Goal: Task Accomplishment & Management: Manage account settings

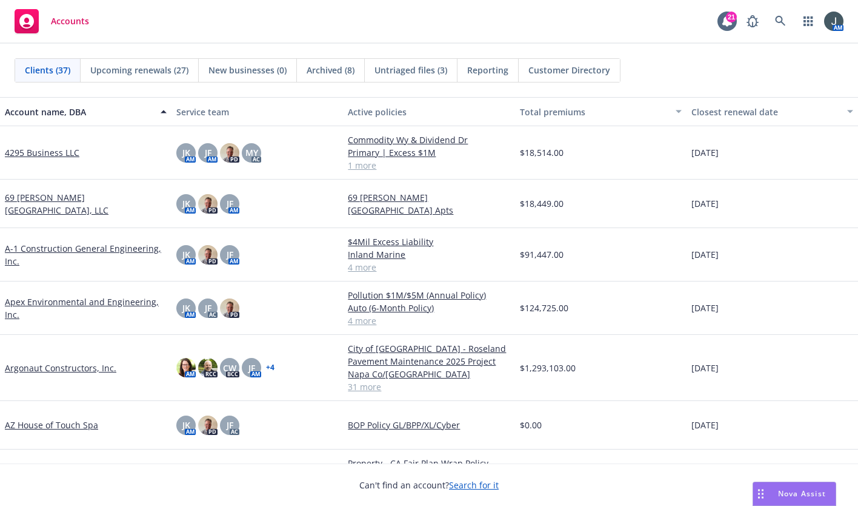
click at [61, 302] on link "Apex Environmental and Engineering, Inc." at bounding box center [86, 307] width 162 height 25
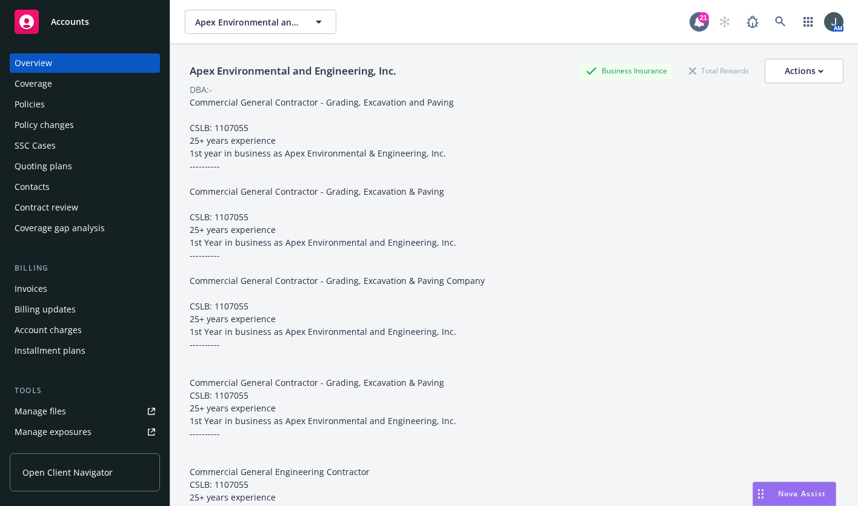
click at [47, 104] on div "Policies" at bounding box center [85, 104] width 141 height 19
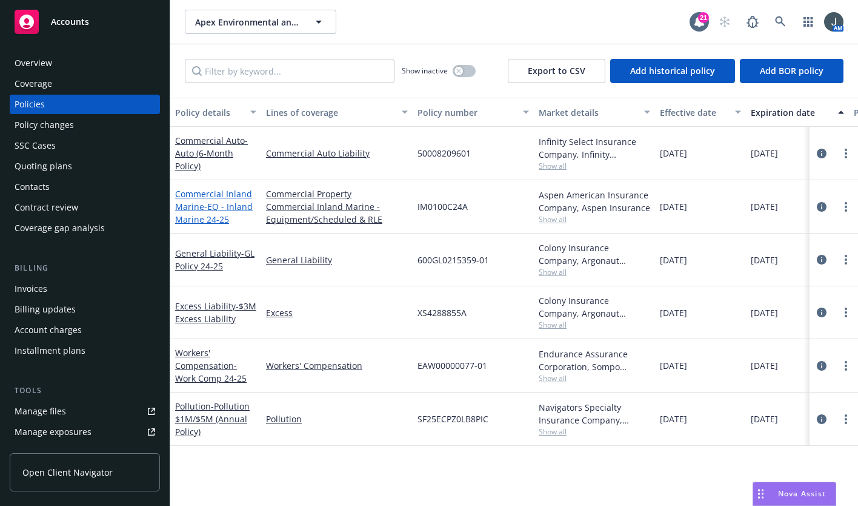
click at [218, 196] on link "Commercial Inland Marine - EQ - Inland Marine 24-25" at bounding box center [214, 206] width 78 height 37
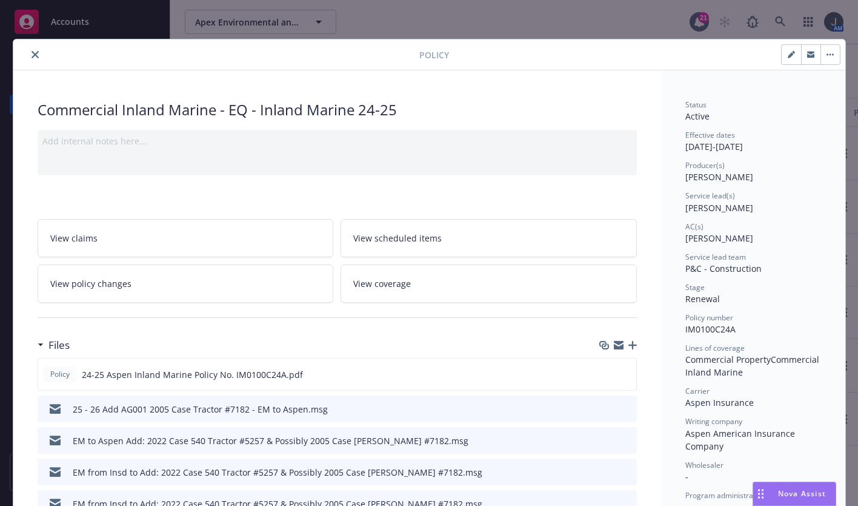
click at [629, 343] on icon "button" at bounding box center [633, 345] width 8 height 8
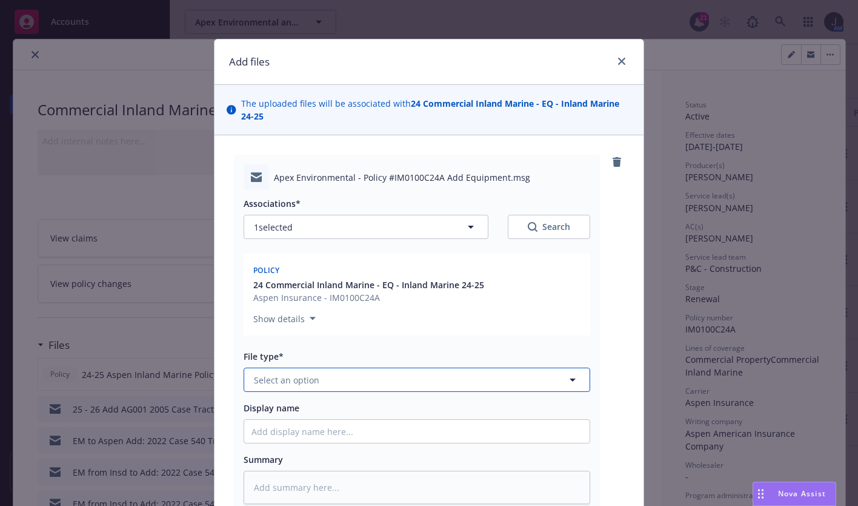
click at [316, 380] on button "Select an option" at bounding box center [417, 379] width 347 height 24
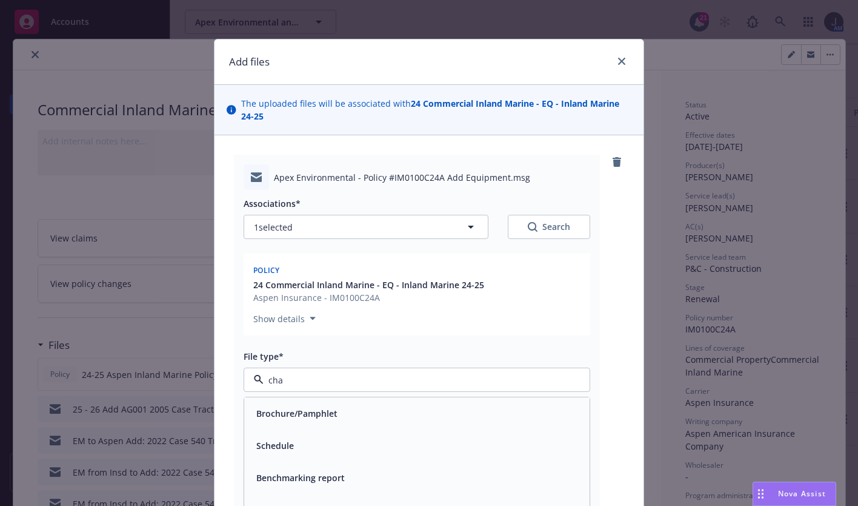
type input "chan"
click at [315, 373] on input "chan" at bounding box center [415, 379] width 302 height 13
type input "a"
type input "chan"
click at [310, 413] on span "Change request" at bounding box center [288, 413] width 65 height 13
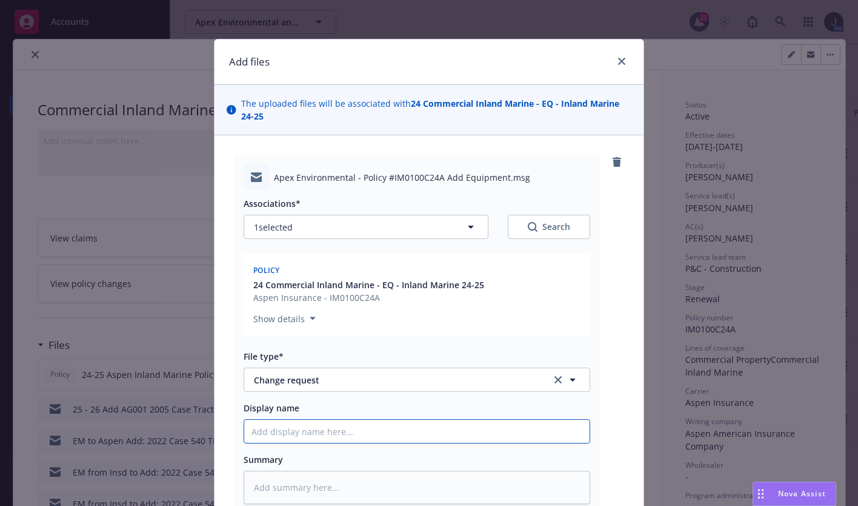
click at [310, 431] on input "Display name" at bounding box center [417, 430] width 346 height 23
type textarea "x"
type input "A"
type textarea "x"
type input "Ad"
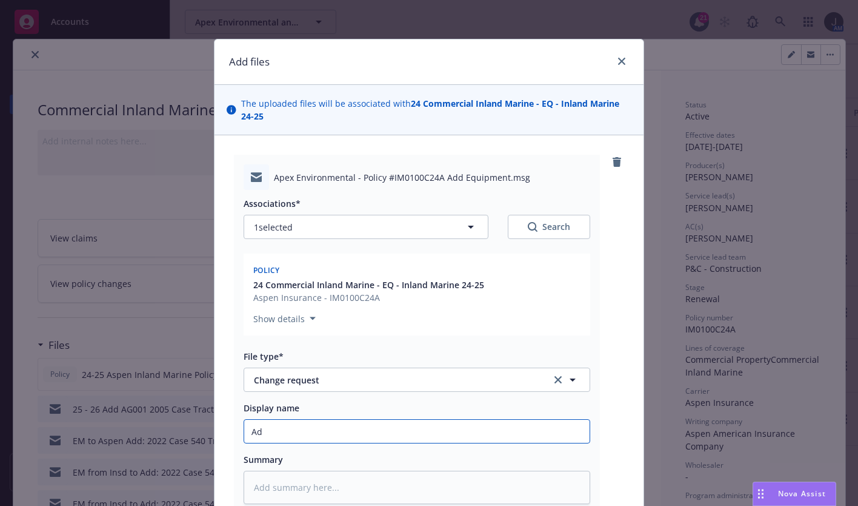
type textarea "x"
type input "Add"
type textarea "x"
type input "Ad"
type textarea "x"
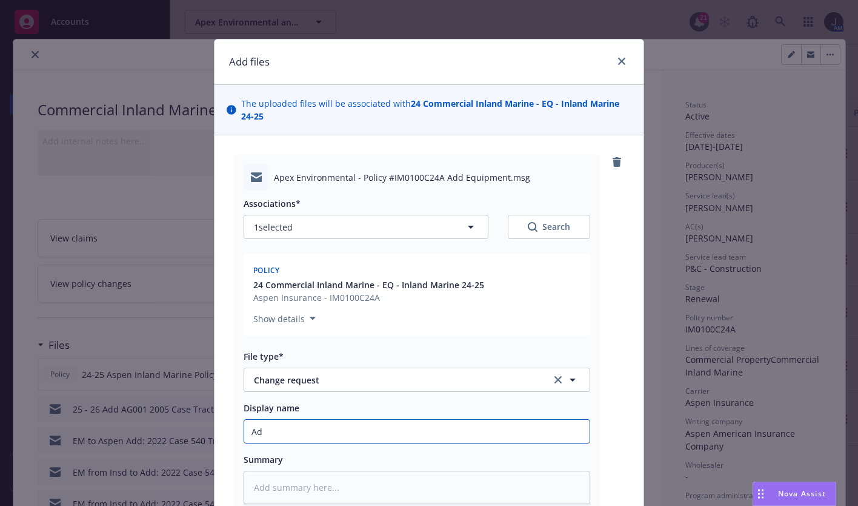
type input "A"
type textarea "x"
type input "A"
type textarea "x"
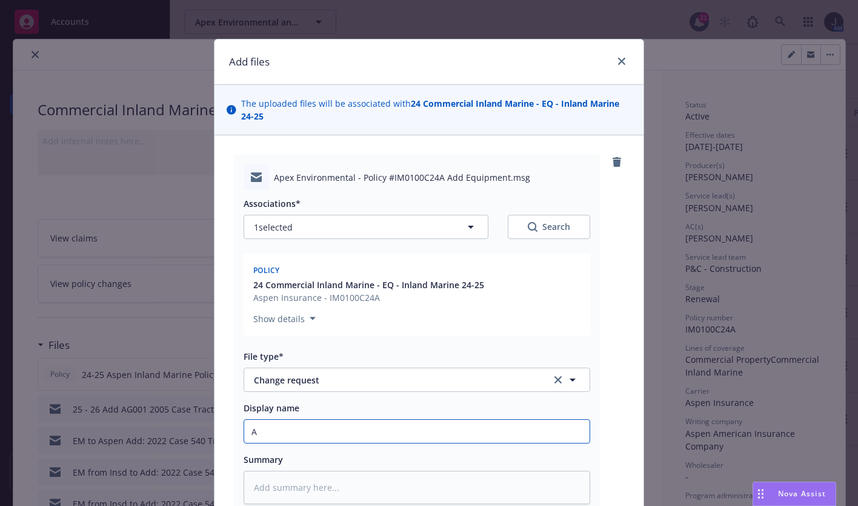
type input "Ad"
type textarea "x"
type input "Add"
type textarea "x"
type input "Adde"
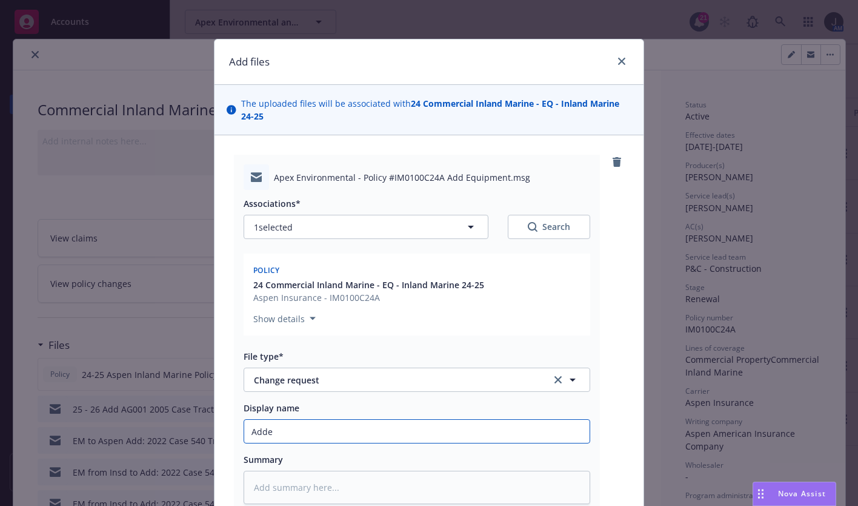
type textarea "x"
type input "Added"
type textarea "x"
type input "Added"
type textarea "x"
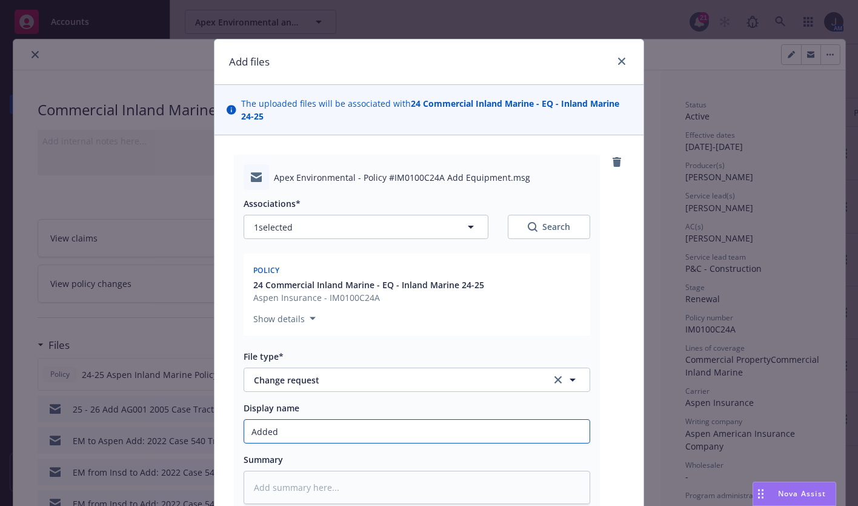
type input "Added R"
type textarea "x"
type input "Added RC"
type textarea "x"
type input "Added RC"
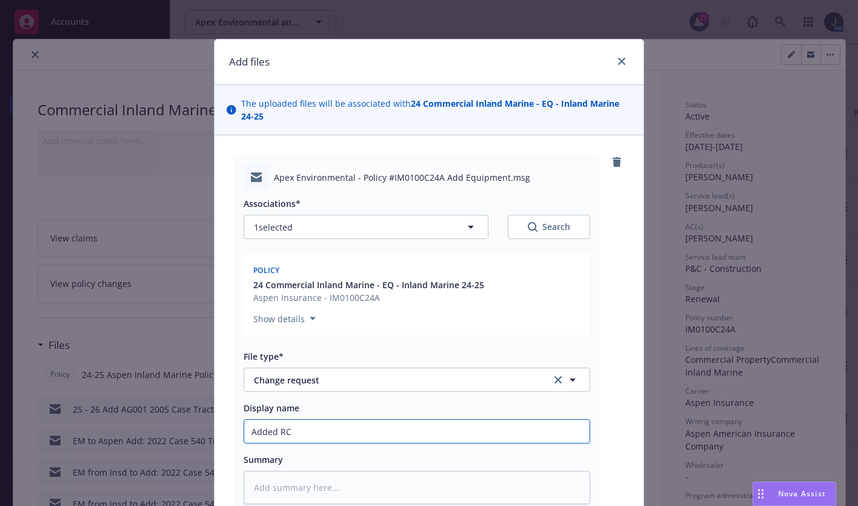
type textarea "x"
type input "Added RC C"
type textarea "x"
type input "Added RC Co"
type textarea "x"
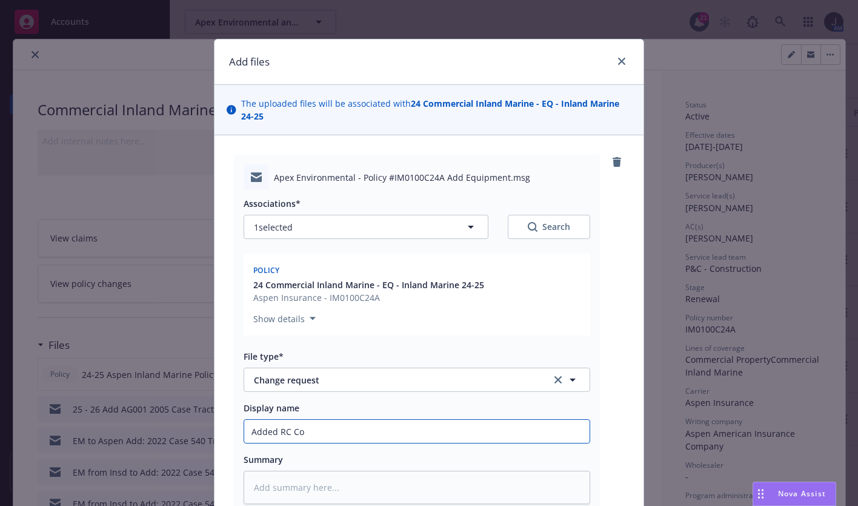
type input "Added RC Cov"
type textarea "x"
type input "Added RC Cove"
type textarea "x"
type input "Added RC Cover"
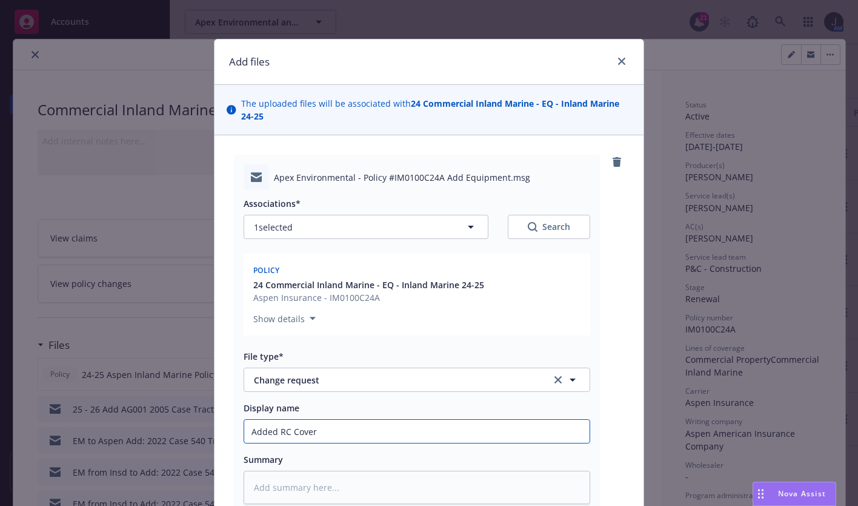
type textarea "x"
type input "Added RC Covera"
type textarea "x"
type input "Added RC Coverag"
type textarea "x"
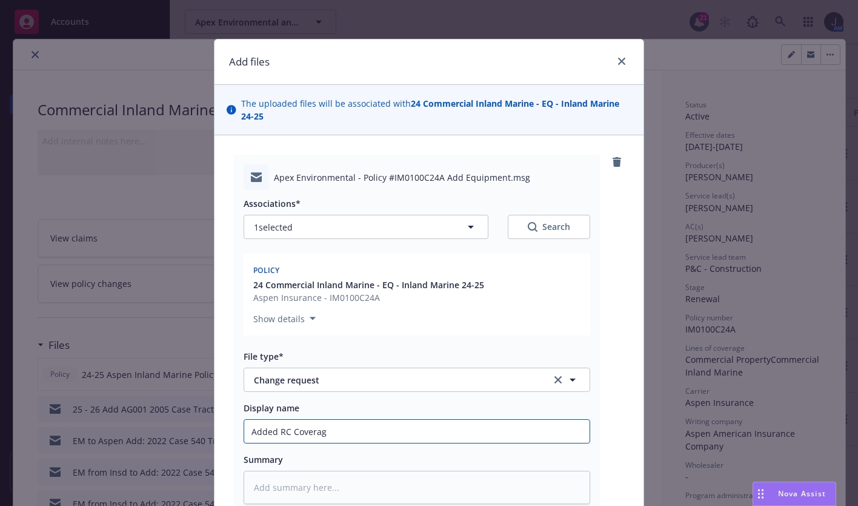
type input "Added RC Coverage"
type textarea "x"
type input "Added RC Coverage"
type textarea "x"
type input "Added RC Coverage f"
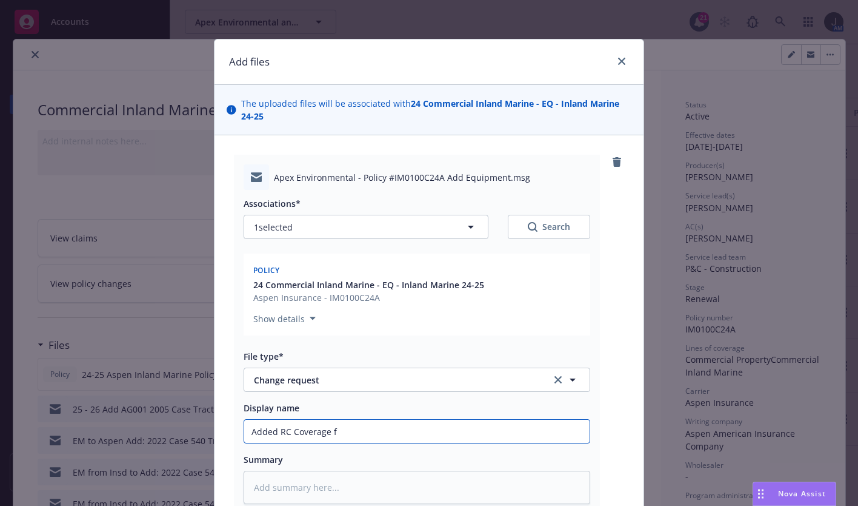
type textarea "x"
type input "Added RC Coverage fo"
type textarea "x"
type input "Added RC Coverage for"
type textarea "x"
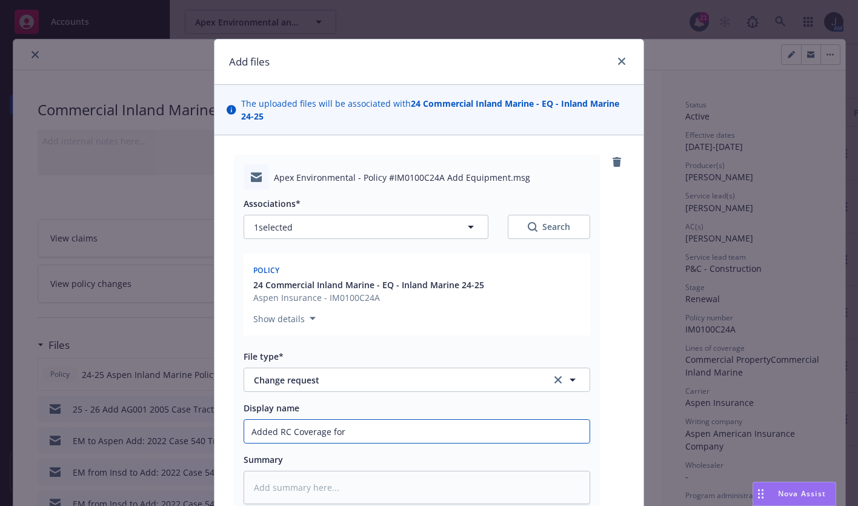
type input "Added RC Coverage for"
type textarea "x"
type input "Added RC Coverage for E"
type textarea "x"
type input "Added RC Coverage for Eq"
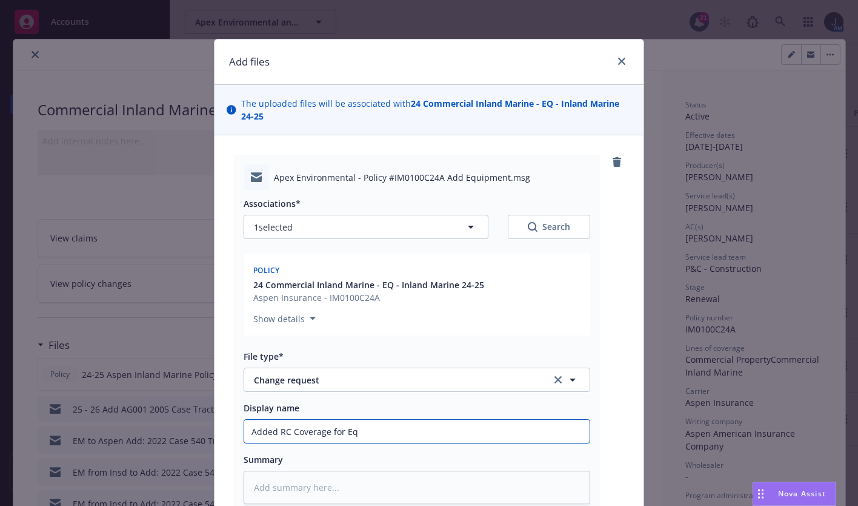
type textarea "x"
type input "Added RC Coverage for Equ"
type textarea "x"
type input "Added RC Coverage for Equip"
type textarea "x"
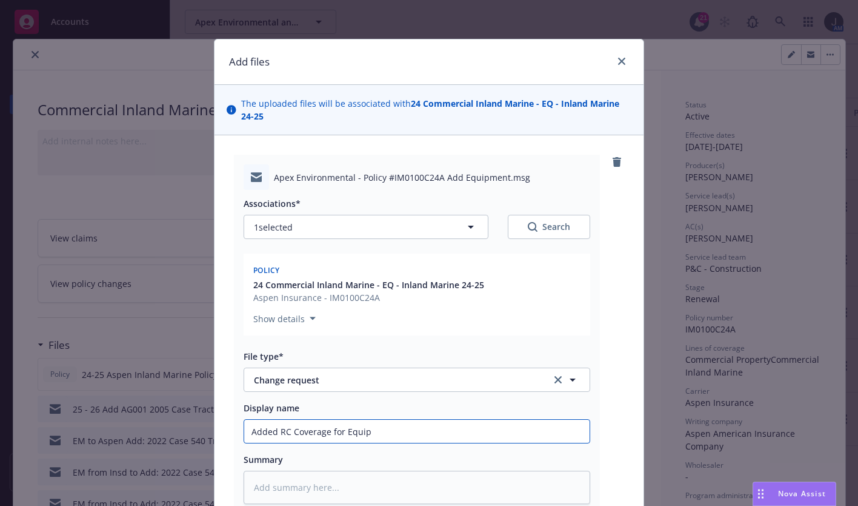
type input "Added RC Coverage for Equip"
type textarea "x"
type input "Added RC Coverage for Equip 3"
type textarea "x"
type input "Added RC Coverage for Equip 3-"
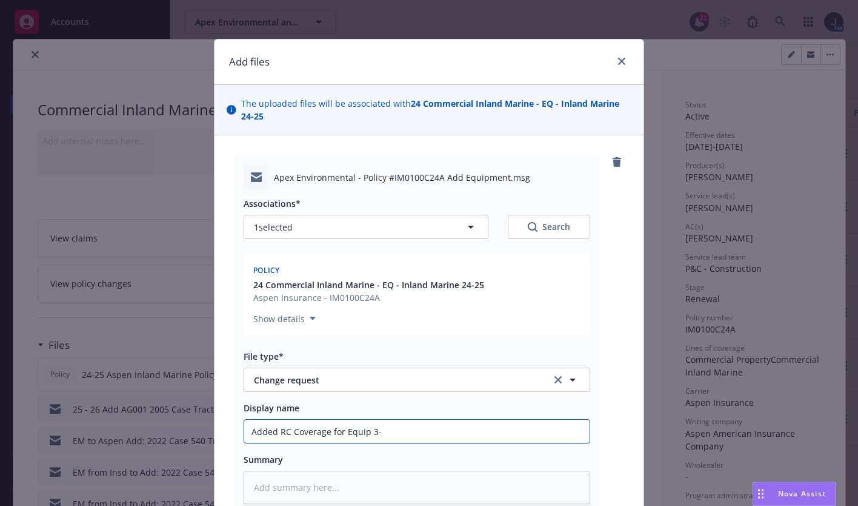
type textarea "x"
type input "Added RC Coverage for Equip 3-y"
type textarea "x"
type input "Added RC Coverage for Equip 3-ye"
type textarea "x"
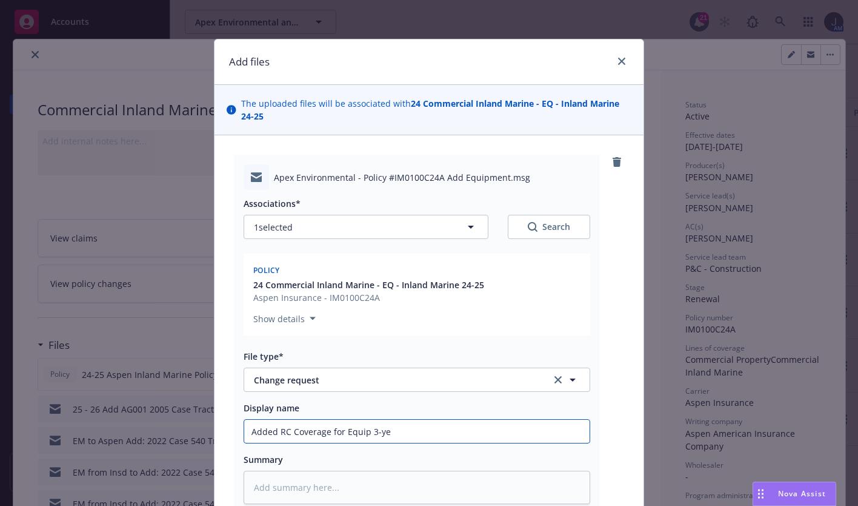
type input "Added RC Coverage for Equip 3-yea"
type textarea "x"
type input "Added RC Coverage for Equip 3-year"
type textarea "x"
type input "Added RC Coverage for Equip 3-years"
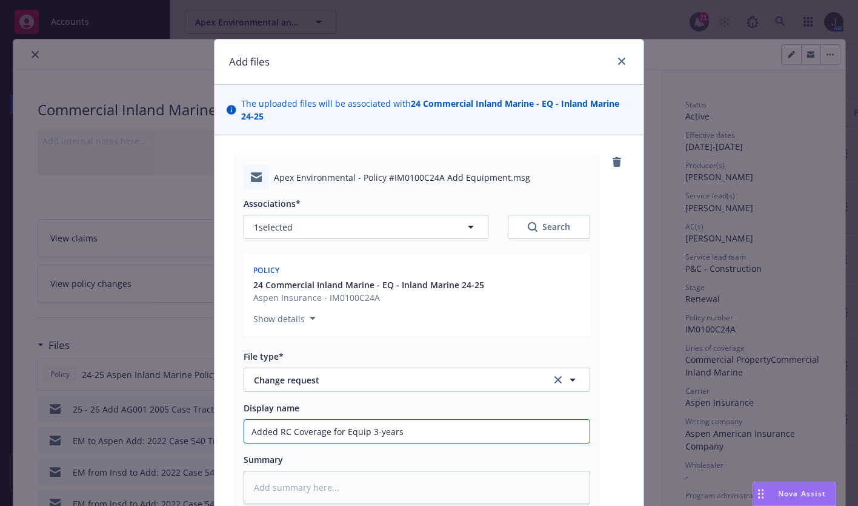
type textarea "x"
type input "Added RC Coverage for Equip 3-years o"
type textarea "x"
type input "Added RC Coverage for Equip 3-years or"
type textarea "x"
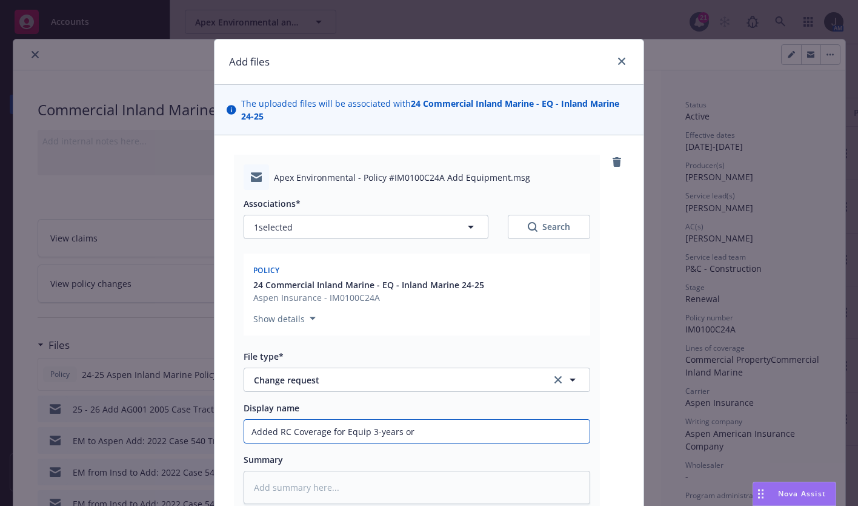
type input "Added RC Coverage for Equip 3-years or"
type textarea "x"
type input "Added RC Coverage for Equip 3-years or n"
type textarea "x"
type input "Added RC Coverage for Equip 3-years or ne"
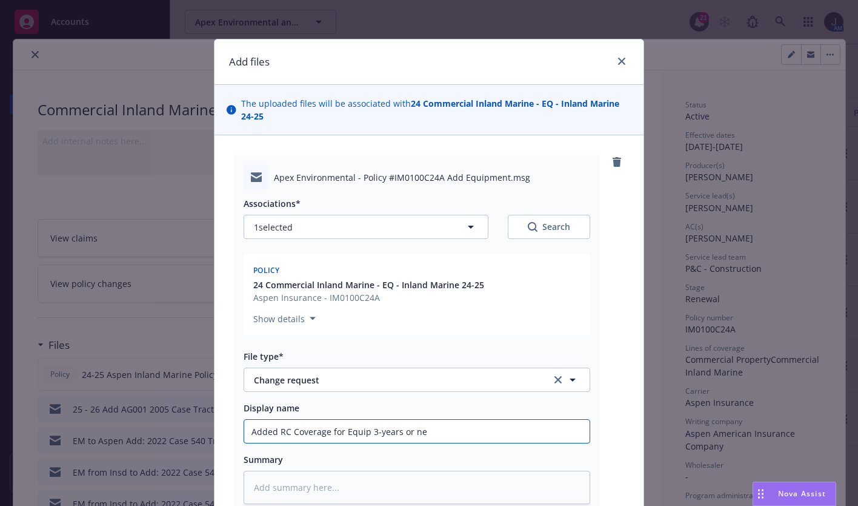
type textarea "x"
type input "Added RC Coverage for Equip 3-years or new"
type textarea "x"
type input "Added RC Coverage for Equip 3-years or newe"
type textarea "x"
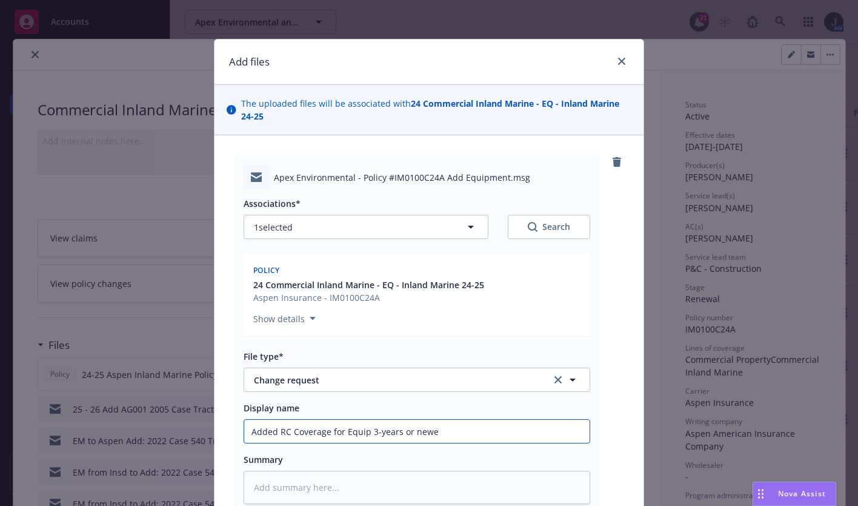
type input "Added RC Coverage for Equip 3-years or newer"
type textarea "x"
type input "Added RC Coverage for Equip 3-years or newer"
type textarea "x"
type input "Added RC Coverage for Equip 3-years or newer -"
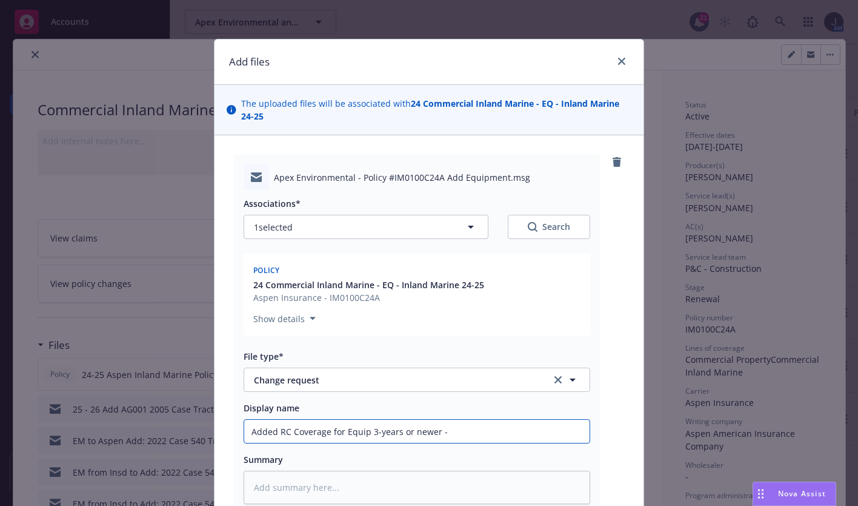
type textarea "x"
type input "Added RC Coverage for Equip 3-years or newer -"
type textarea "x"
type input "Added RC Coverage for Equip 3-years or newer - E"
type textarea "x"
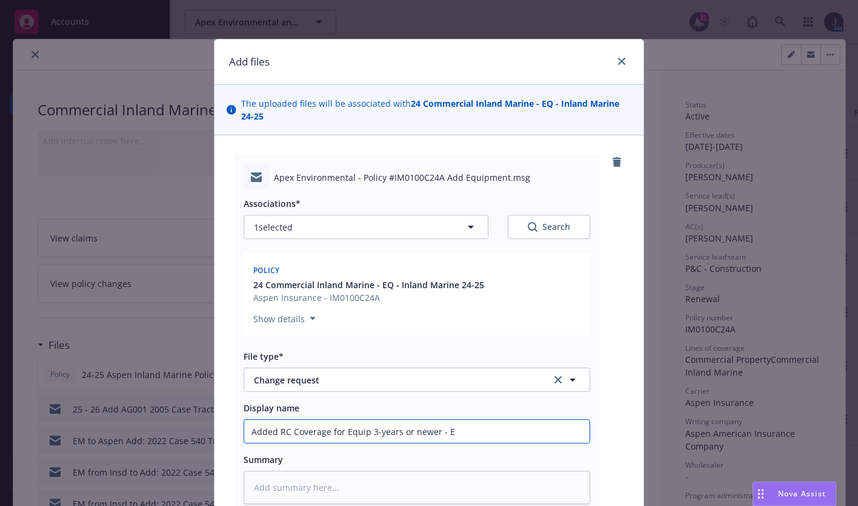
type input "Added RC Coverage for Equip 3-years or newer - EQ"
type textarea "x"
type input "Added RC Coverage for Equip 3-years or newer - E"
type textarea "x"
type input "Added RC Coverage for Equip 3-years or newer -"
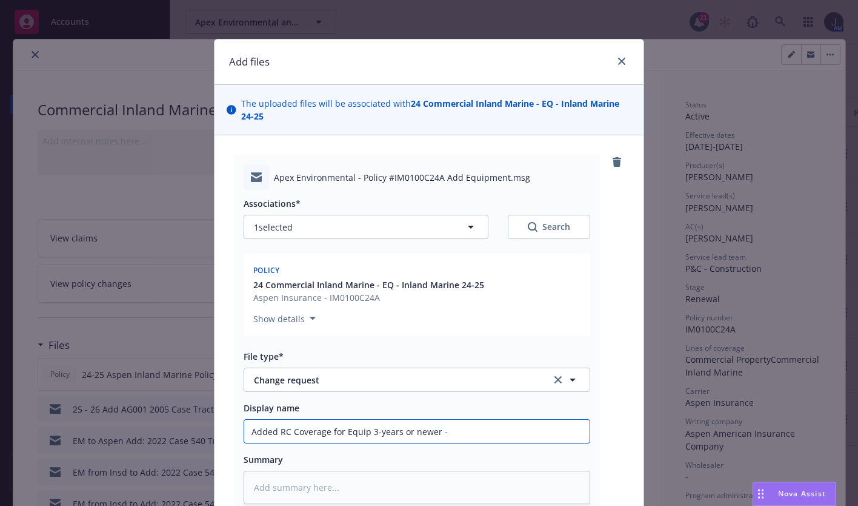
type textarea "x"
type input "Added RC Coverage for Equip 3-years or newer -"
type textarea "x"
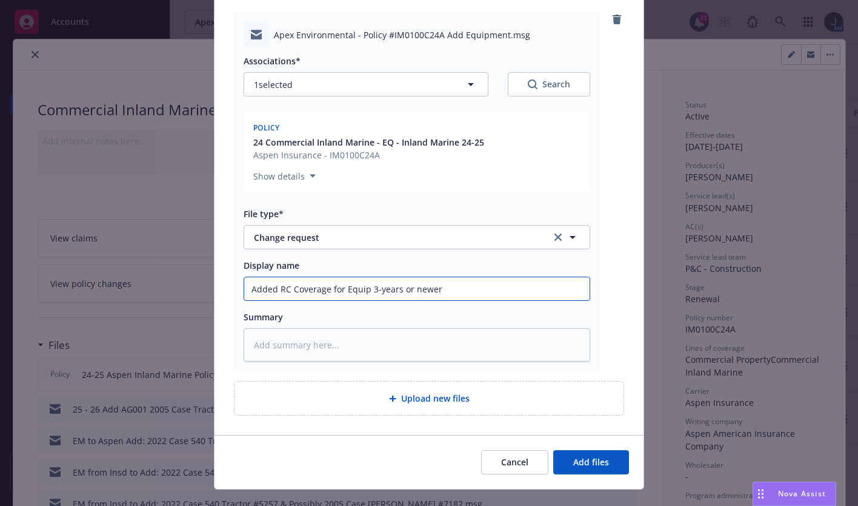
scroll to position [165, 0]
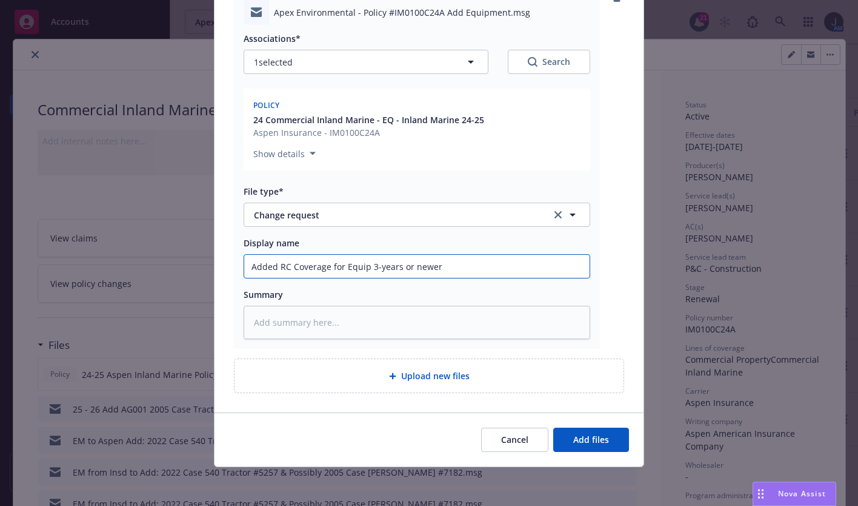
drag, startPoint x: 472, startPoint y: 266, endPoint x: 238, endPoint y: 267, distance: 234.0
click at [238, 267] on div "Apex Environmental - Policy #IM0100C24A Add Equipment.msg Associations* 1 selec…" at bounding box center [417, 169] width 366 height 359
type input "Added RC Coverage for Equip 3-years or newer"
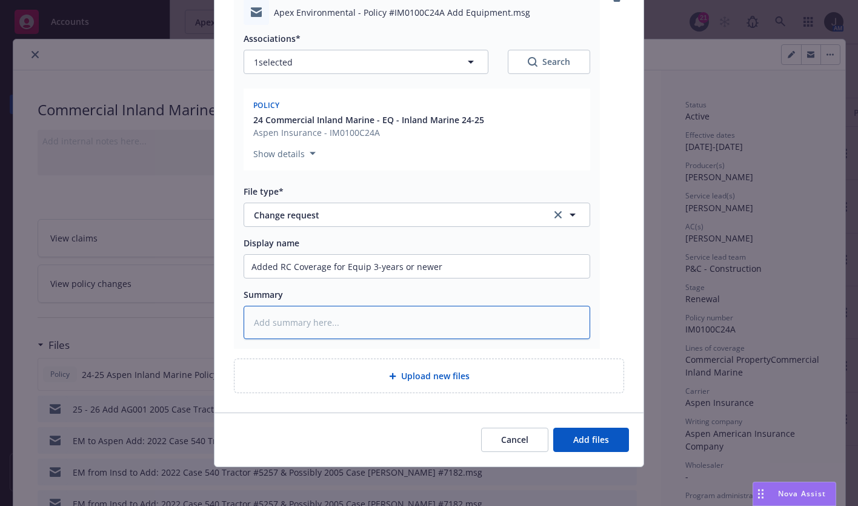
click at [296, 329] on textarea at bounding box center [417, 322] width 347 height 33
paste textarea "Added RC Coverage for Equip 3-years or newer"
type textarea "x"
type textarea "Added RC Coverage for Equip 3-years or newer"
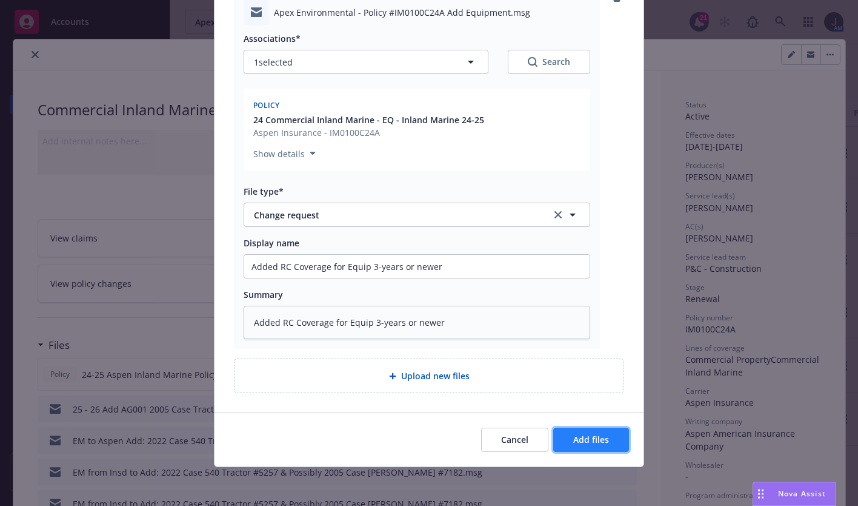
click at [590, 436] on span "Add files" at bounding box center [591, 439] width 36 height 12
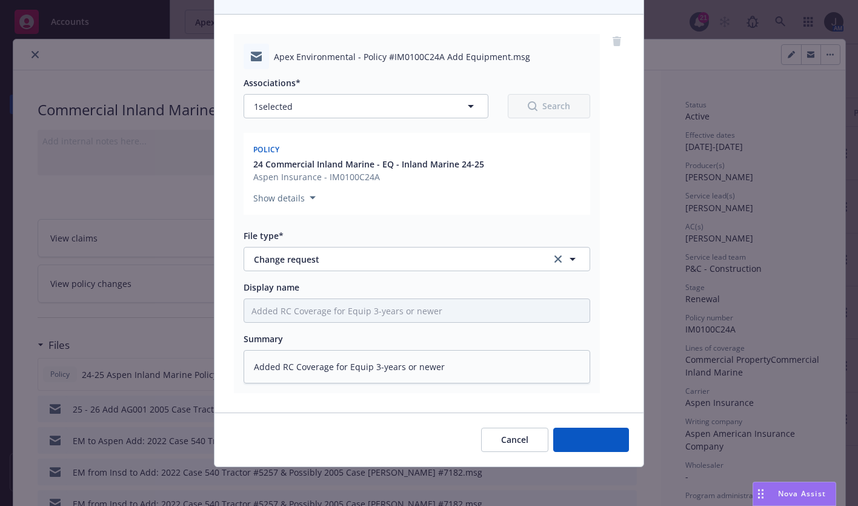
scroll to position [121, 0]
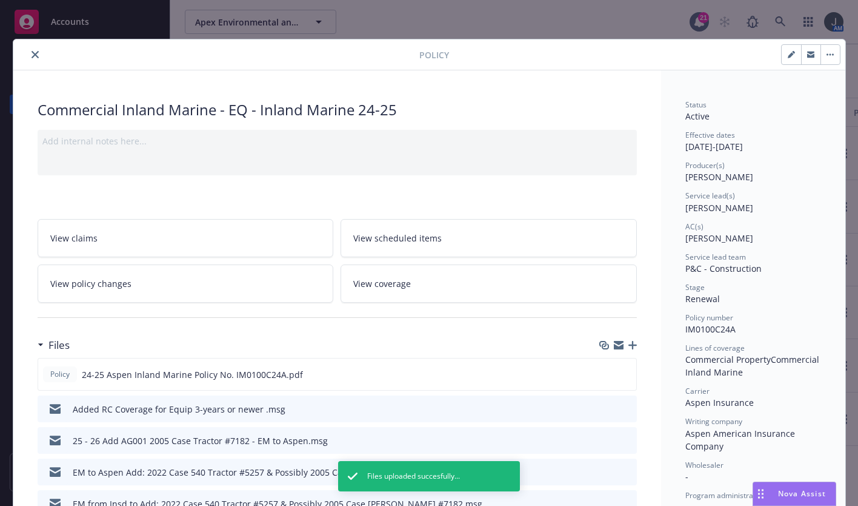
click at [629, 344] on icon "button" at bounding box center [633, 345] width 8 height 8
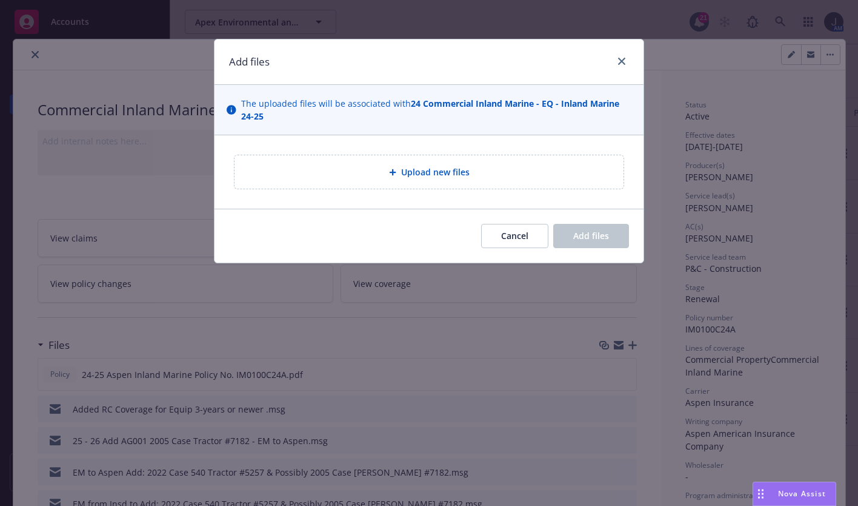
type textarea "x"
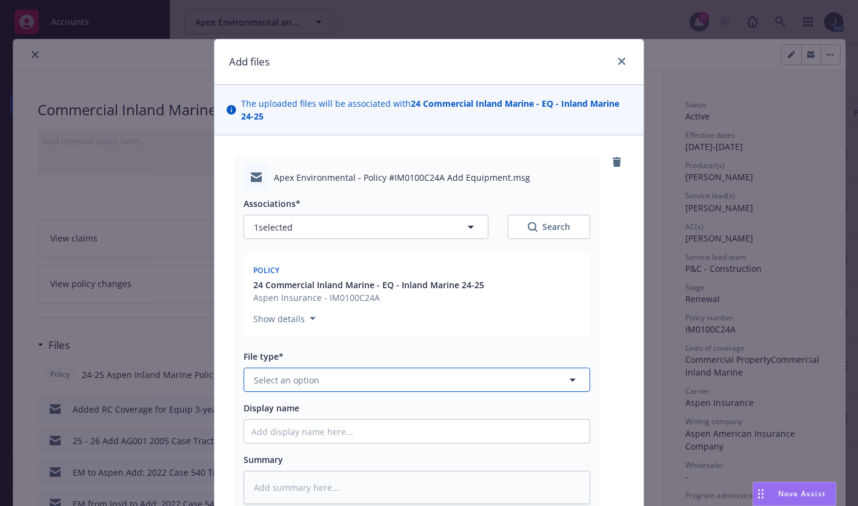
click at [293, 380] on span "Select an option" at bounding box center [286, 379] width 65 height 13
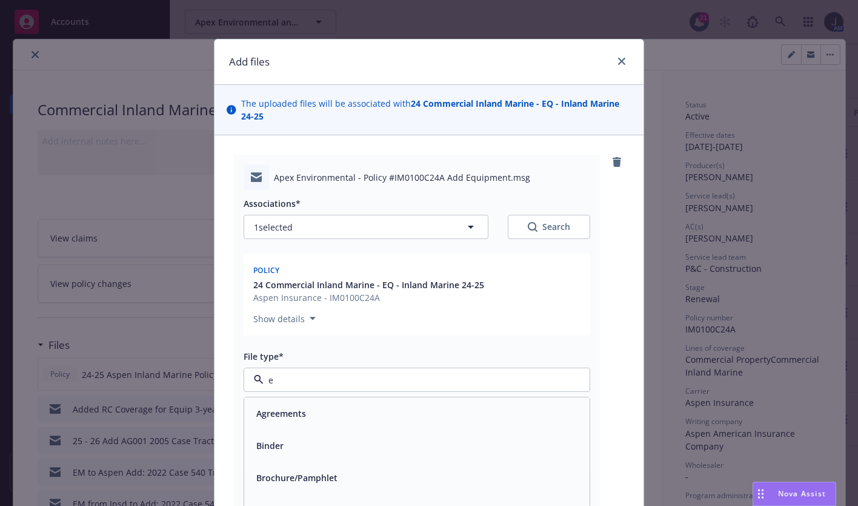
type input "em"
click at [291, 452] on div "Email" at bounding box center [417, 445] width 331 height 18
click at [296, 435] on input "Display name" at bounding box center [417, 430] width 346 height 23
type textarea "x"
type input "S"
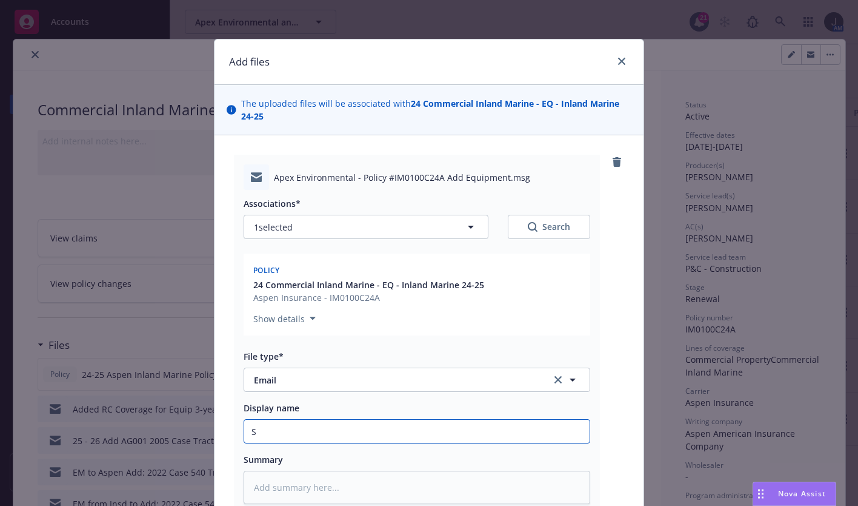
type textarea "x"
type input "SC"
type textarea "x"
type input "S"
type textarea "x"
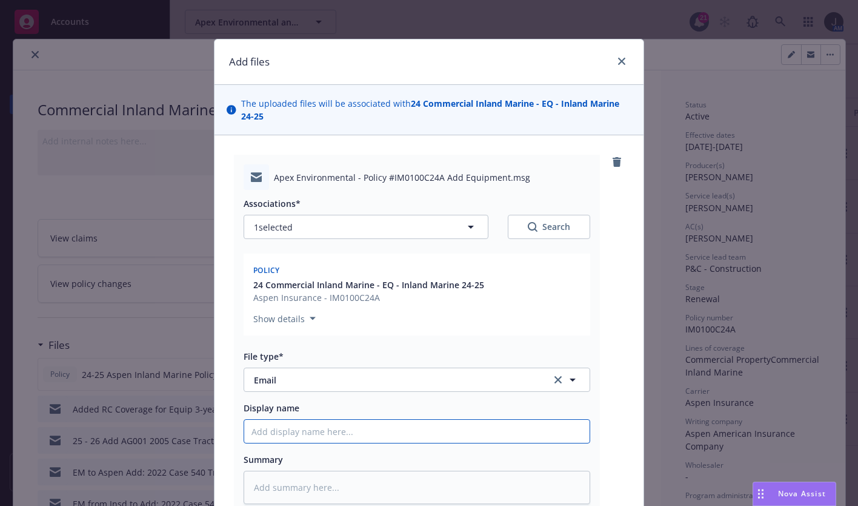
type textarea "x"
type input "E"
type textarea "x"
type input "EQ"
type textarea "x"
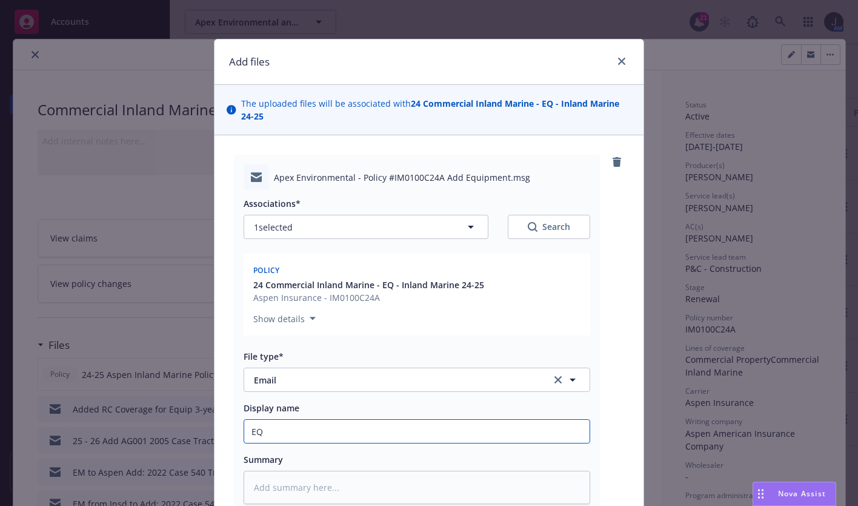
type input "EQ"
type textarea "x"
type input "EQ &"
type textarea "x"
type input "EQ &"
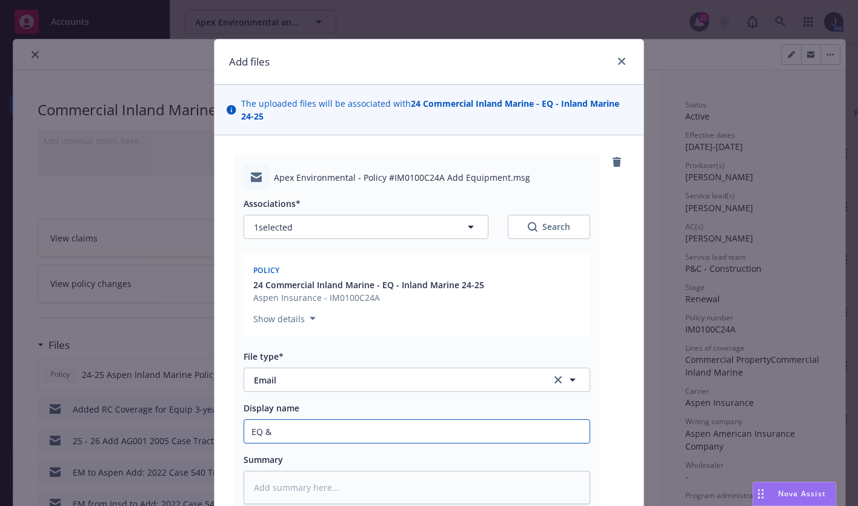
type textarea "x"
type input "EQ & F"
type textarea "x"
type input "EQ & Fl"
type textarea "x"
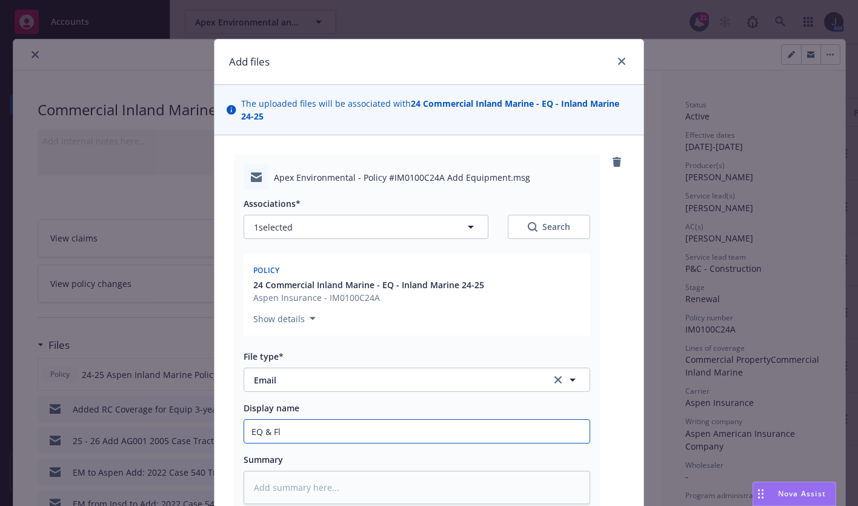
type input "EQ & Flo"
type textarea "x"
type input "EQ & Floo"
type textarea "x"
type input "EQ & Flood"
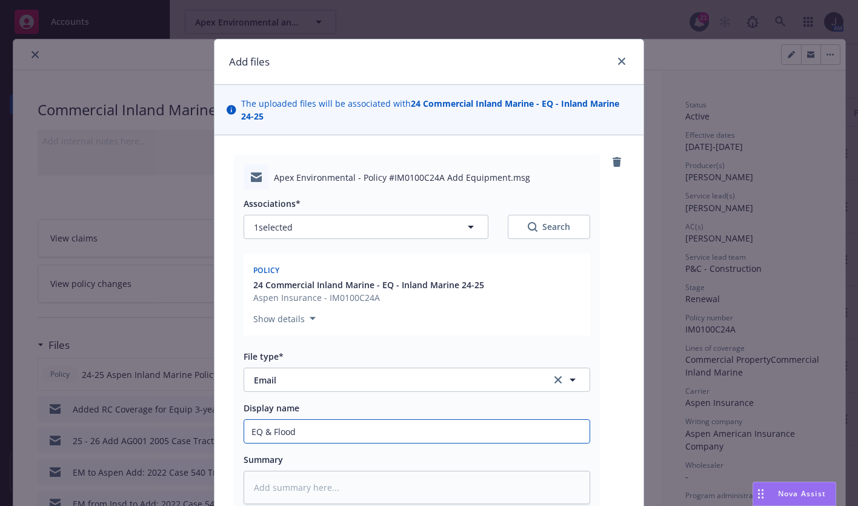
type textarea "x"
type input "EQ & Flood"
type textarea "x"
type input "EQ & Flood I"
type textarea "x"
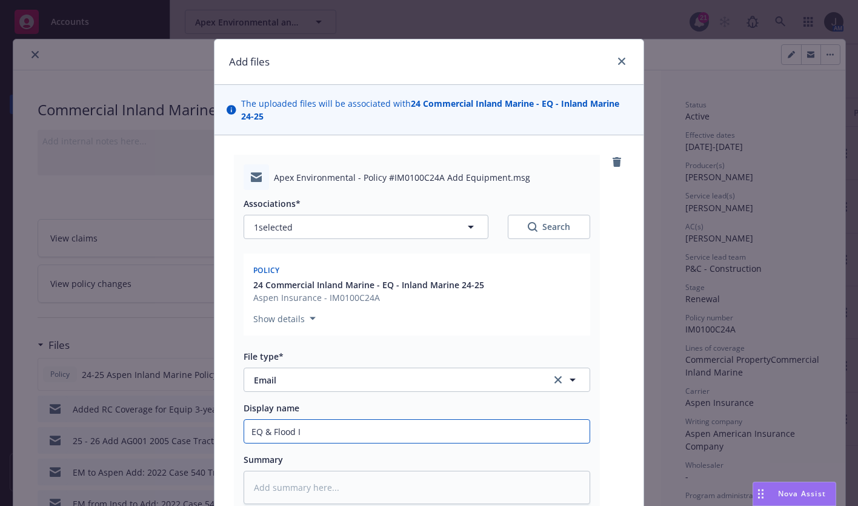
type input "EQ & Flood In"
type textarea "x"
type input "EQ & Flood Inc"
type textarea "x"
type input "EQ & Flood Incl"
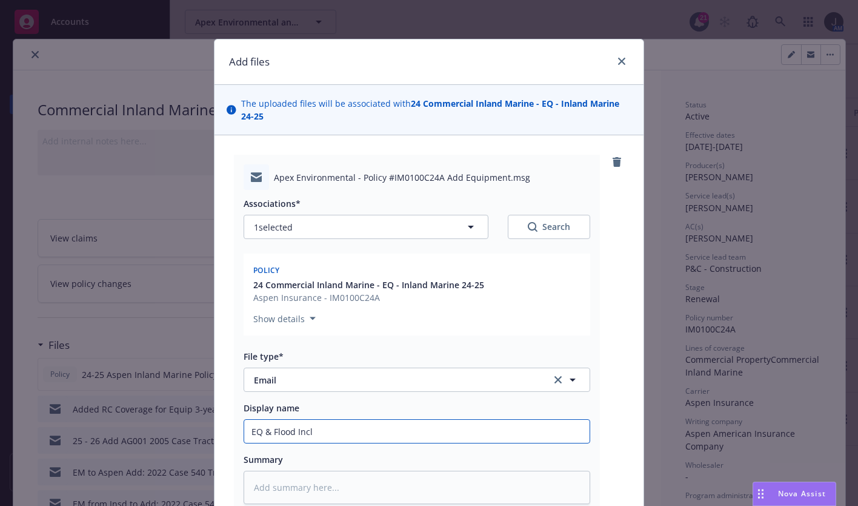
type textarea "x"
type input "EQ & Flood Includ"
type textarea "x"
type input "EQ & Flood Include"
type textarea "x"
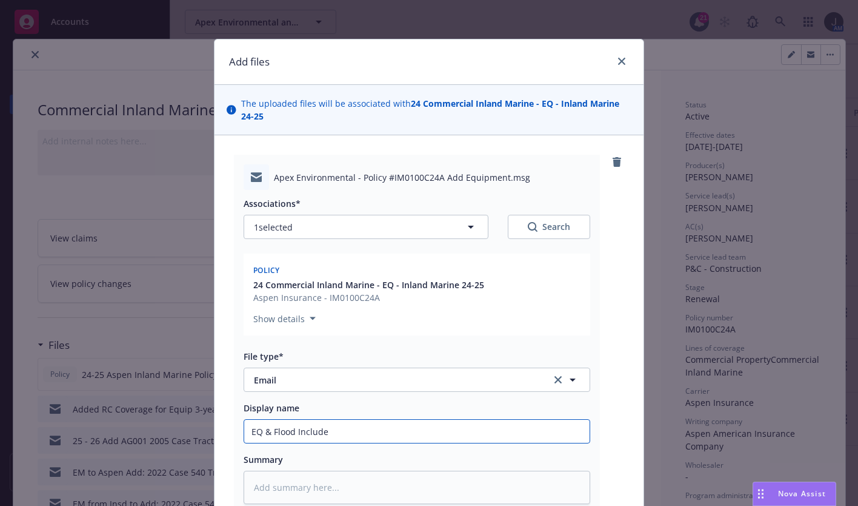
type input "EQ & Flood Included"
type textarea "x"
type input "EQ & Flood Included"
type textarea "x"
type input "EQ & Flood Included o"
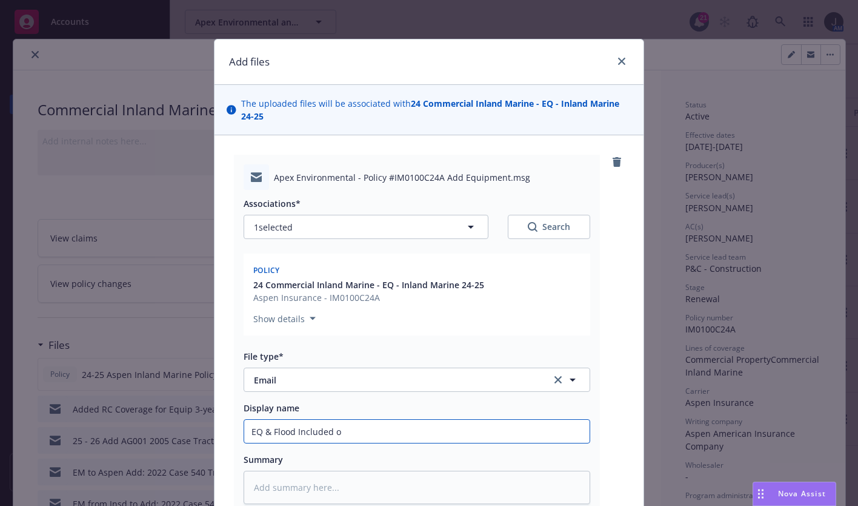
type textarea "x"
type input "EQ & Flood Included on"
type textarea "x"
type input "EQ & Flood Included on"
type textarea "x"
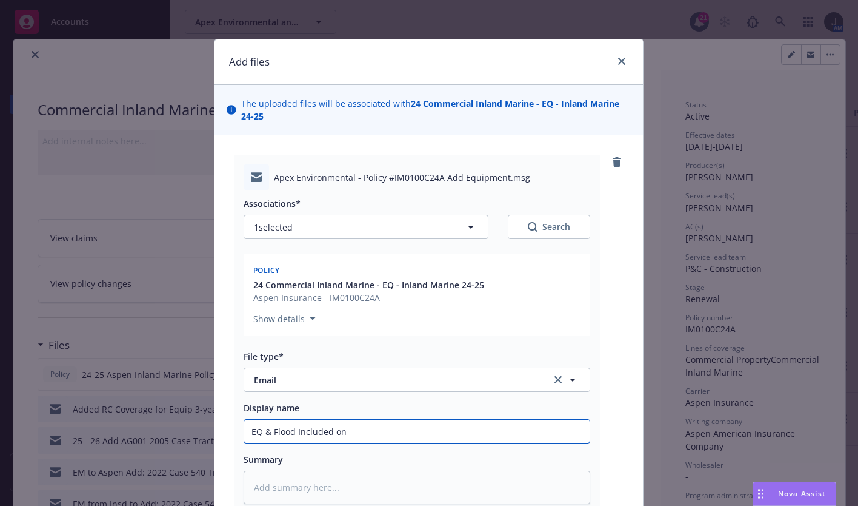
type input "EQ & Flood Included on S"
type textarea "x"
type input "EQ & Flood Included on Sc"
type textarea "x"
type input "EQ & Flood Included on Sch"
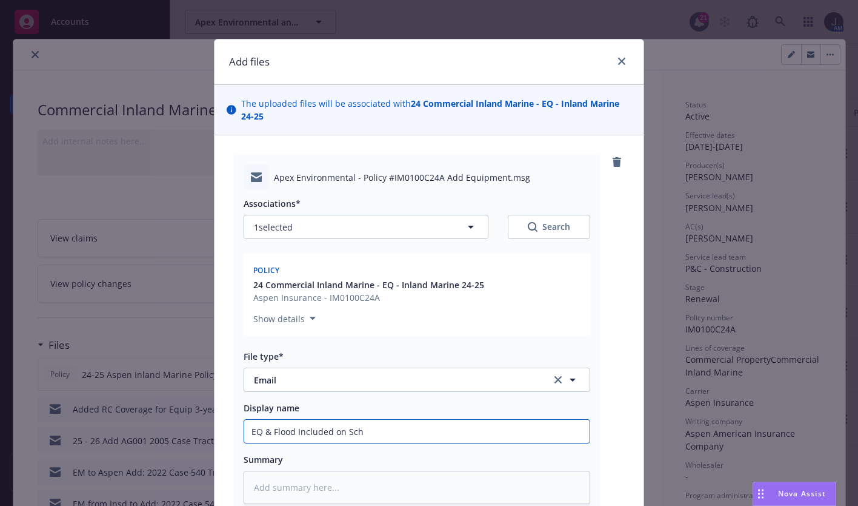
type textarea "x"
type input "EQ & Flood Included on Sche"
type textarea "x"
type input "EQ & Flood Included on Sched"
type textarea "x"
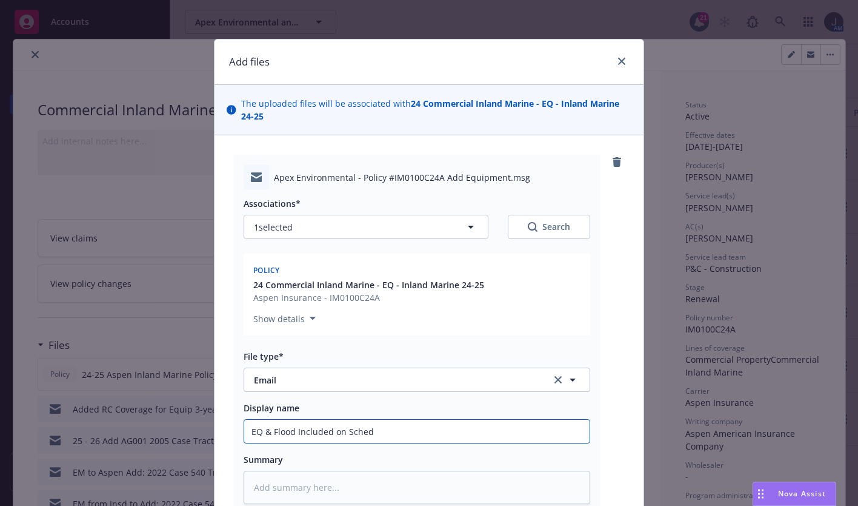
type input "EQ & Flood Included on Schedu"
type textarea "x"
type input "EQ & Flood Included on Schedul"
type textarea "x"
type input "EQ & Flood Included on Schedule"
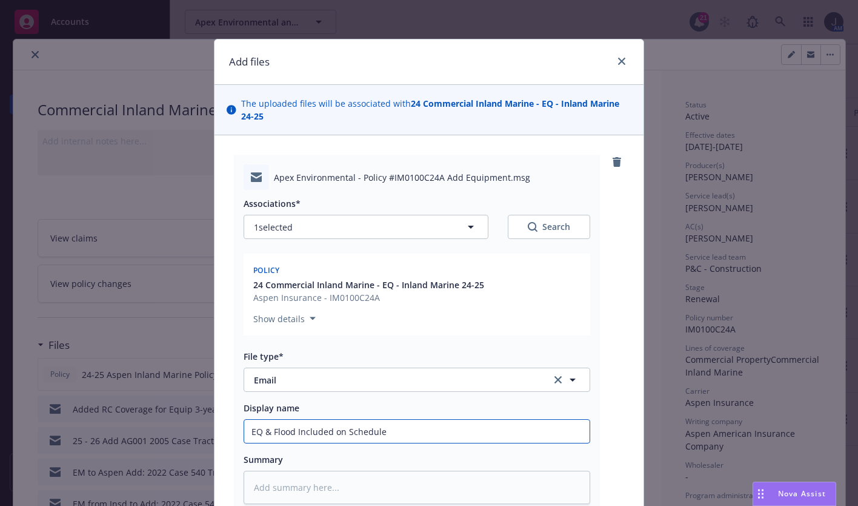
type textarea "x"
type input "EQ & Flood Included on Schedule"
type textarea "x"
type input "EQ & Flood Included on Schedule"
type textarea "x"
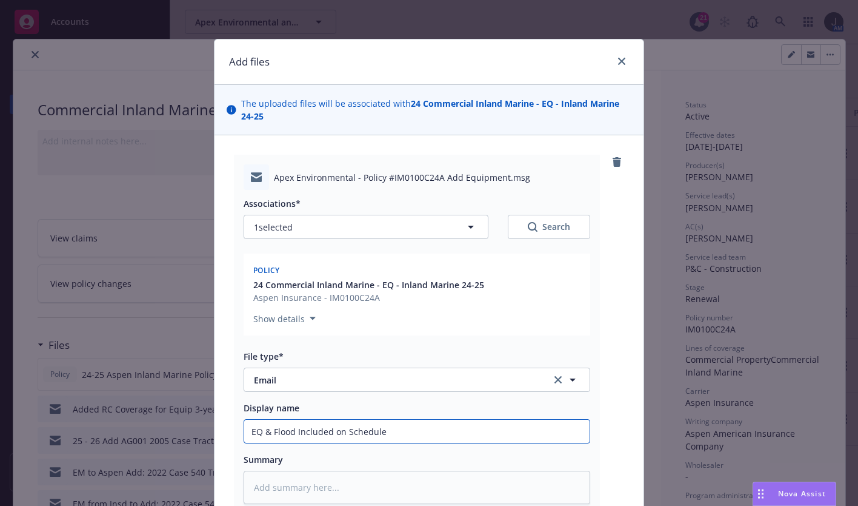
type input "EQ & Flood Included on Scheduled"
type textarea "x"
type input "EQ & Flood Included on Scheduled"
type textarea "x"
type input "EQ & Flood Included on Scheduled E"
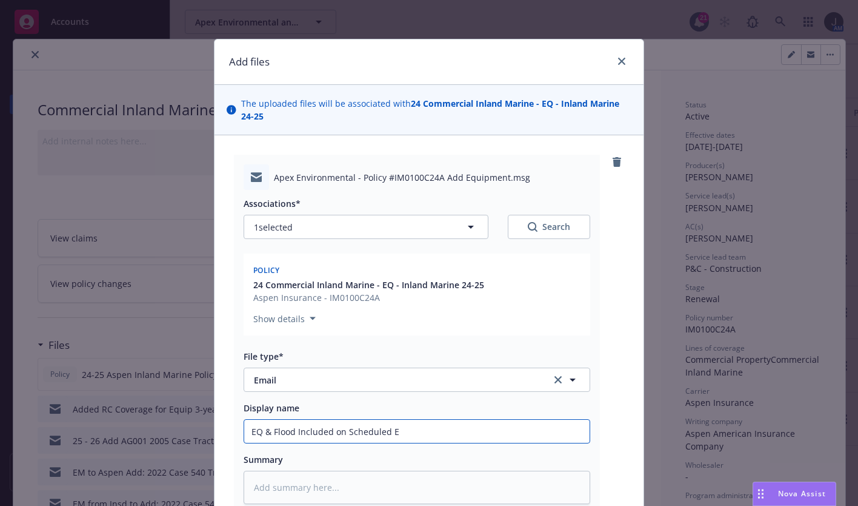
type textarea "x"
drag, startPoint x: 472, startPoint y: 430, endPoint x: 162, endPoint y: 436, distance: 309.8
click at [152, 436] on div "Add files The uploaded files will be associated with 24 Commercial Inland Marin…" at bounding box center [429, 253] width 858 height 506
click at [292, 497] on textarea at bounding box center [417, 486] width 347 height 33
paste textarea "EQ & Flood Included on Scheduled Equipment"
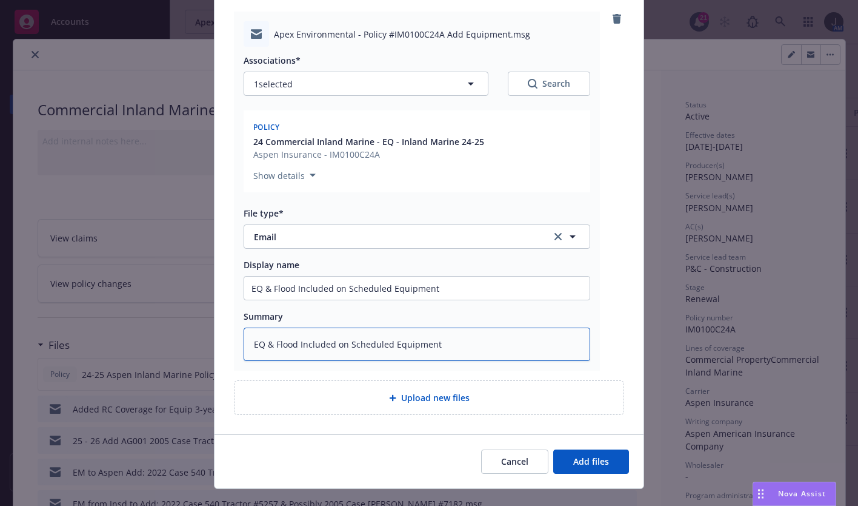
scroll to position [165, 0]
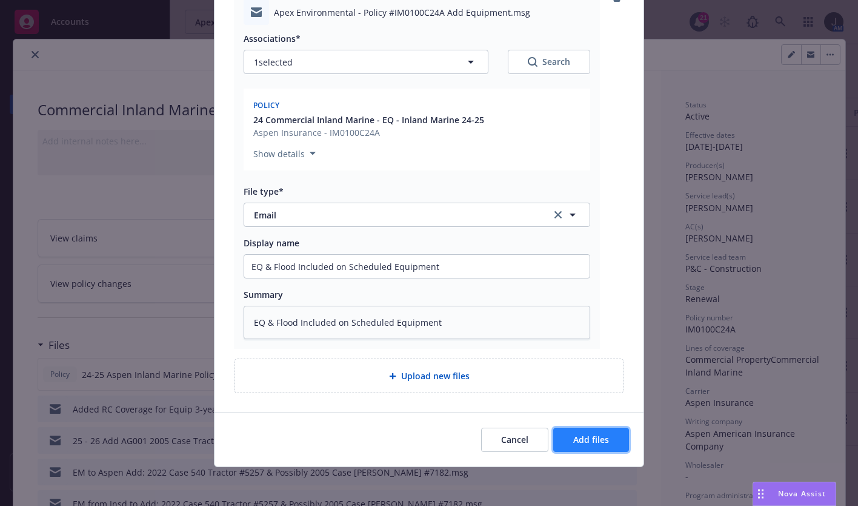
click at [609, 443] on button "Add files" at bounding box center [591, 439] width 76 height 24
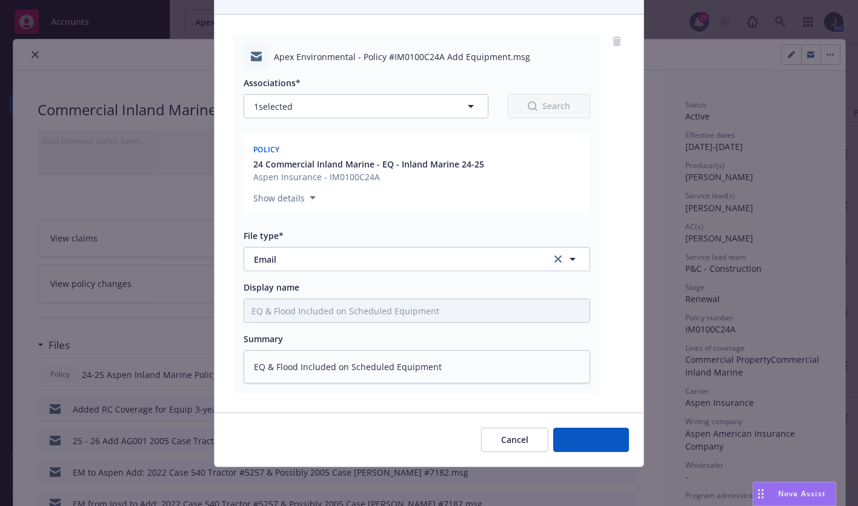
scroll to position [121, 0]
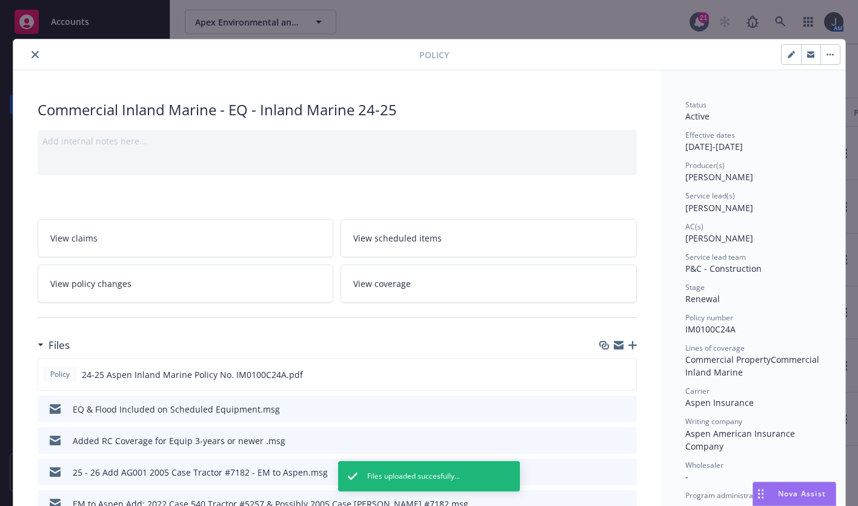
click at [792, 52] on icon "button" at bounding box center [793, 52] width 3 height 3
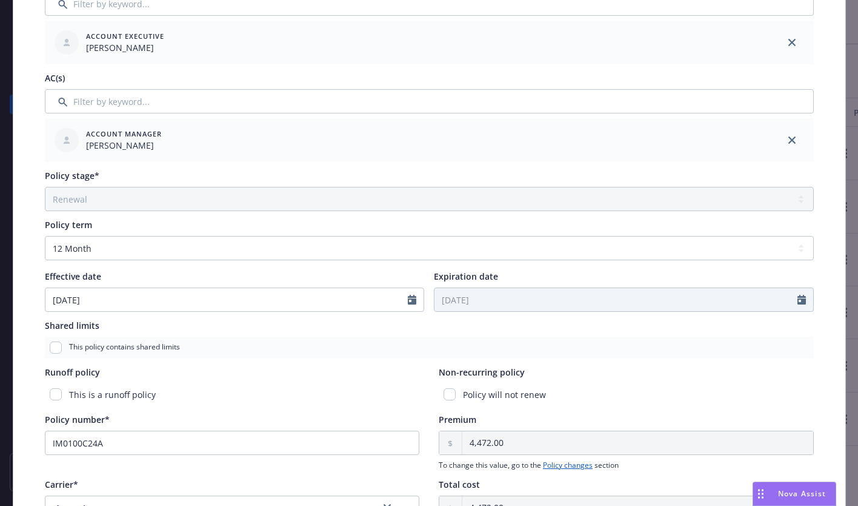
scroll to position [0, 0]
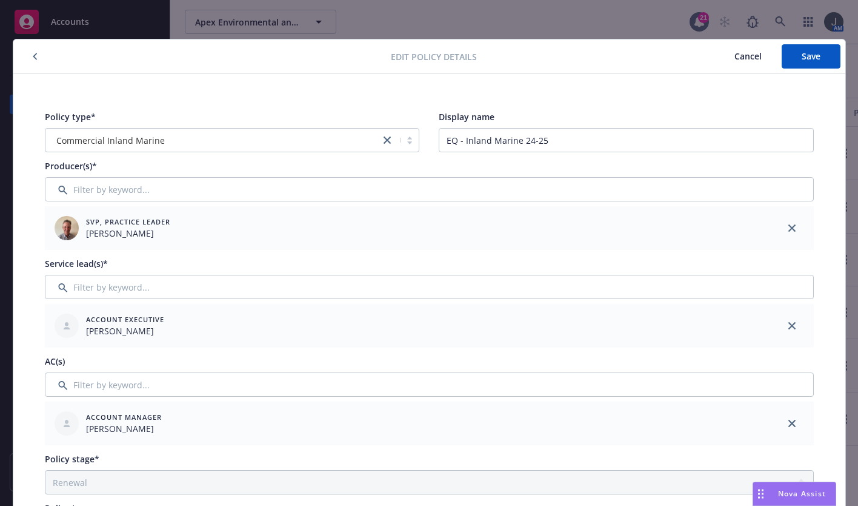
click at [744, 56] on span "Cancel" at bounding box center [748, 56] width 27 height 12
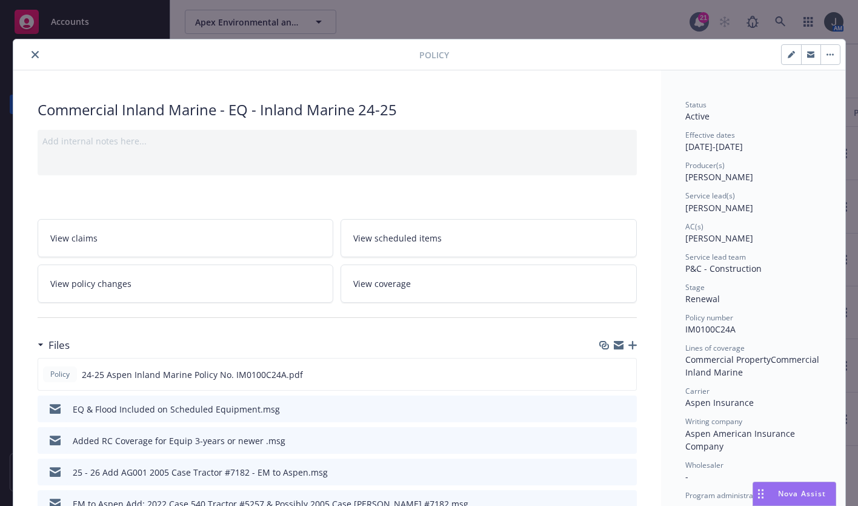
click at [387, 283] on span "View coverage" at bounding box center [382, 283] width 58 height 13
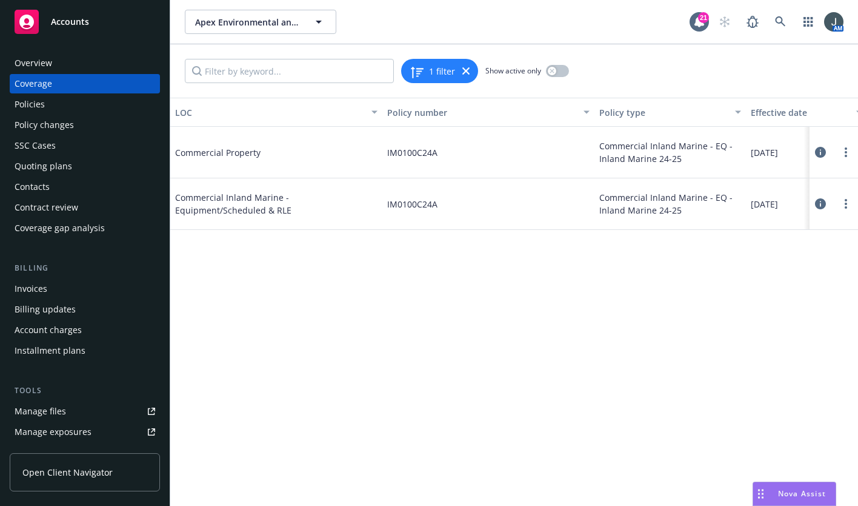
click at [45, 105] on div "Policies" at bounding box center [85, 104] width 141 height 19
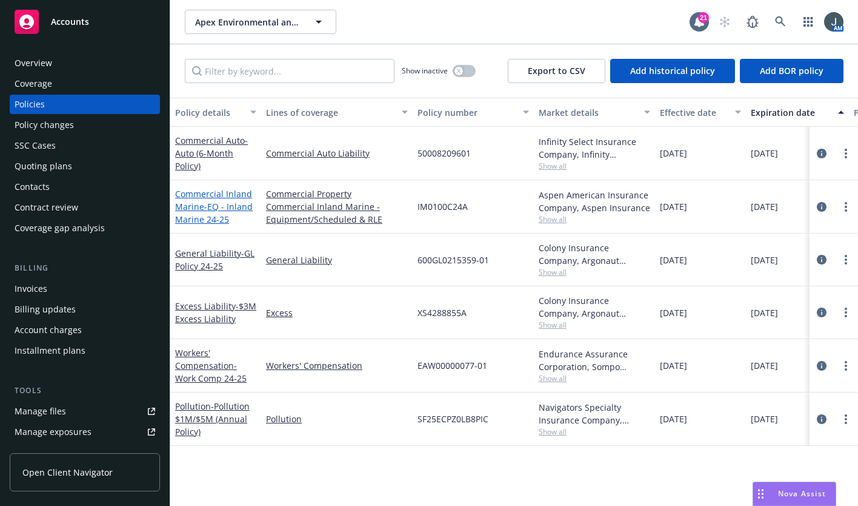
click at [198, 195] on link "Commercial Inland Marine - EQ - Inland Marine 24-25" at bounding box center [214, 206] width 78 height 37
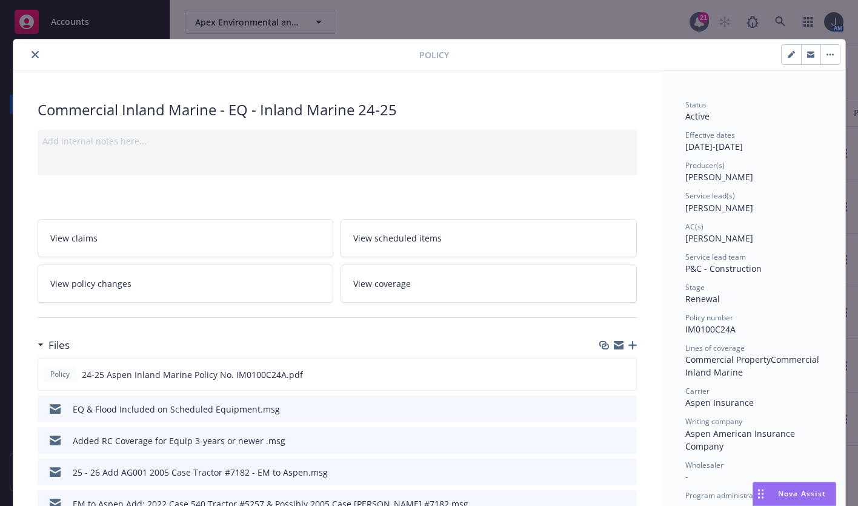
scroll to position [36, 0]
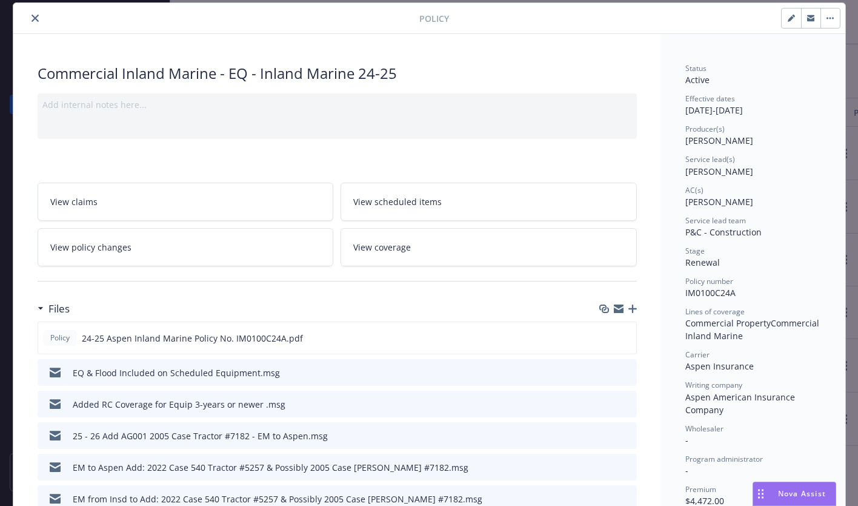
click at [127, 243] on link "View policy changes" at bounding box center [186, 247] width 296 height 38
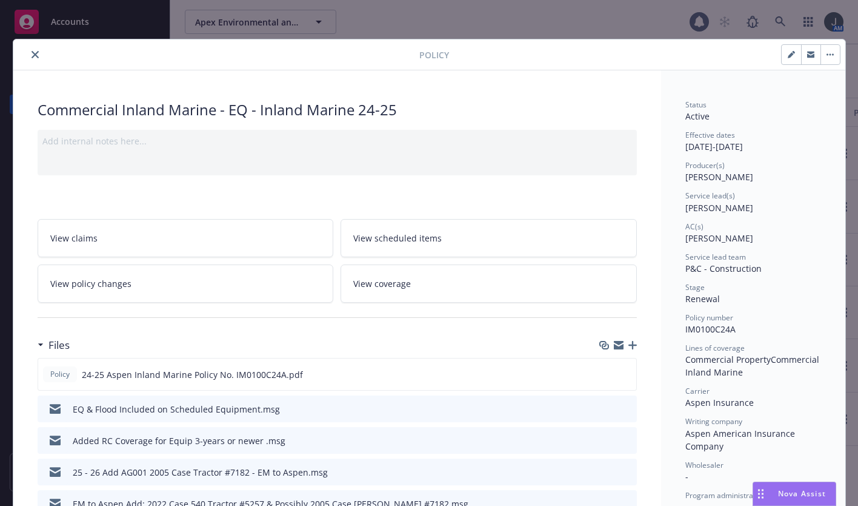
scroll to position [36, 0]
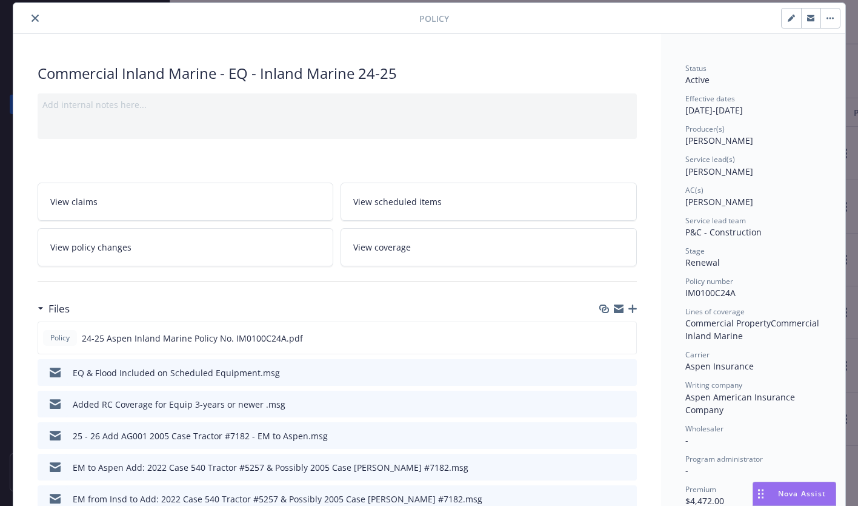
click at [784, 24] on button "button" at bounding box center [791, 17] width 19 height 19
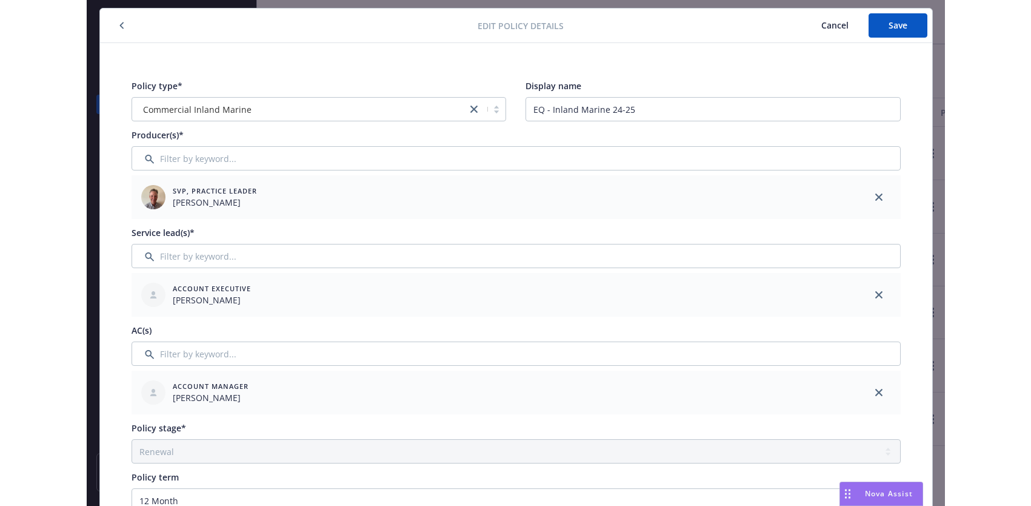
scroll to position [0, 0]
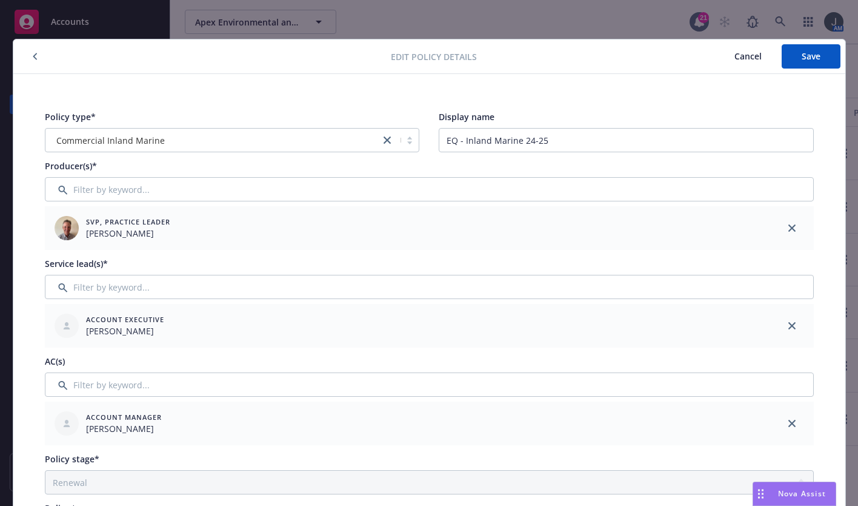
click at [735, 53] on span "Cancel" at bounding box center [748, 56] width 27 height 12
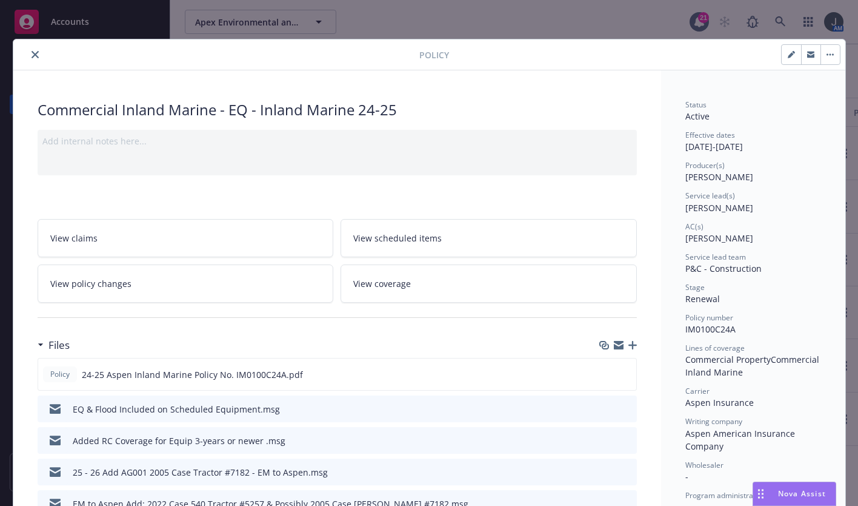
click at [830, 58] on button "button" at bounding box center [830, 54] width 19 height 19
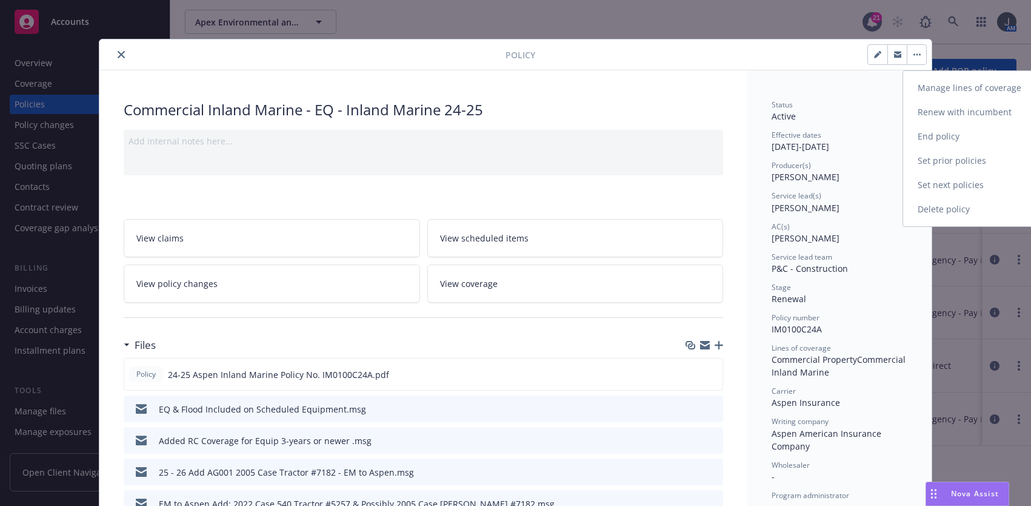
click at [858, 138] on link "End policy" at bounding box center [974, 136] width 142 height 24
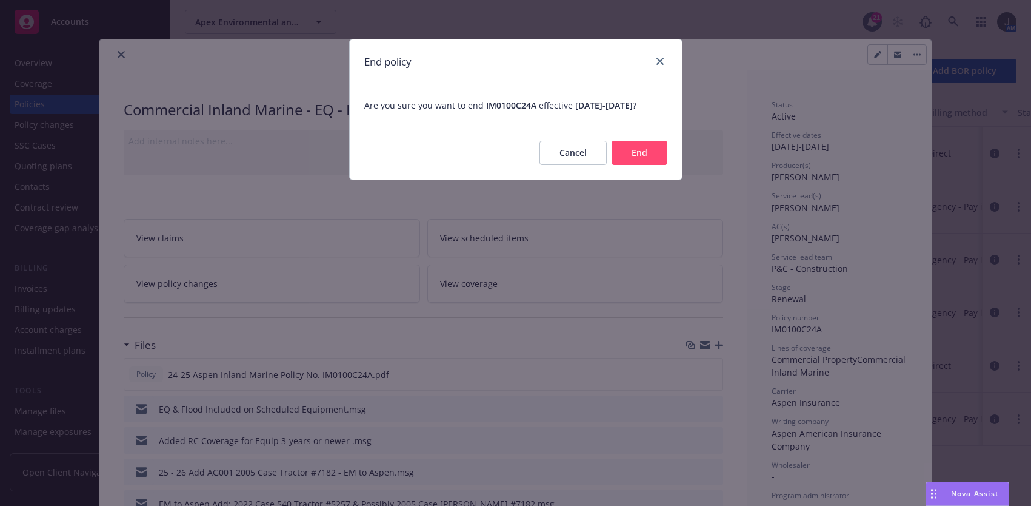
click at [586, 165] on button "Cancel" at bounding box center [573, 153] width 67 height 24
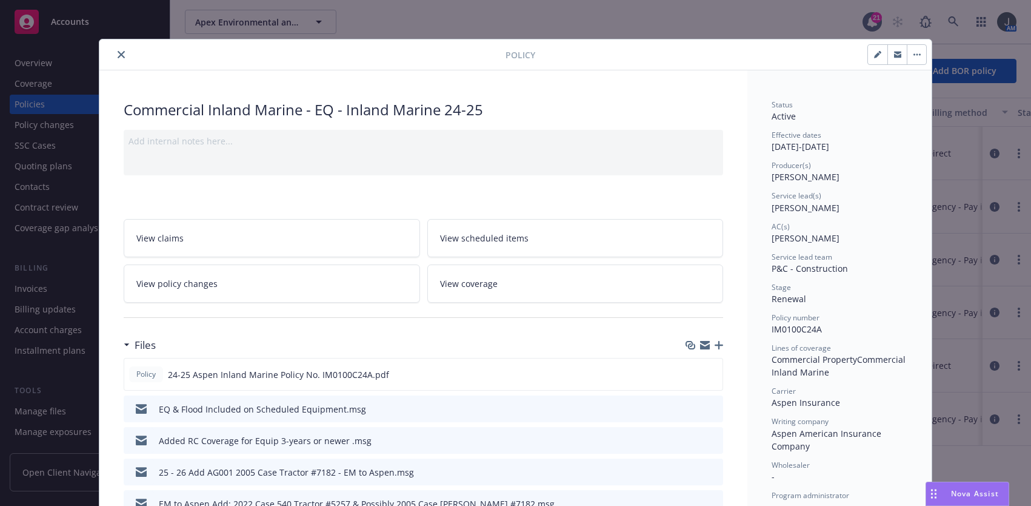
click at [858, 56] on button "button" at bounding box center [916, 54] width 19 height 19
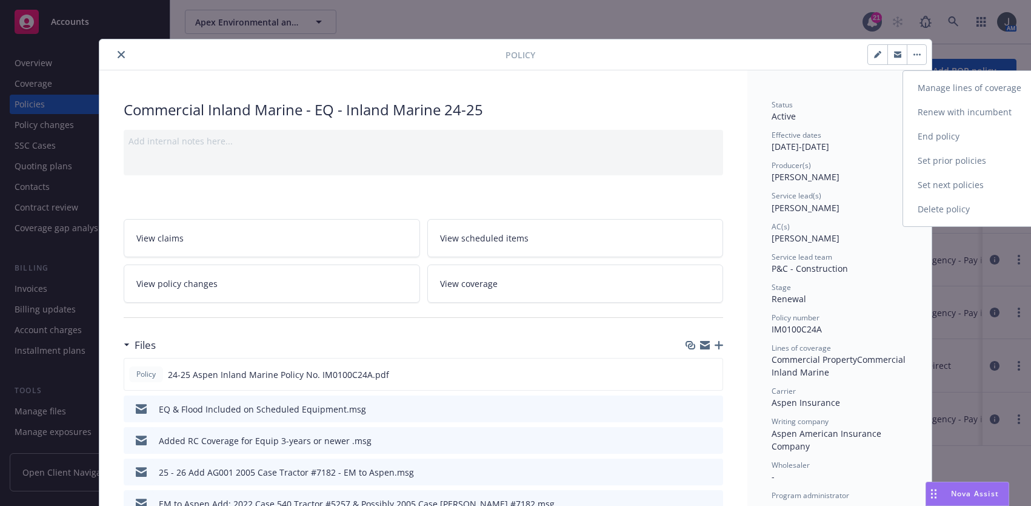
click at [858, 90] on link "Manage lines of coverage" at bounding box center [974, 88] width 142 height 24
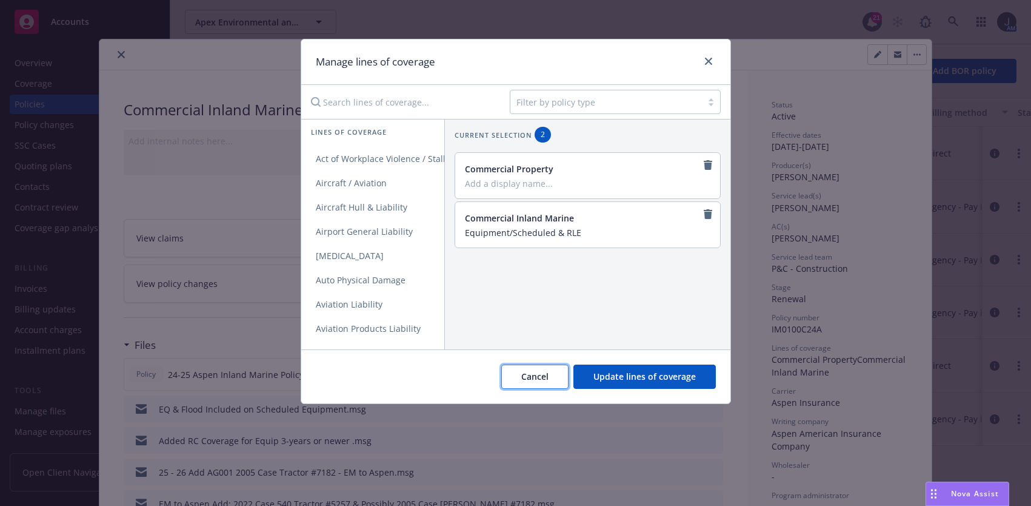
click at [535, 376] on span "Cancel" at bounding box center [534, 376] width 27 height 12
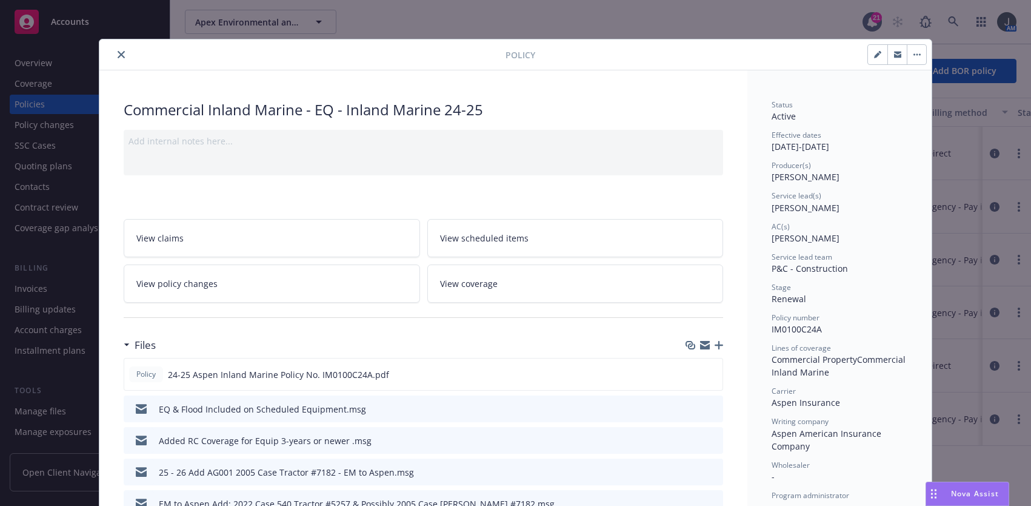
click at [118, 51] on icon "close" at bounding box center [121, 54] width 7 height 7
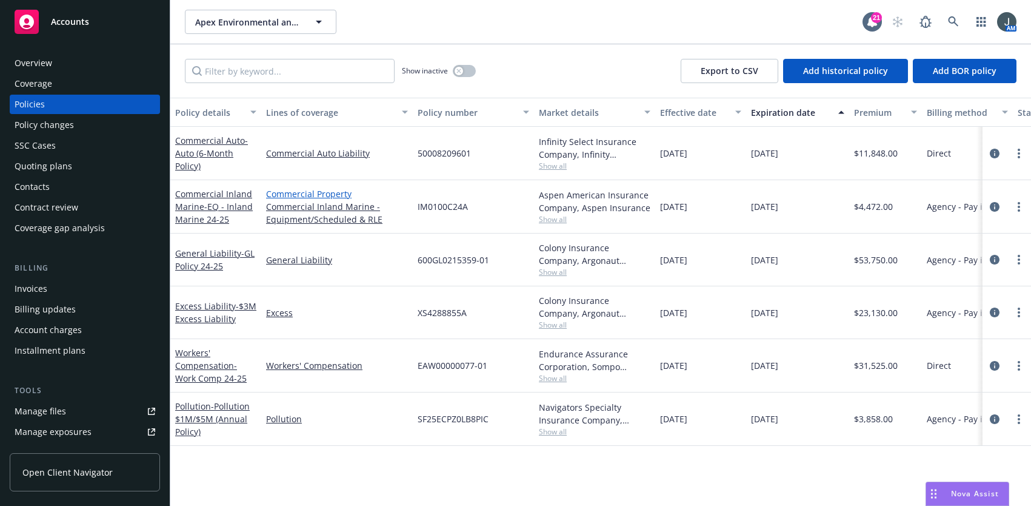
click at [326, 195] on link "Commercial Property" at bounding box center [337, 193] width 142 height 13
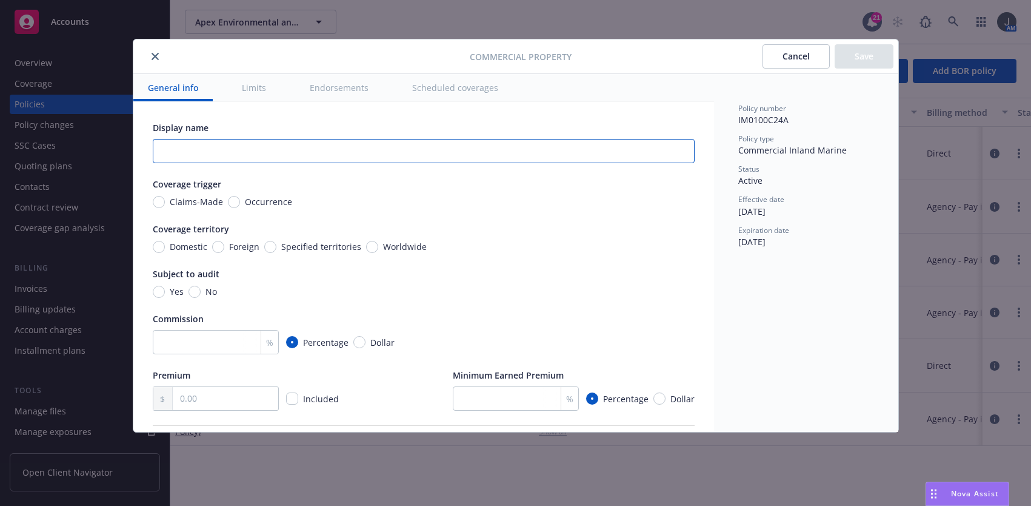
click at [304, 153] on input "text" at bounding box center [424, 151] width 542 height 24
click at [232, 200] on input "Occurrence" at bounding box center [234, 202] width 12 height 12
click at [155, 249] on input "Domestic" at bounding box center [159, 247] width 12 height 12
click at [193, 290] on input "No" at bounding box center [195, 292] width 12 height 12
click at [210, 339] on input "number" at bounding box center [216, 342] width 126 height 24
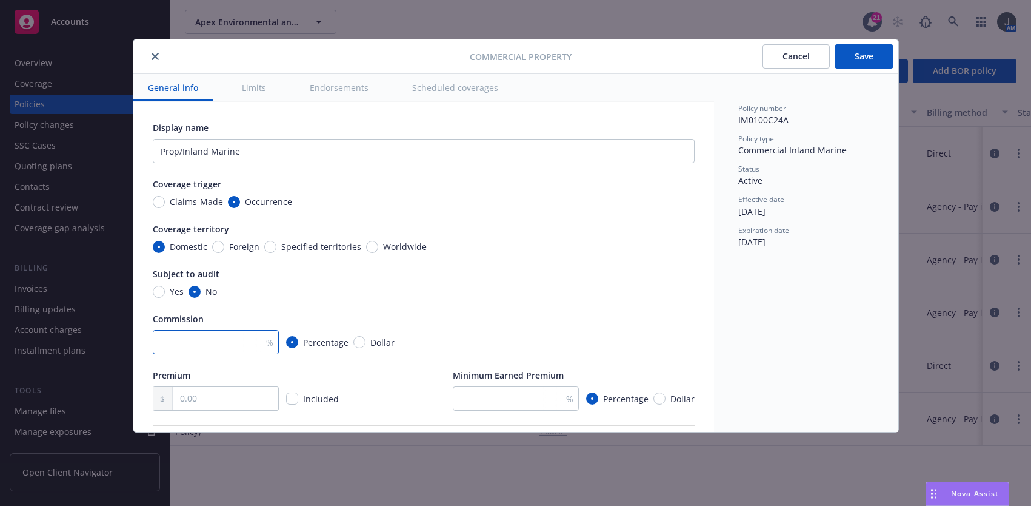
click at [209, 347] on input "number" at bounding box center [216, 342] width 126 height 24
click at [215, 389] on input "text" at bounding box center [225, 398] width 105 height 23
click at [552, 249] on div "Domestic Foreign Specified territories Worldwide" at bounding box center [424, 246] width 542 height 13
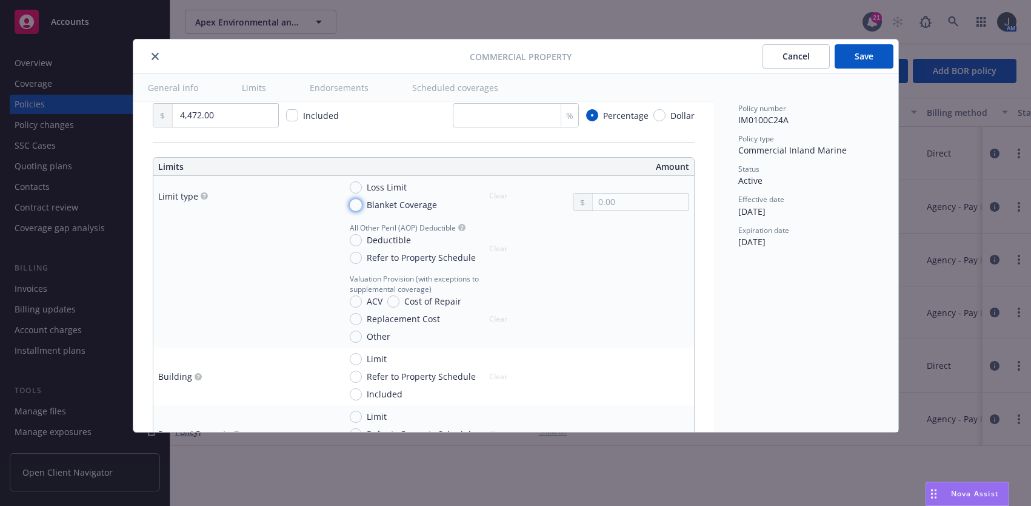
click at [352, 202] on input "Blanket Coverage" at bounding box center [356, 205] width 12 height 12
click at [223, 241] on div at bounding box center [244, 242] width 172 height 13
click at [605, 201] on input "text" at bounding box center [640, 201] width 95 height 17
click at [351, 237] on input "Deductible" at bounding box center [356, 240] width 12 height 12
click at [603, 258] on input "text" at bounding box center [640, 254] width 95 height 17
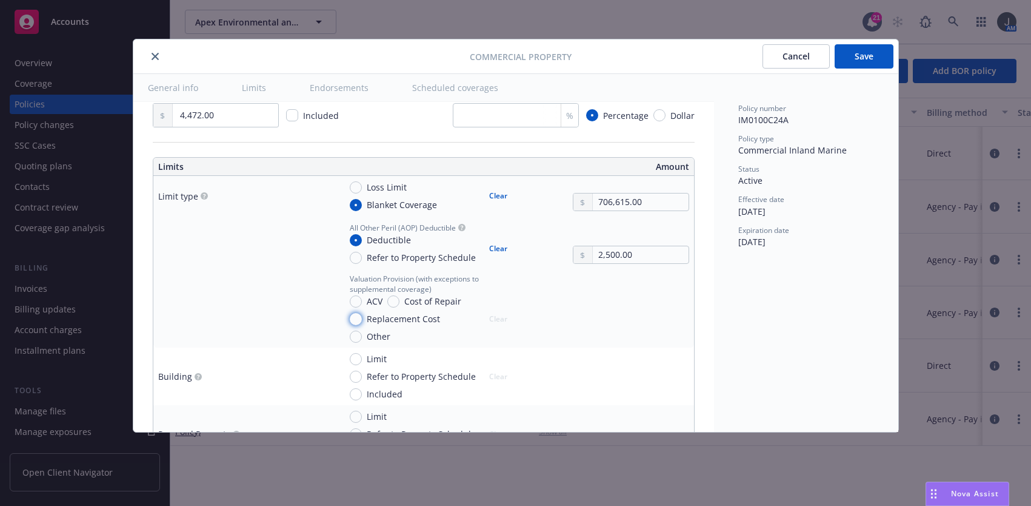
click at [355, 320] on input "Replacement Cost" at bounding box center [356, 319] width 12 height 12
click at [359, 301] on input "ACV" at bounding box center [356, 301] width 12 height 12
click at [353, 338] on input "Other" at bounding box center [356, 336] width 12 height 12
click at [356, 300] on input "ACV" at bounding box center [356, 301] width 12 height 12
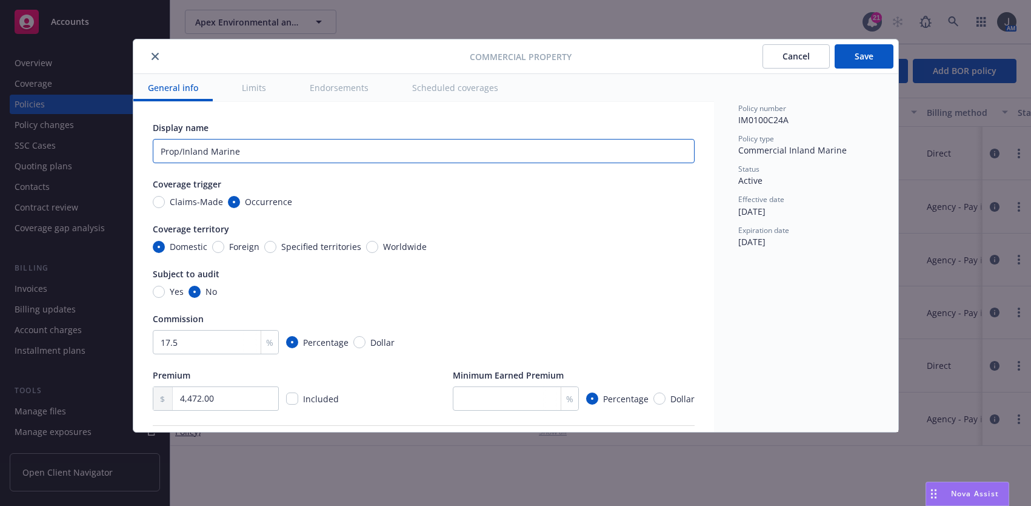
drag, startPoint x: 181, startPoint y: 151, endPoint x: 125, endPoint y: 147, distance: 55.9
click at [125, 147] on div "Commercial Property Cancel Save General info Limits Endorsements Scheduled cove…" at bounding box center [515, 253] width 1031 height 506
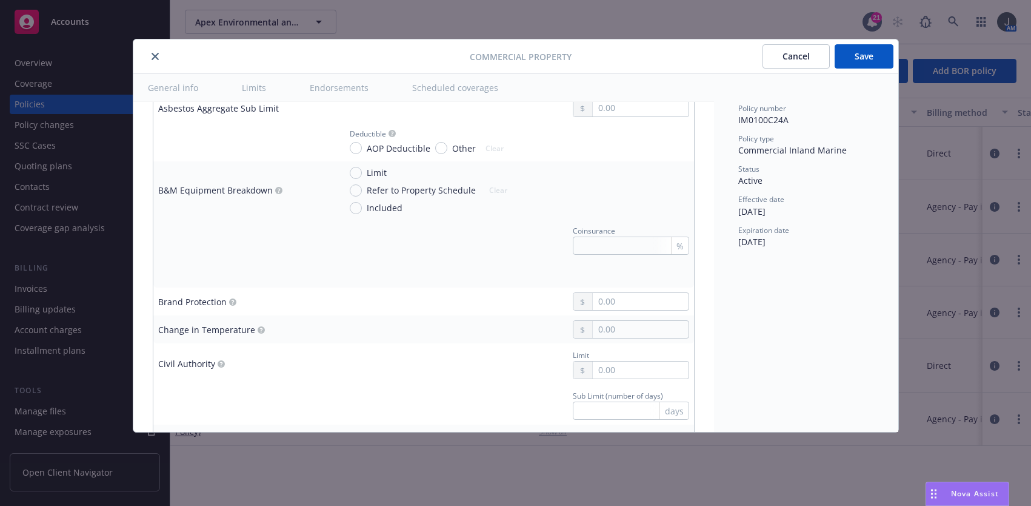
scroll to position [1132, 0]
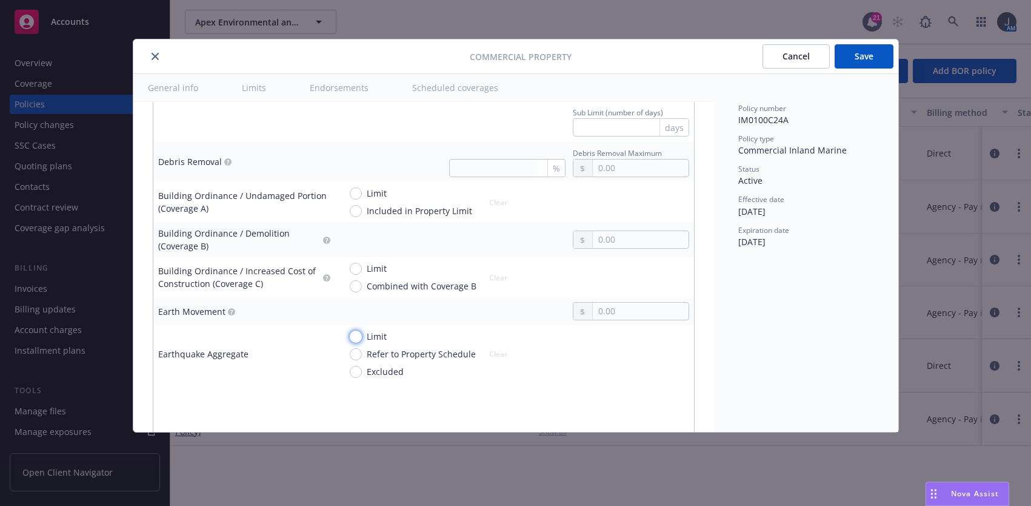
click at [358, 337] on input "Limit" at bounding box center [356, 336] width 12 height 12
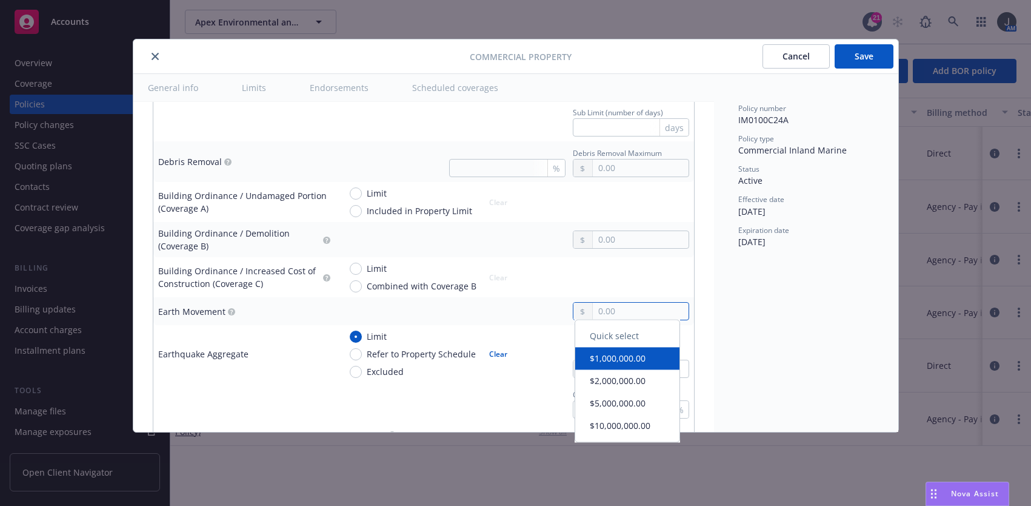
click at [593, 309] on input "text" at bounding box center [640, 310] width 95 height 17
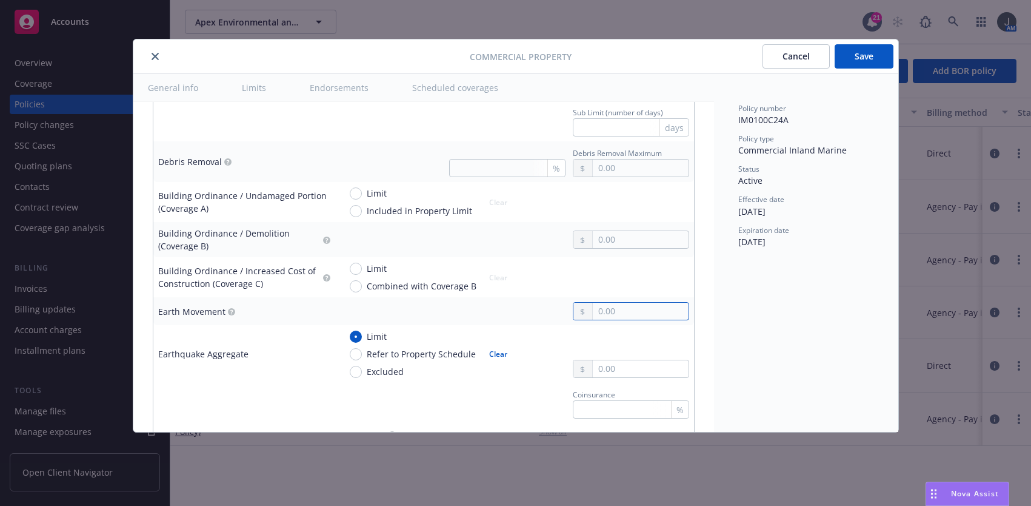
click at [593, 315] on input "text" at bounding box center [640, 310] width 95 height 17
click at [493, 351] on button "Clear" at bounding box center [498, 354] width 33 height 17
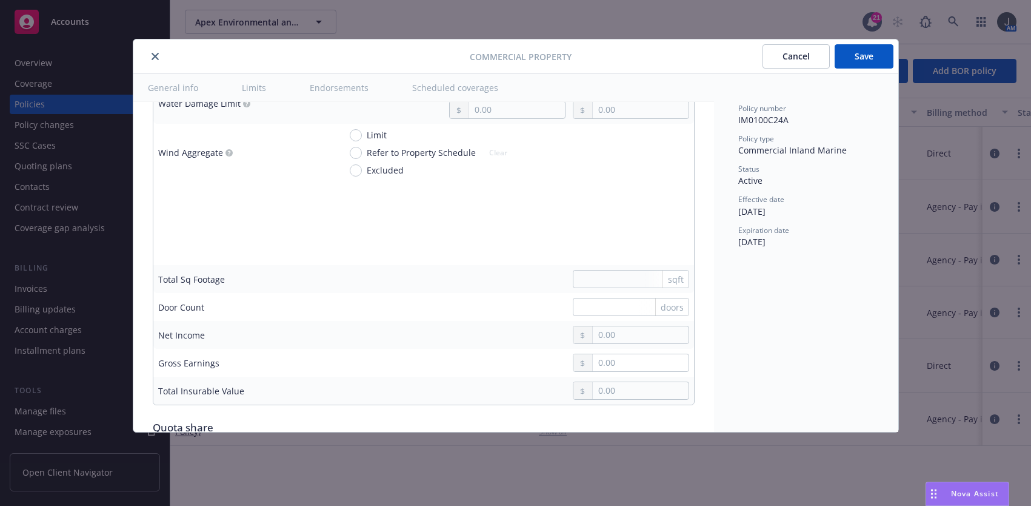
scroll to position [3678, 0]
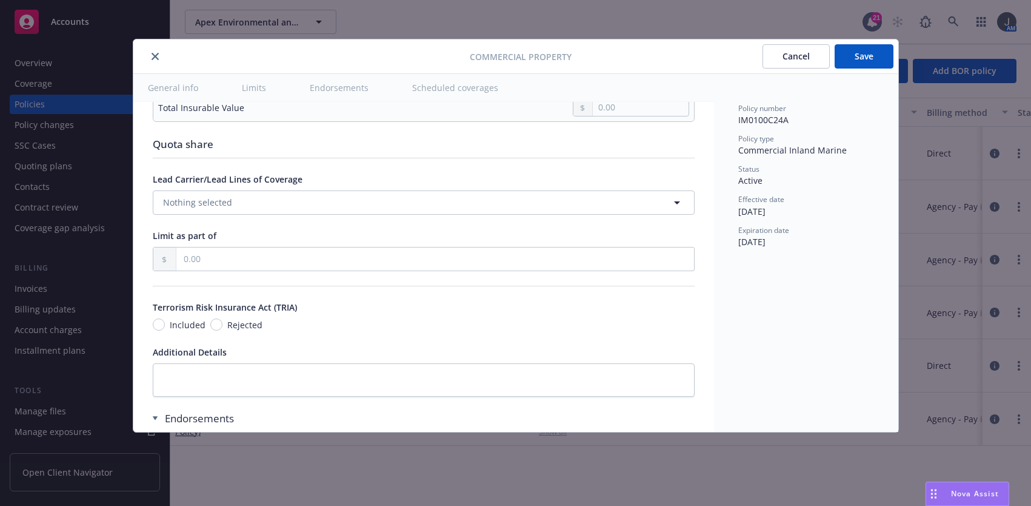
click at [155, 324] on div "Included" at bounding box center [179, 324] width 53 height 13
click at [155, 324] on input "Included" at bounding box center [159, 324] width 12 height 12
click at [247, 379] on textarea at bounding box center [424, 379] width 542 height 33
click at [266, 380] on textarea at bounding box center [424, 379] width 542 height 33
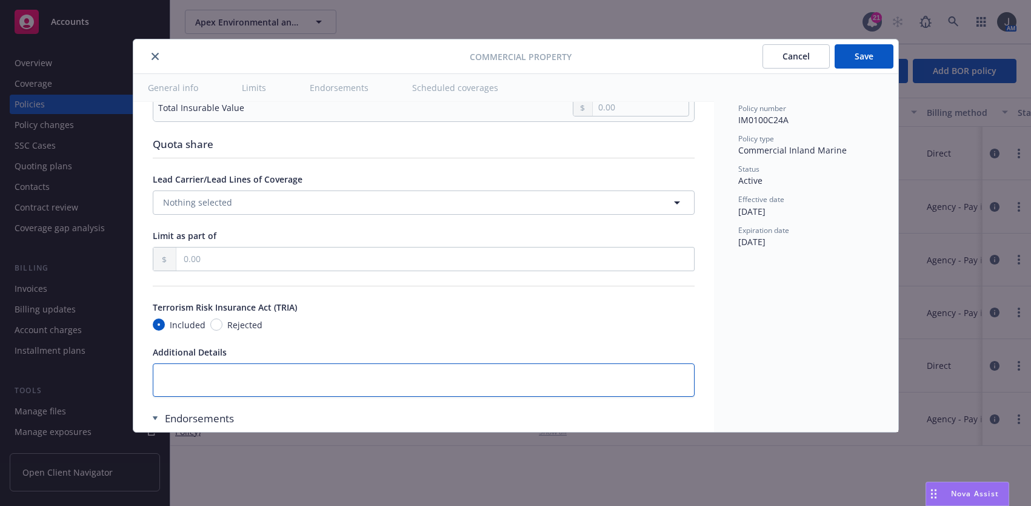
paste textarea "RC Coverage for Equipment 3-years and newer at no AP."
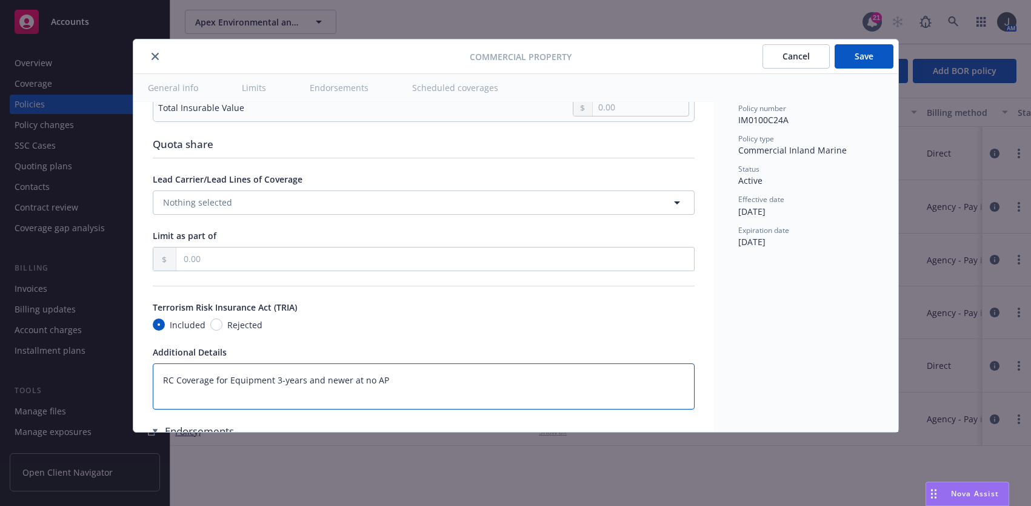
click at [298, 395] on textarea "RC Coverage for Equipment 3-years and newer at no AP" at bounding box center [424, 386] width 542 height 46
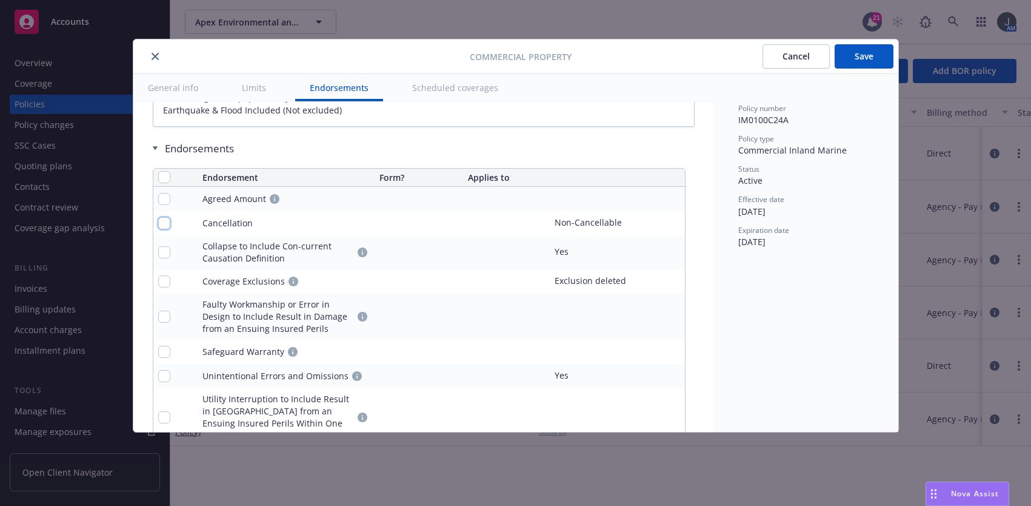
click at [163, 225] on input "checkbox" at bounding box center [164, 223] width 12 height 12
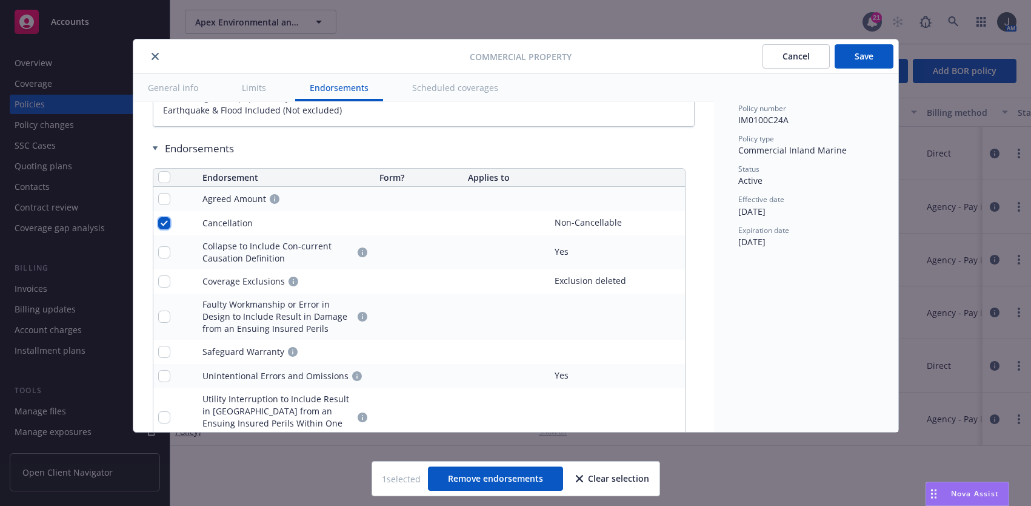
click at [163, 225] on input "checkbox" at bounding box center [164, 223] width 12 height 12
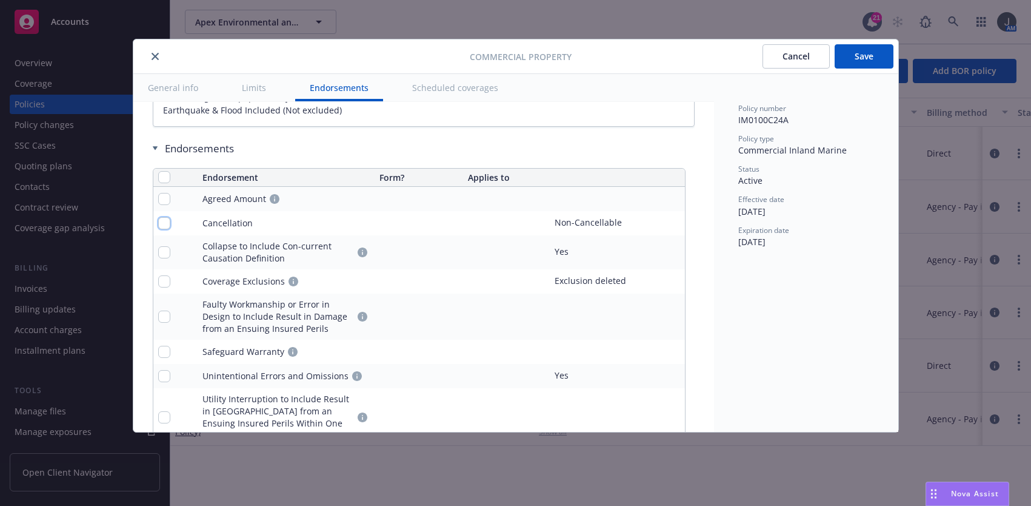
click at [163, 225] on input "checkbox" at bounding box center [164, 223] width 12 height 12
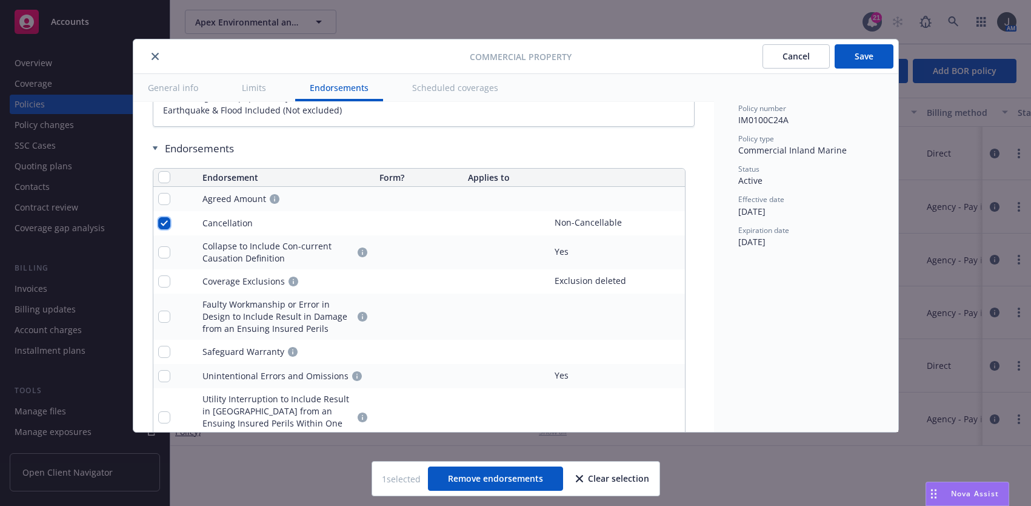
scroll to position [4171, 0]
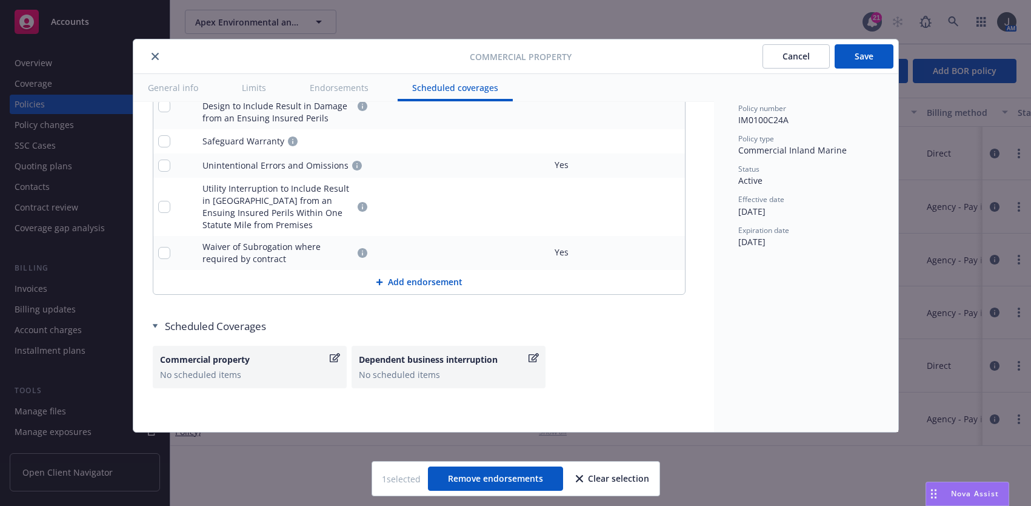
click at [858, 50] on button "Save" at bounding box center [864, 56] width 59 height 24
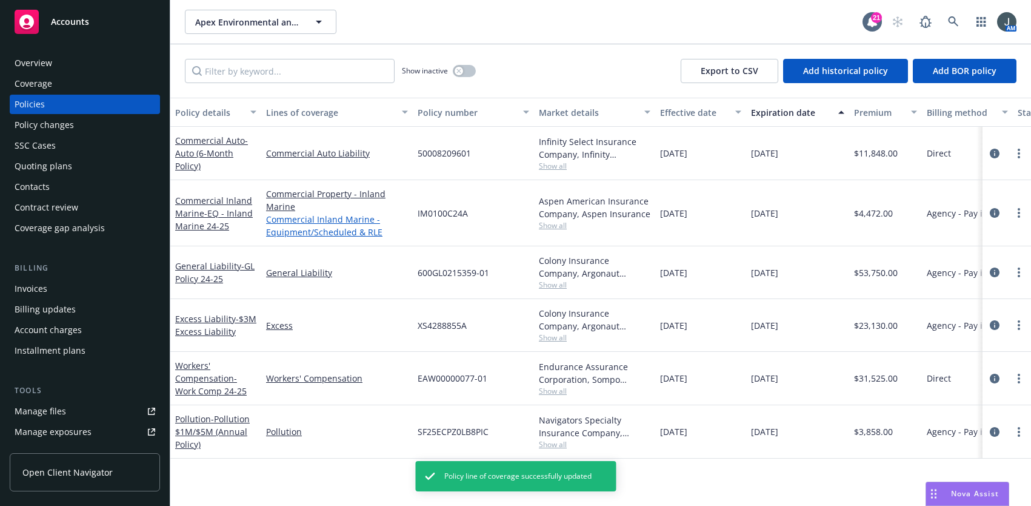
click at [324, 224] on link "Commercial Inland Marine - Equipment/Scheduled & RLE" at bounding box center [337, 225] width 142 height 25
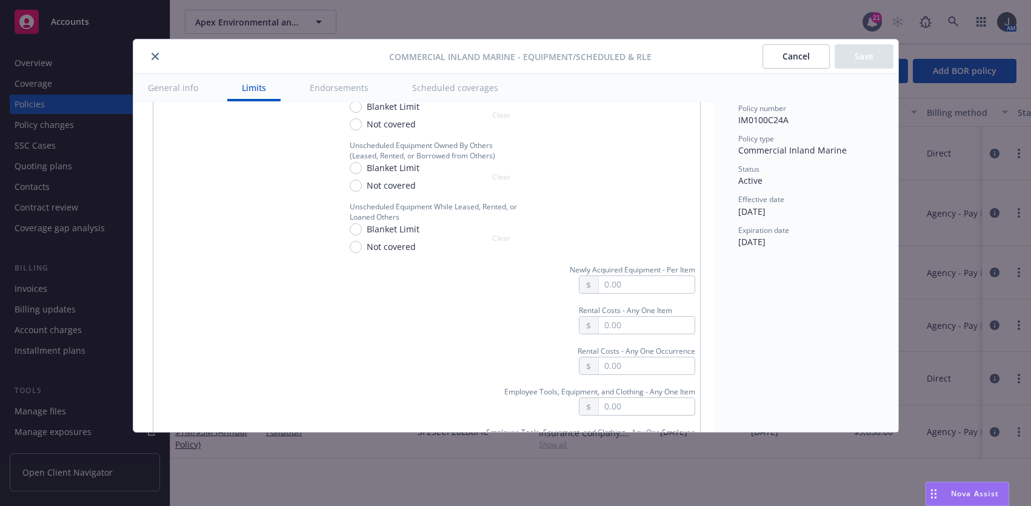
scroll to position [1132, 0]
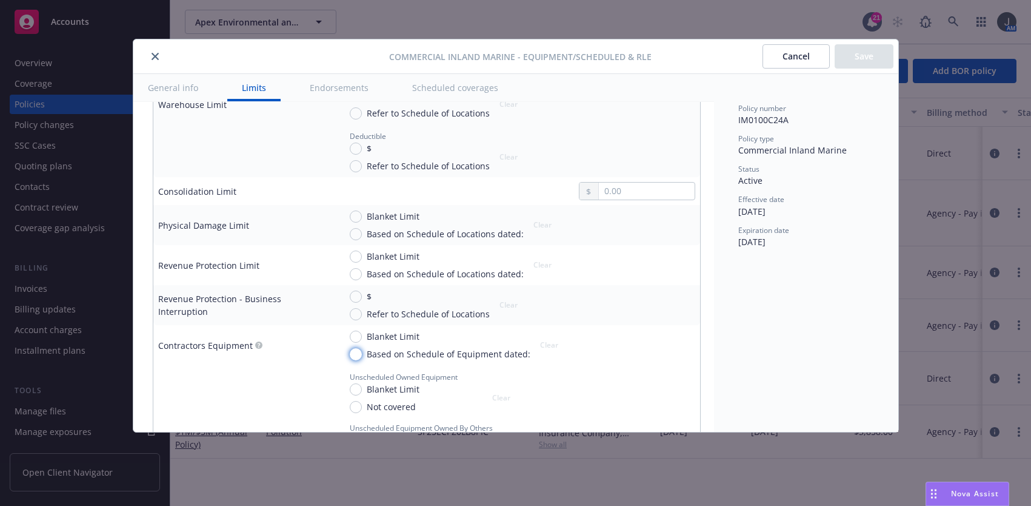
click at [358, 348] on input "Based on Schedule of Equipment dated:" at bounding box center [356, 354] width 12 height 12
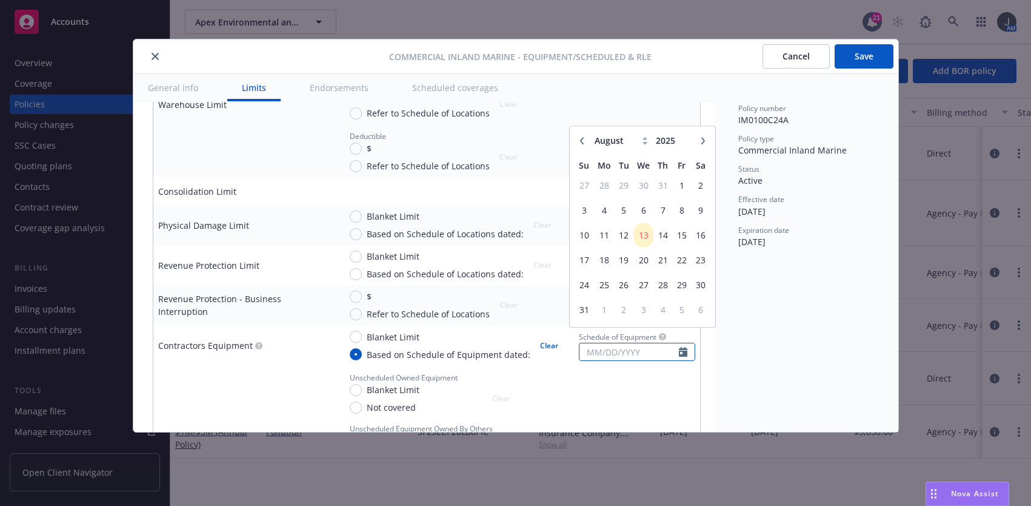
click at [580, 343] on input "text" at bounding box center [629, 351] width 99 height 17
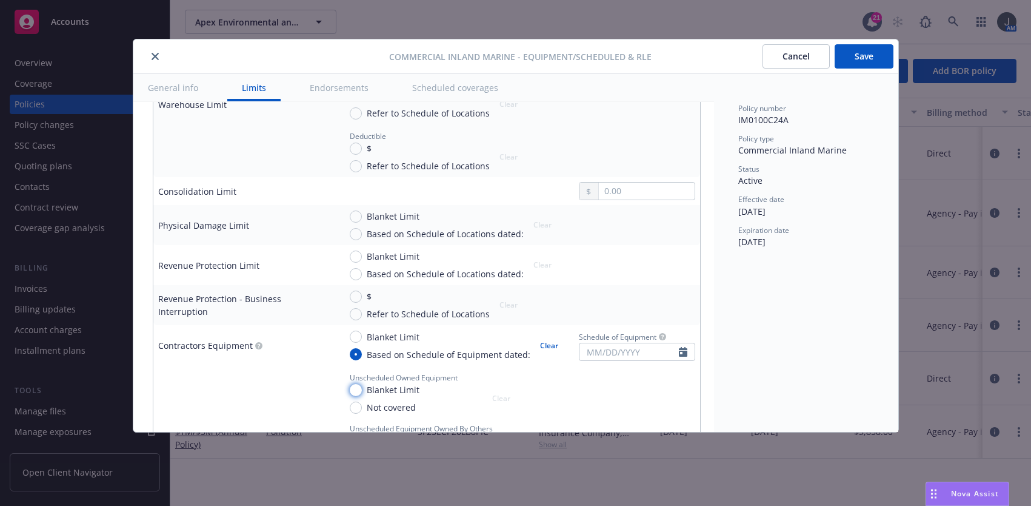
click at [356, 384] on input "Blanket Limit" at bounding box center [356, 390] width 12 height 12
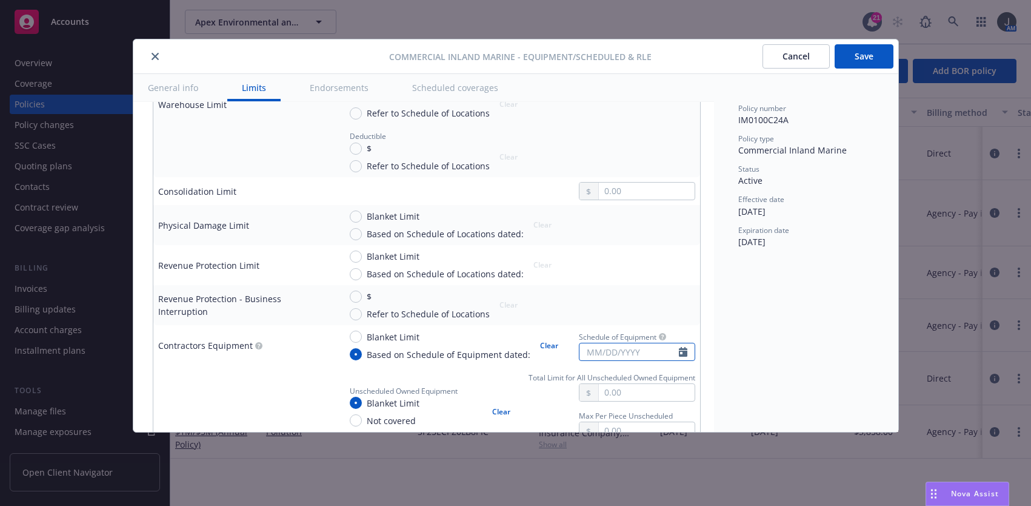
click at [582, 343] on input "text" at bounding box center [629, 351] width 99 height 17
click at [664, 390] on input "text" at bounding box center [646, 392] width 95 height 17
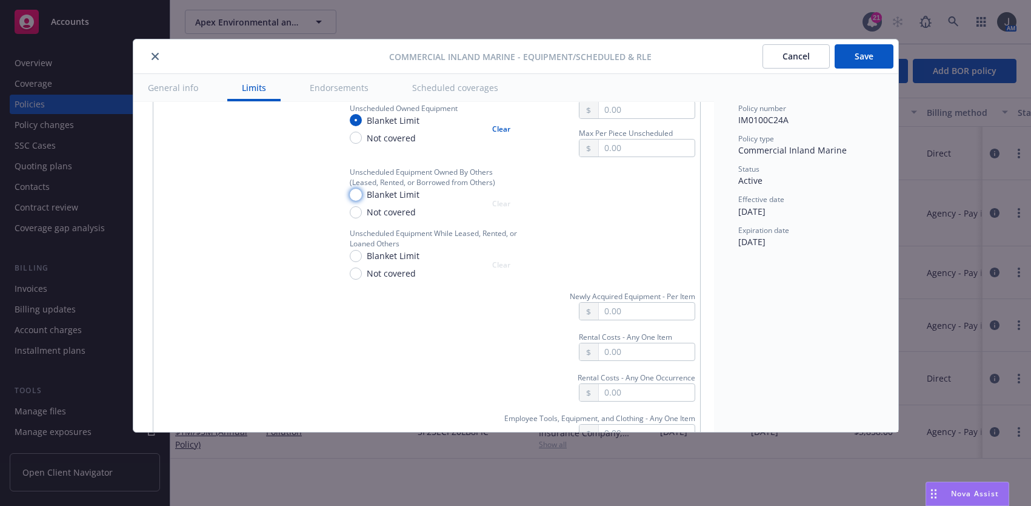
click at [358, 191] on input "Blanket Limit" at bounding box center [356, 195] width 12 height 12
click at [664, 204] on input "text" at bounding box center [646, 209] width 95 height 17
click at [618, 304] on input "text" at bounding box center [646, 310] width 95 height 17
click at [650, 349] on input "text" at bounding box center [646, 351] width 95 height 17
click at [641, 388] on input "text" at bounding box center [646, 392] width 95 height 17
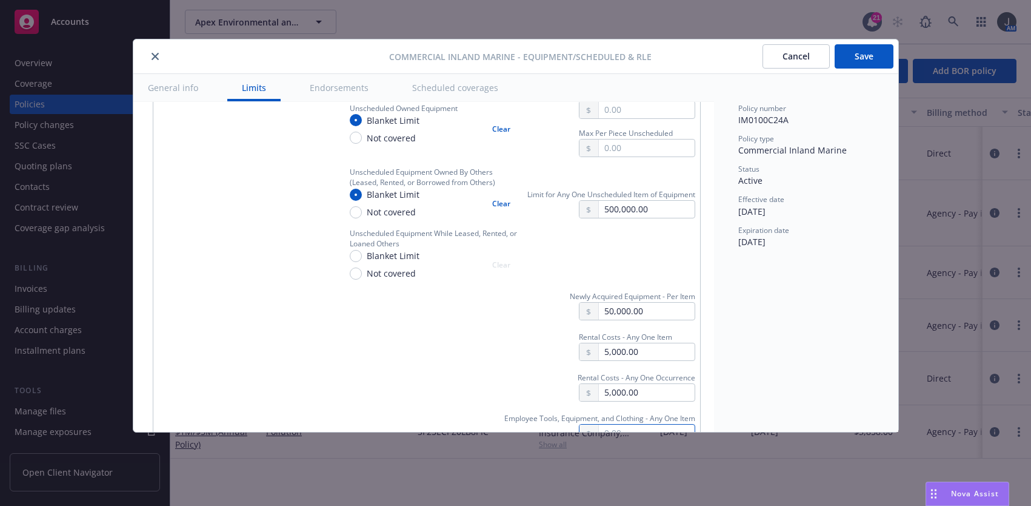
click at [639, 427] on input "text" at bounding box center [646, 432] width 95 height 17
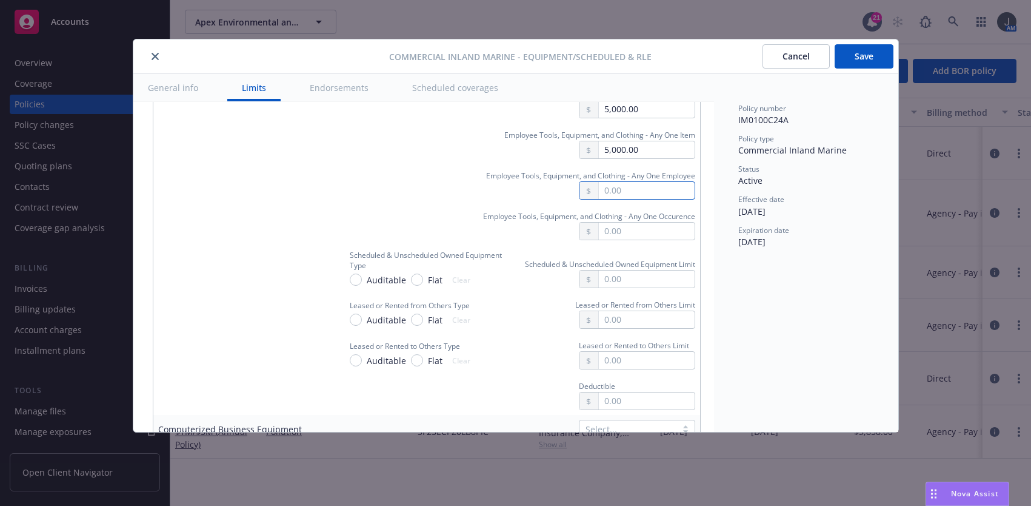
click at [624, 182] on input "text" at bounding box center [646, 190] width 95 height 17
click at [621, 225] on input "text" at bounding box center [646, 230] width 95 height 17
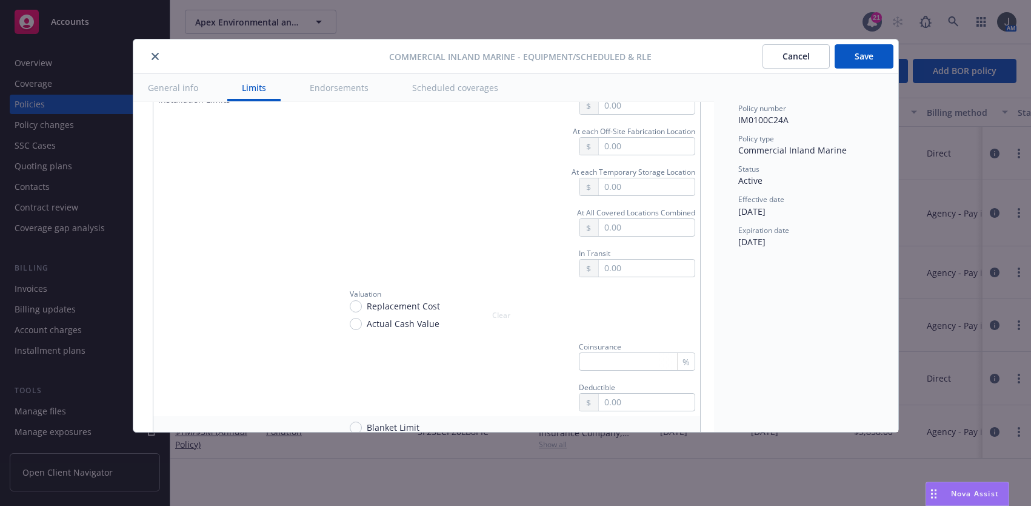
scroll to position [2546, 0]
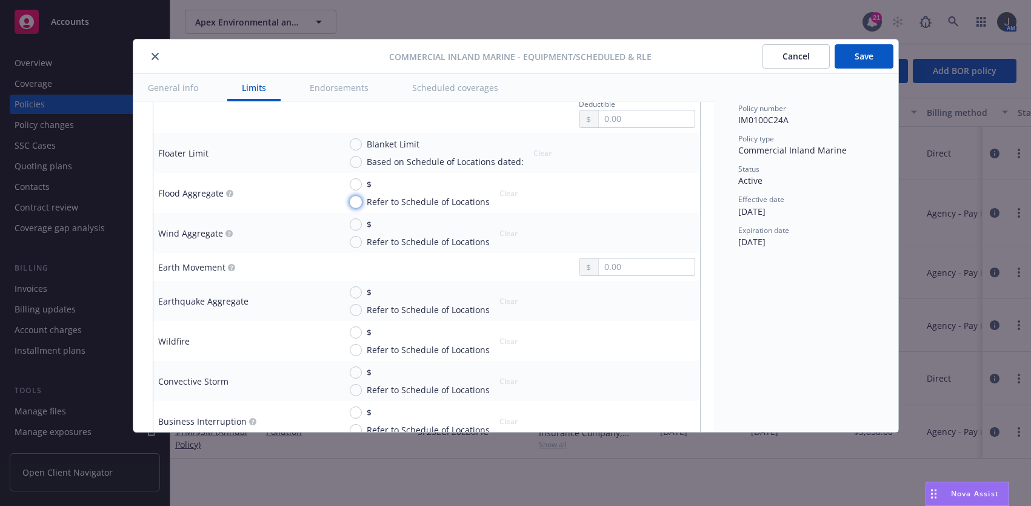
click at [360, 196] on input "Refer to Schedule of Locations" at bounding box center [356, 202] width 12 height 12
click at [356, 304] on input "Refer to Schedule of Locations" at bounding box center [356, 310] width 12 height 12
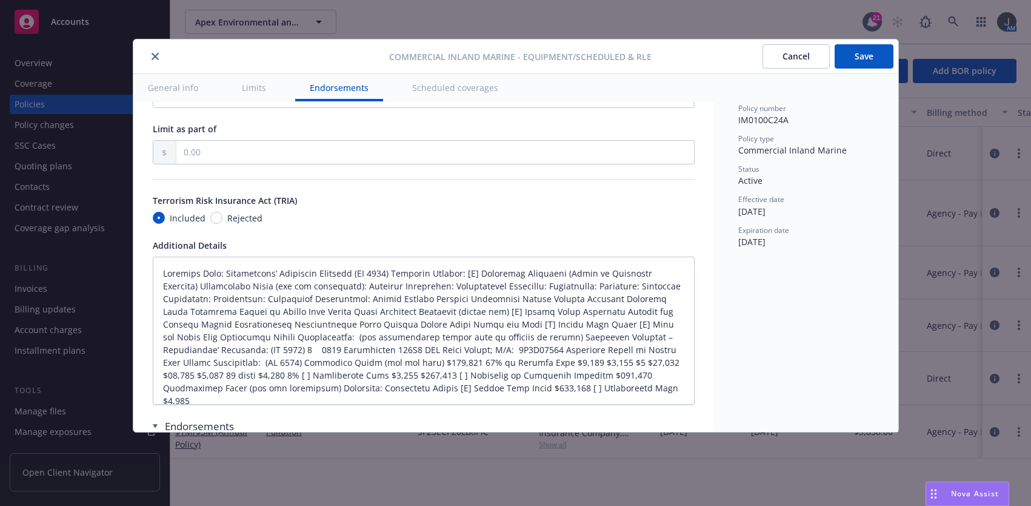
scroll to position [13, 0]
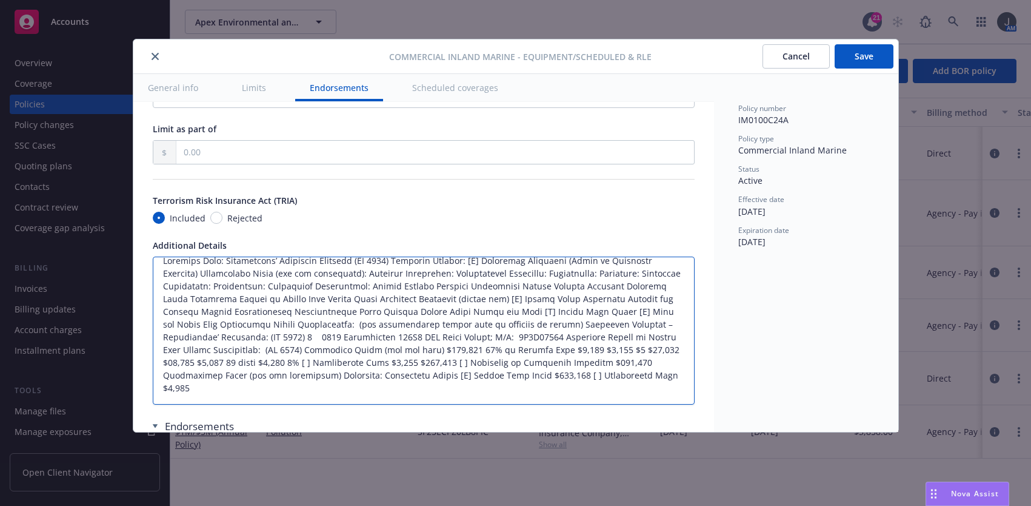
click at [292, 384] on textarea at bounding box center [424, 330] width 542 height 148
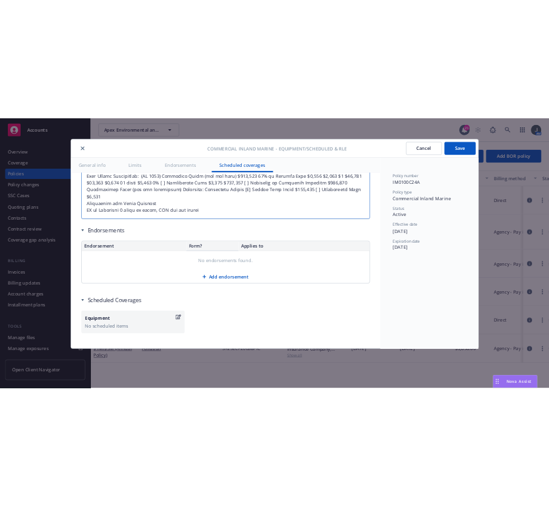
scroll to position [3362, 0]
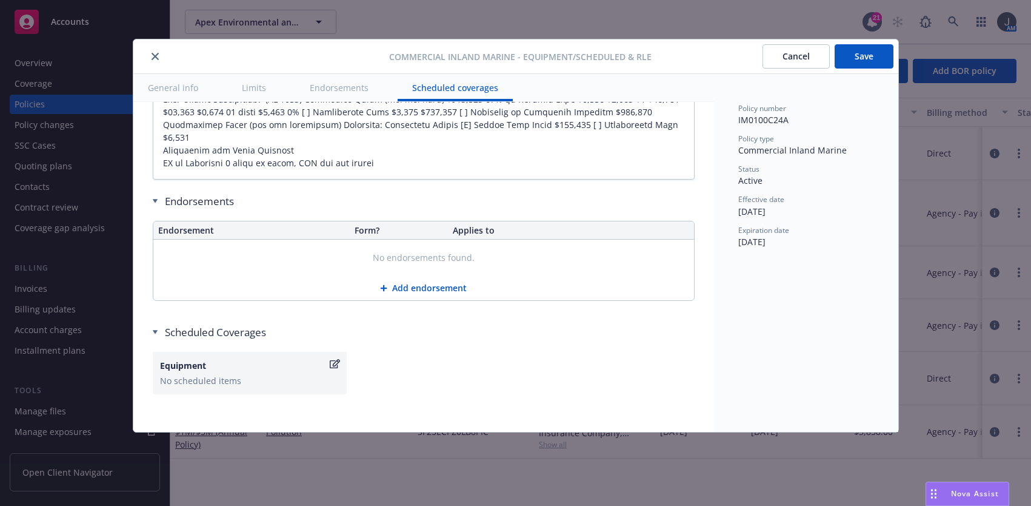
click at [858, 56] on button "Save" at bounding box center [864, 56] width 59 height 24
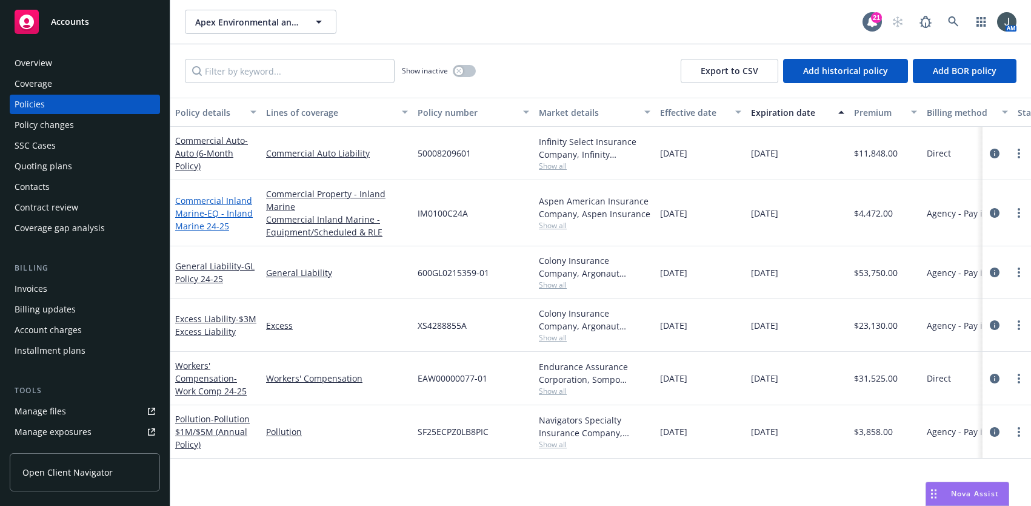
click at [206, 216] on span "- EQ - Inland Marine 24-25" at bounding box center [214, 219] width 78 height 24
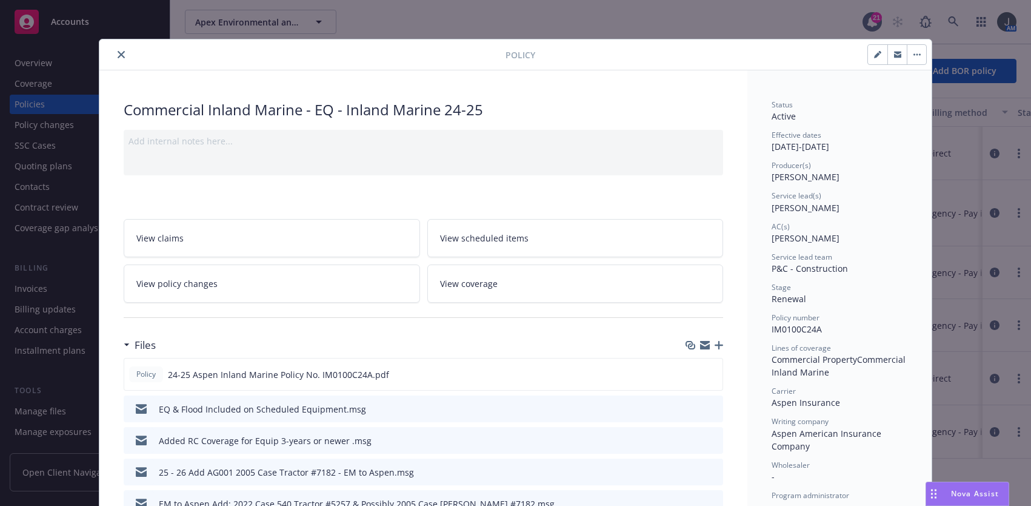
click at [118, 53] on icon "close" at bounding box center [121, 54] width 7 height 7
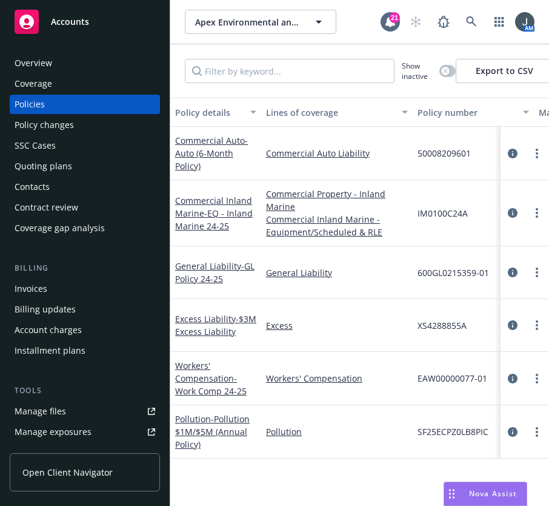
click at [84, 22] on span "Accounts" at bounding box center [70, 22] width 38 height 10
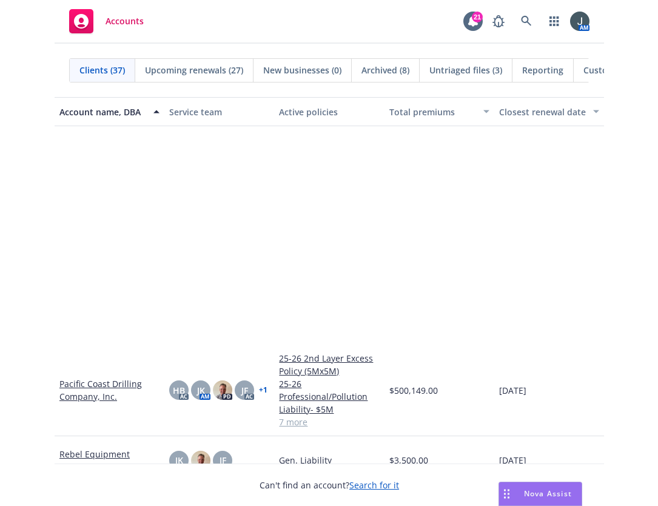
scroll to position [1132, 0]
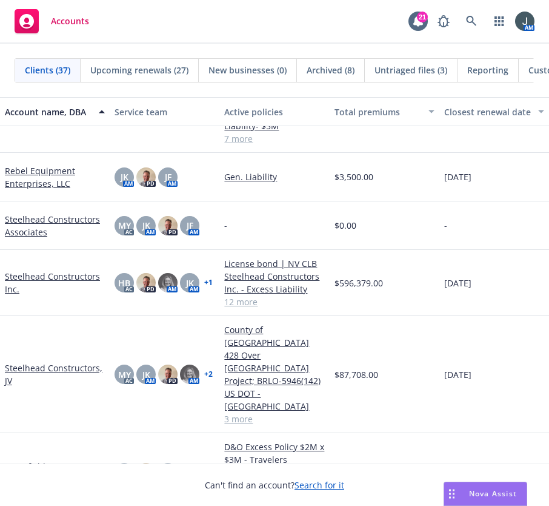
click at [45, 276] on link "Steelhead Constructors Inc." at bounding box center [55, 282] width 100 height 25
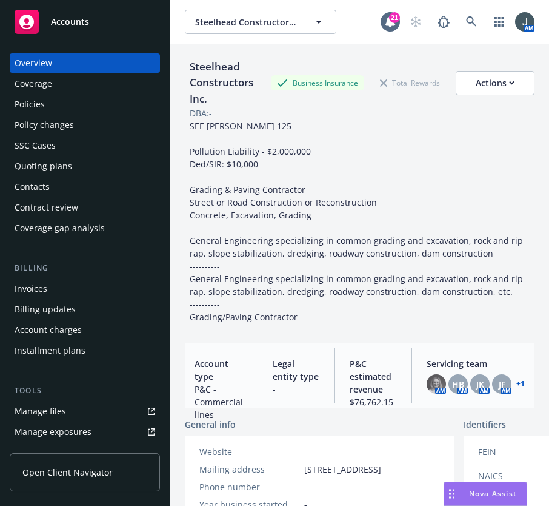
click at [36, 98] on div "Policies" at bounding box center [30, 104] width 30 height 19
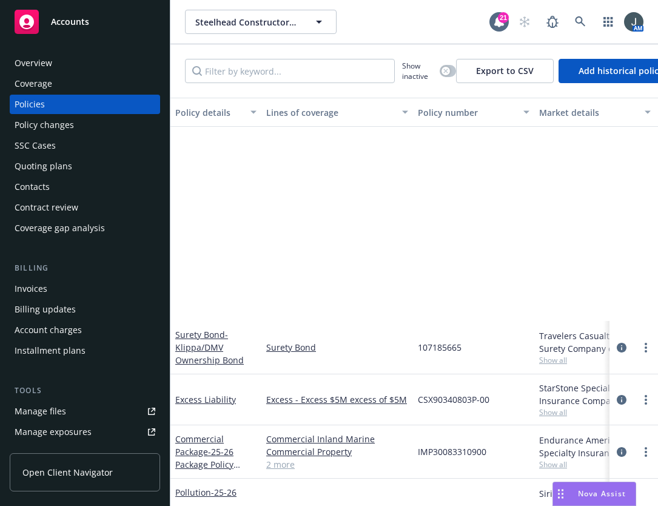
scroll to position [283, 0]
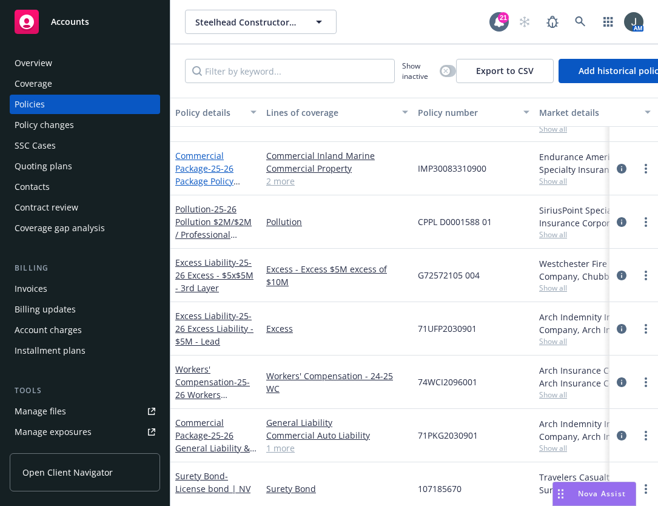
click at [199, 176] on span "- 25-26 Package Policy (Prop/IM) - COMP Rated" at bounding box center [210, 187] width 70 height 50
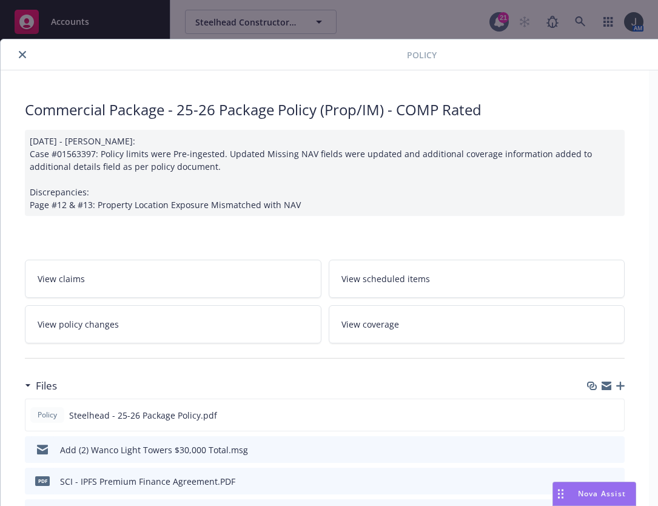
scroll to position [283, 0]
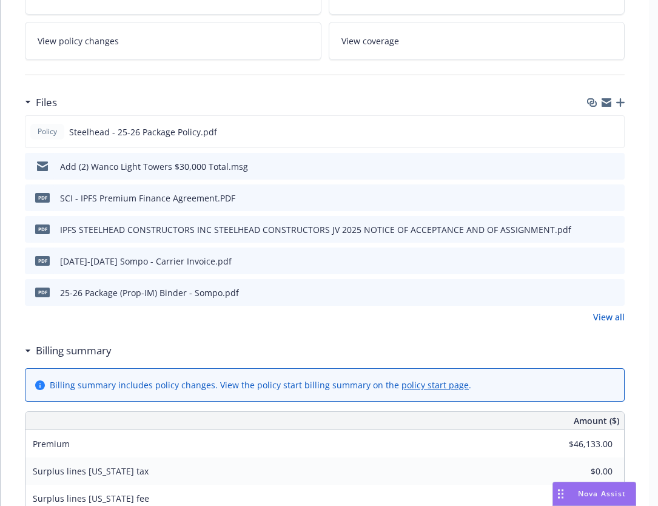
click at [617, 167] on icon "preview file" at bounding box center [612, 165] width 11 height 8
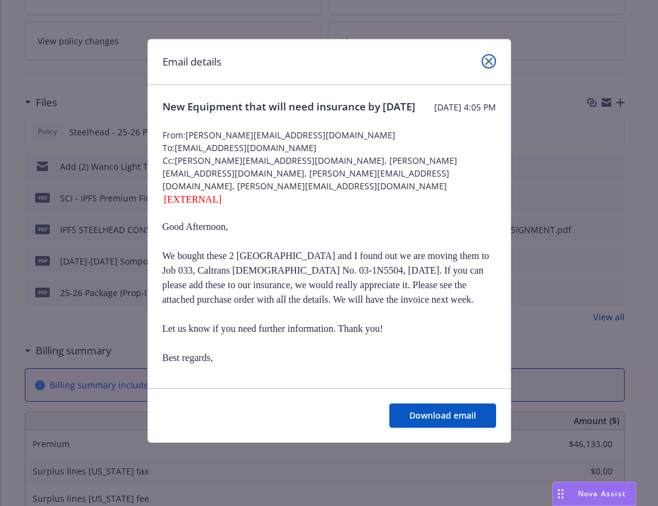
click at [485, 64] on icon "close" at bounding box center [488, 61] width 7 height 7
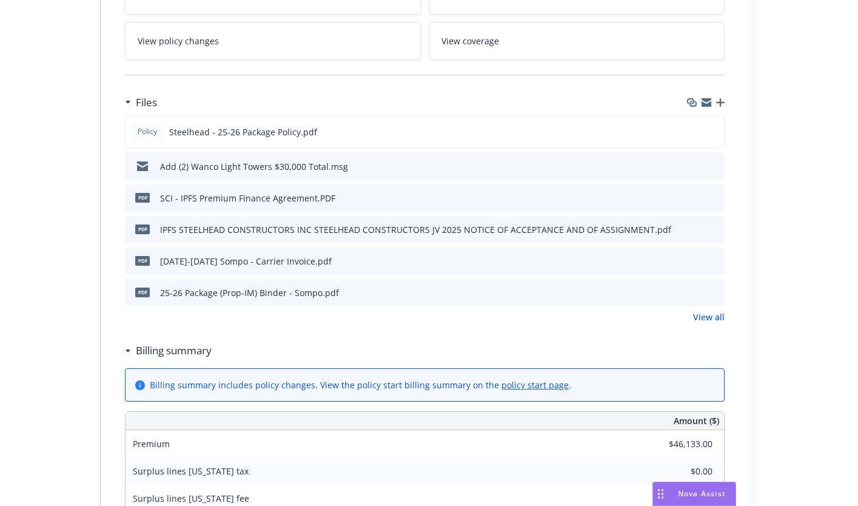
scroll to position [0, 0]
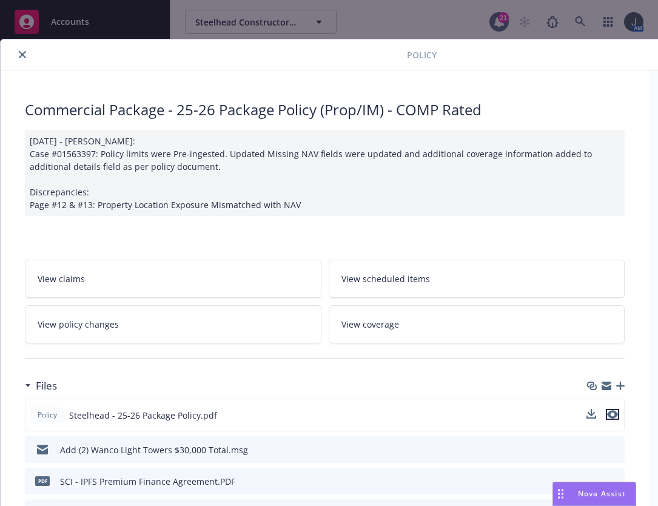
click at [616, 412] on icon "preview file" at bounding box center [612, 414] width 11 height 8
click at [608, 451] on div at bounding box center [604, 449] width 30 height 13
click at [615, 449] on icon "preview file" at bounding box center [612, 448] width 11 height 8
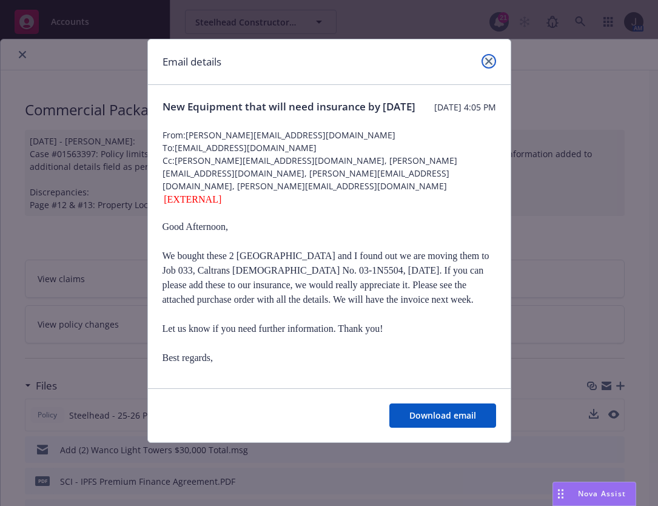
click at [489, 61] on icon "close" at bounding box center [488, 61] width 7 height 7
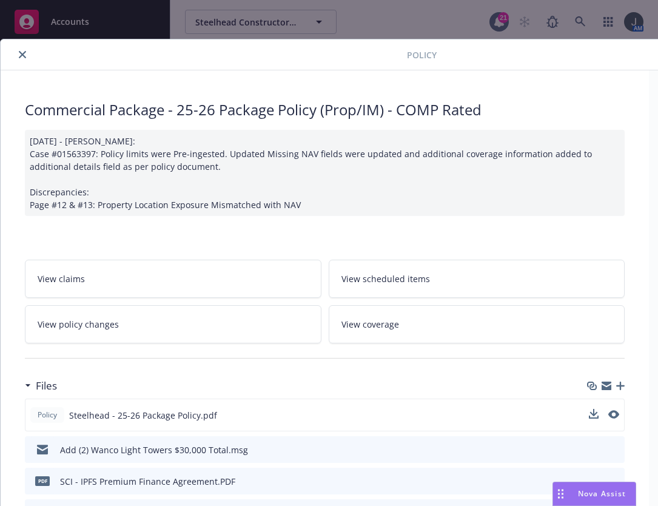
click at [117, 332] on link "View policy changes" at bounding box center [173, 324] width 296 height 38
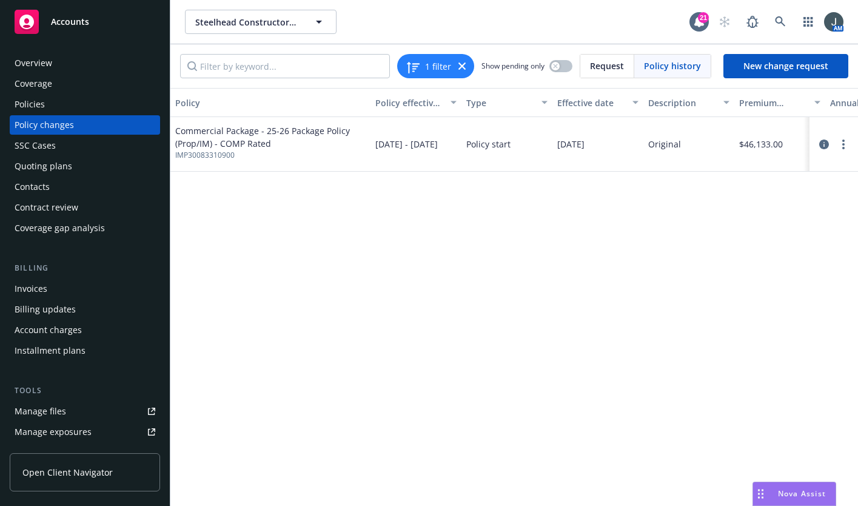
scroll to position [283, 0]
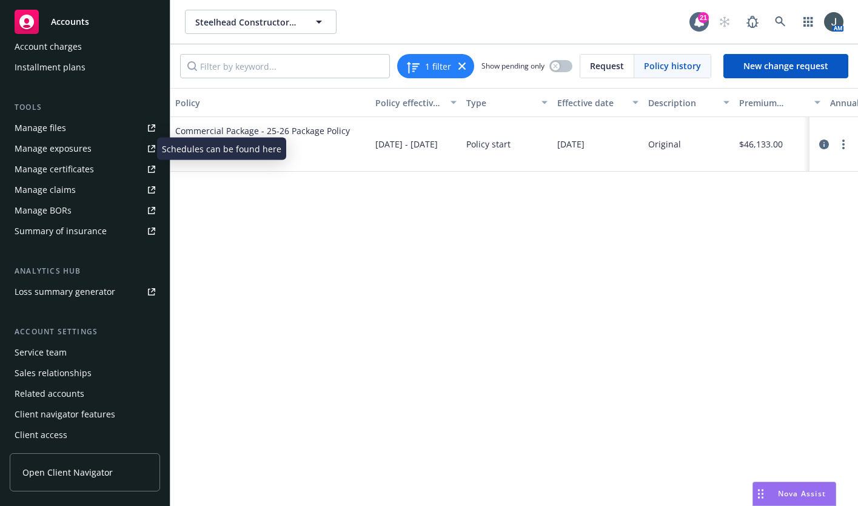
click at [53, 155] on div "Manage exposures" at bounding box center [53, 148] width 77 height 19
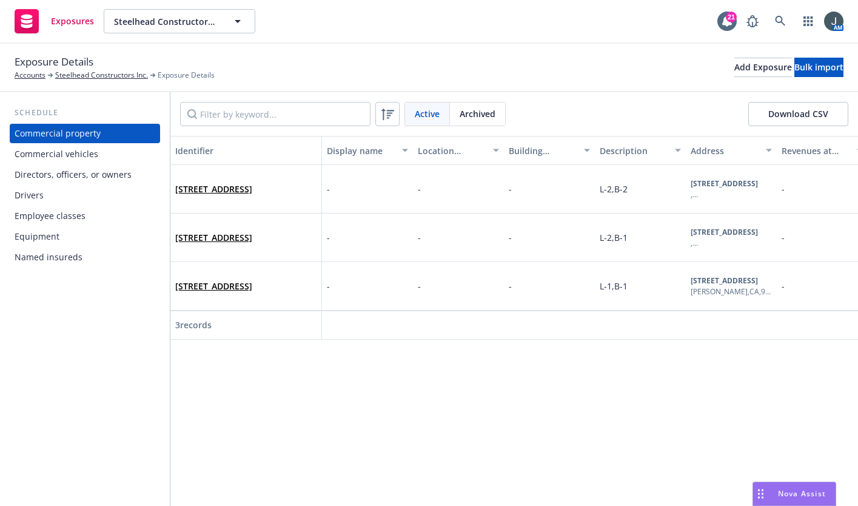
click at [44, 233] on div "Equipment" at bounding box center [37, 236] width 45 height 19
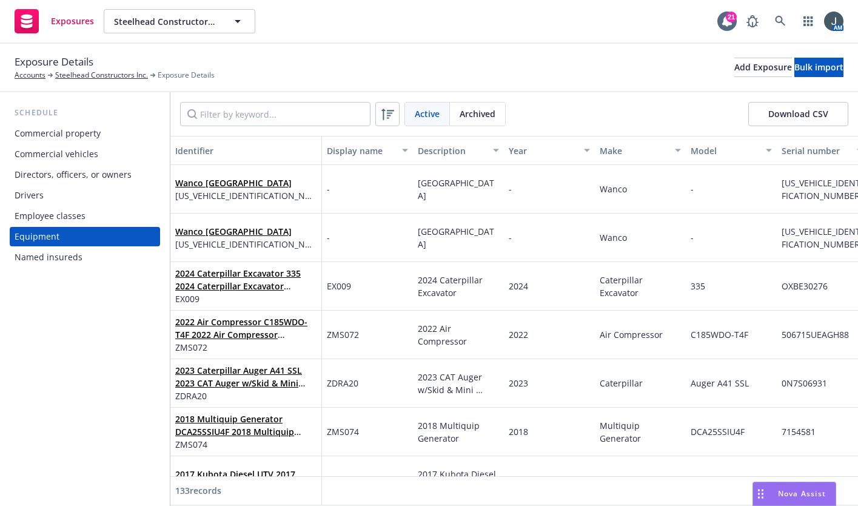
click at [67, 335] on div "Schedule Commercial property Commercial vehicles Directors, officers, or owners…" at bounding box center [85, 298] width 170 height 413
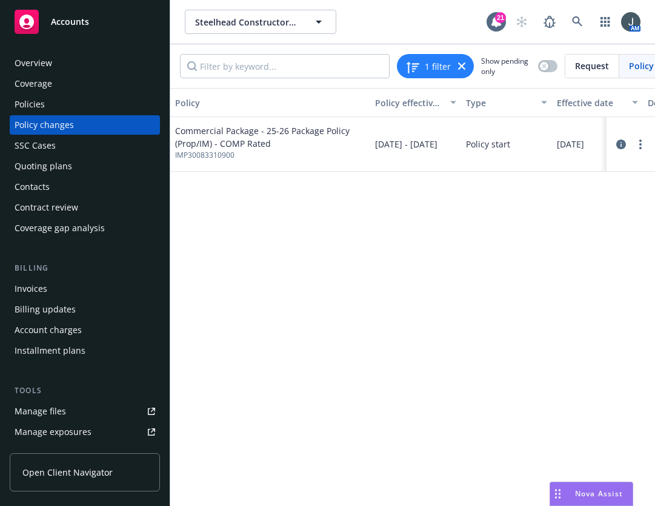
scroll to position [283, 0]
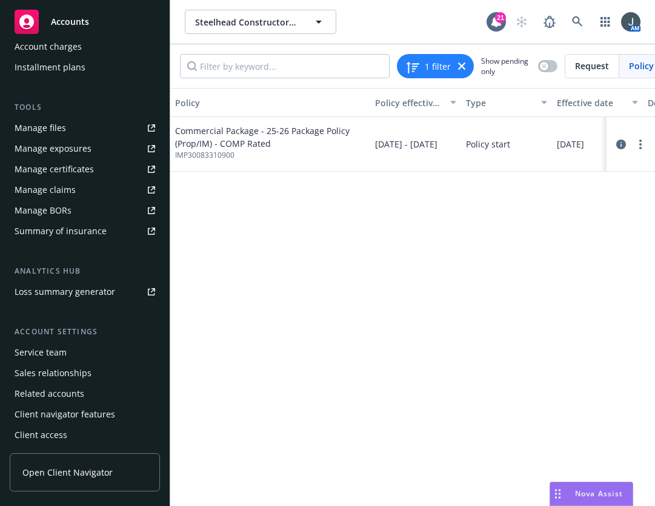
click at [73, 24] on span "Accounts" at bounding box center [70, 22] width 38 height 10
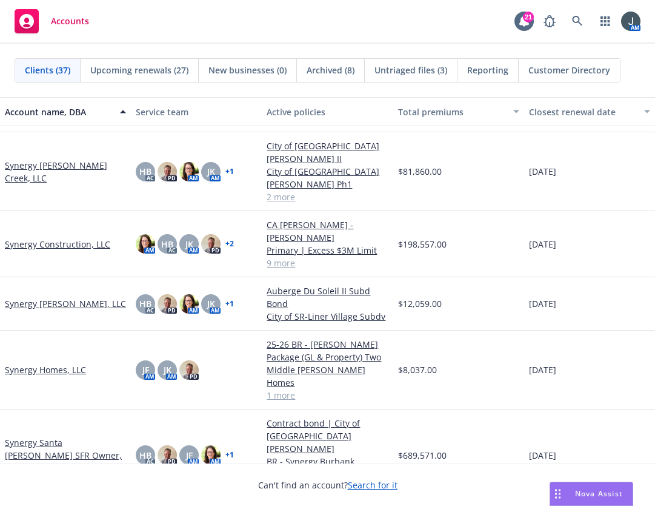
scroll to position [1369, 0]
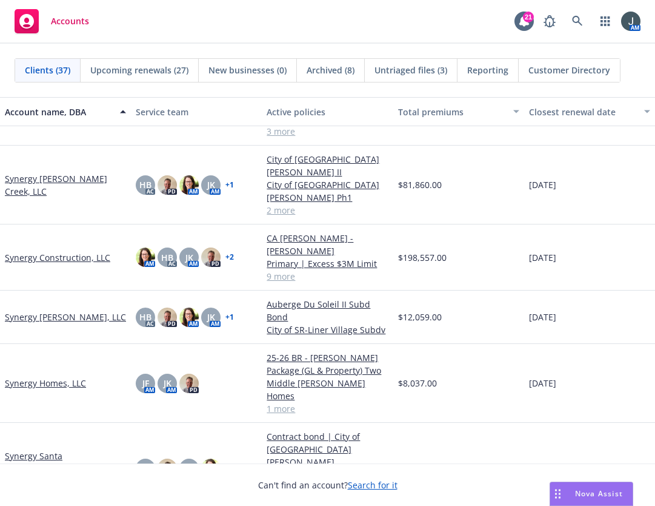
click at [50, 251] on link "Synergy Construction, LLC" at bounding box center [57, 257] width 105 height 13
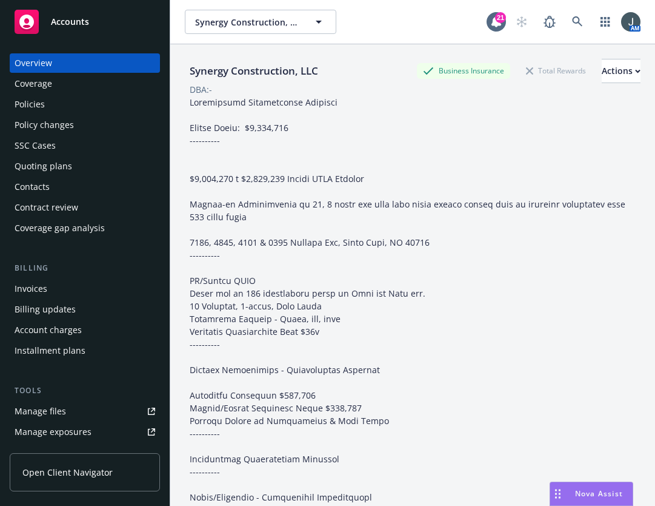
click at [35, 409] on div "Manage files" at bounding box center [41, 410] width 52 height 19
click at [88, 19] on span "Accounts" at bounding box center [70, 22] width 38 height 10
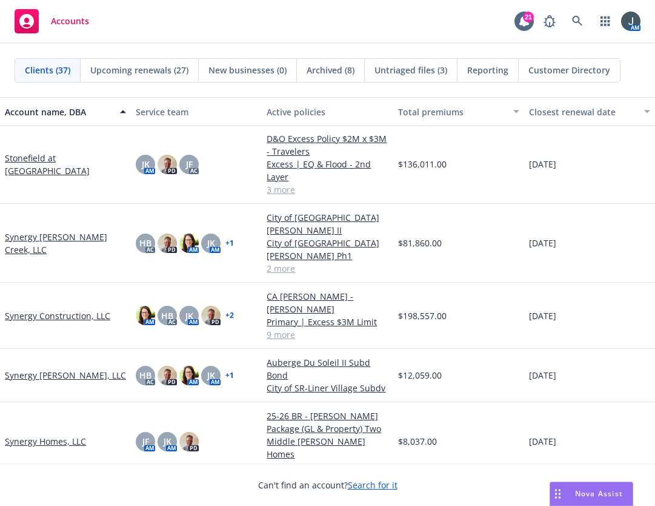
scroll to position [1132, 0]
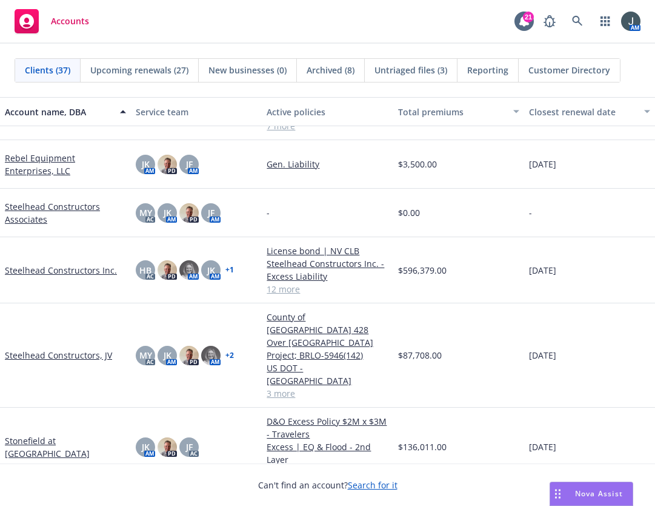
click at [49, 267] on link "Steelhead Constructors Inc." at bounding box center [61, 270] width 112 height 13
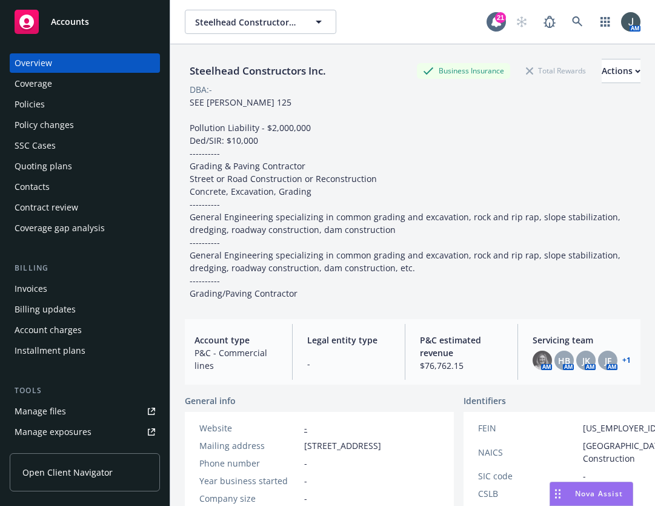
click at [52, 287] on div "Invoices" at bounding box center [85, 288] width 141 height 19
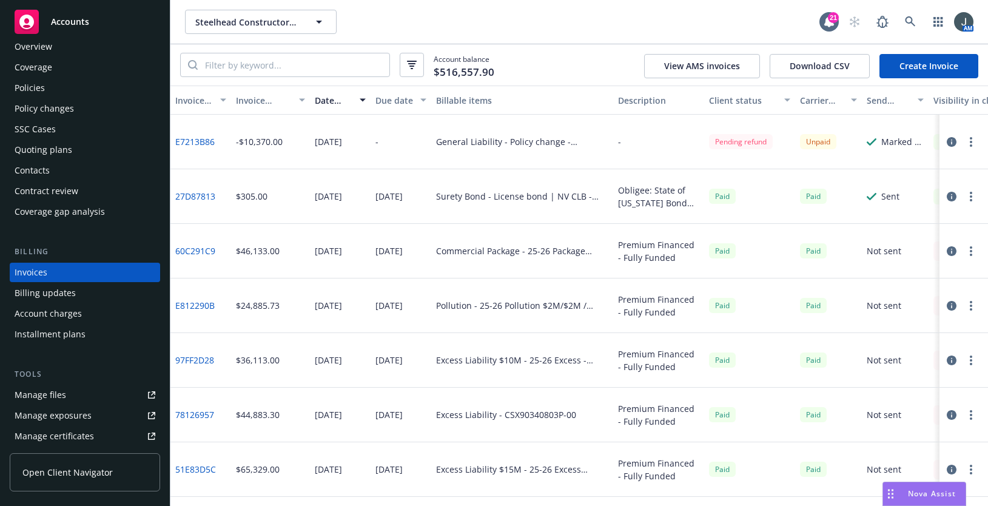
click at [192, 142] on link "E7213B86" at bounding box center [194, 141] width 39 height 13
click at [655, 137] on icon "button" at bounding box center [951, 142] width 10 height 10
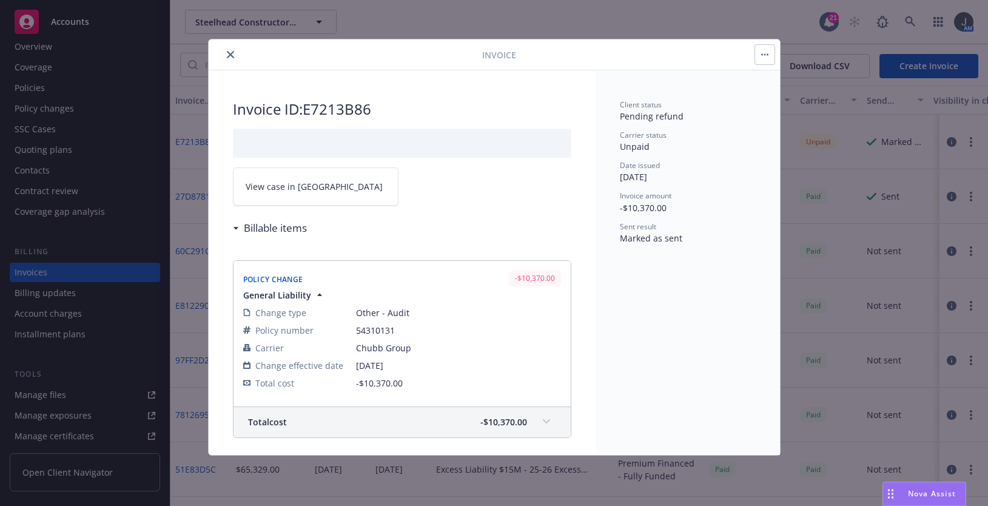
click at [299, 190] on span "View case in SSC" at bounding box center [314, 186] width 137 height 13
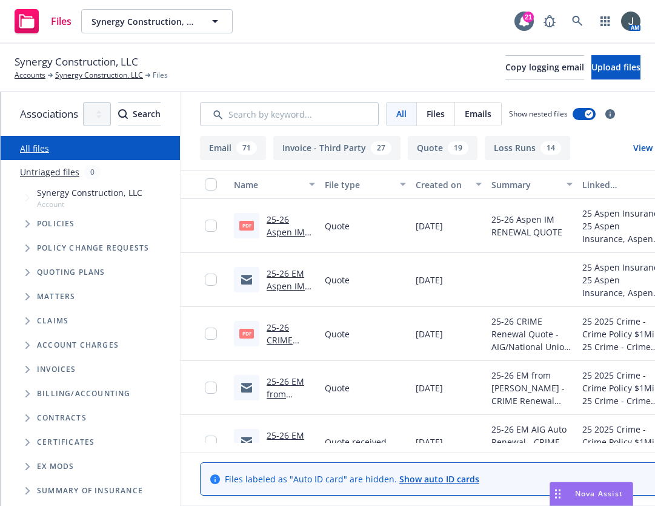
click at [27, 446] on span "Folder Tree Example" at bounding box center [27, 441] width 19 height 19
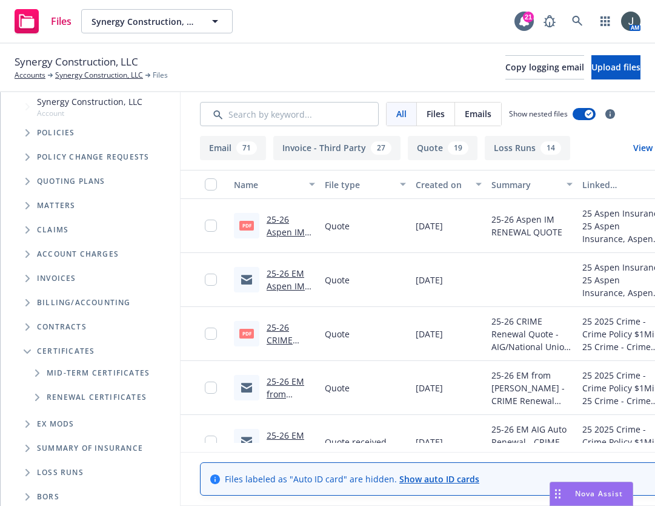
scroll to position [103, 0]
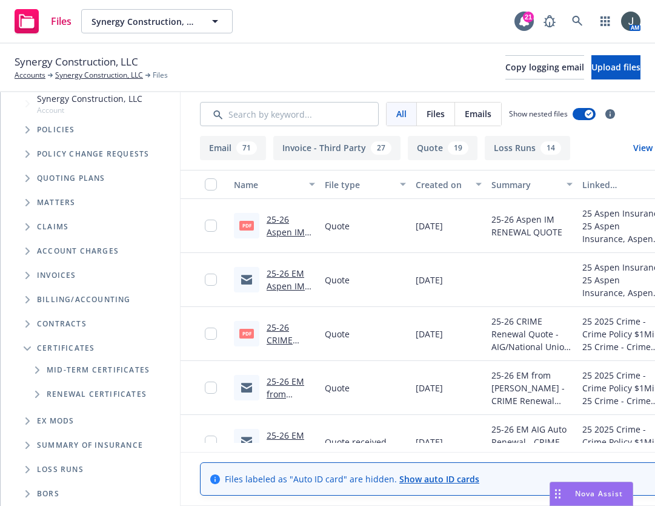
click at [36, 364] on span "Folder Tree Example" at bounding box center [36, 369] width 19 height 19
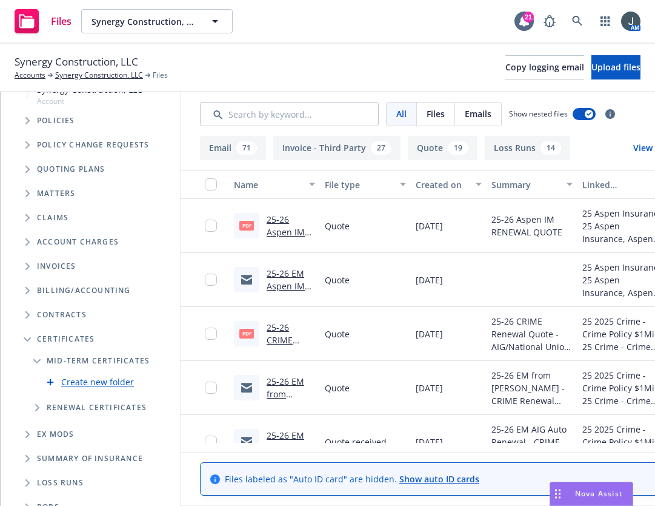
click at [98, 382] on link "Create new folder" at bounding box center [97, 381] width 73 height 13
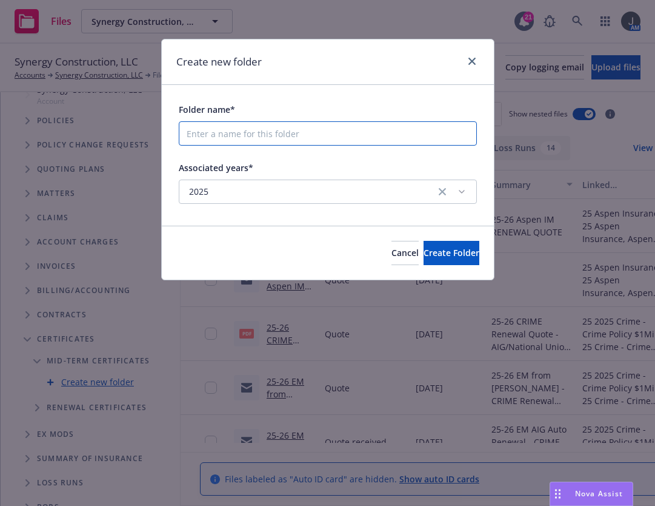
click at [227, 135] on input "Folder name*" at bounding box center [328, 133] width 298 height 24
type input "2024-2025"
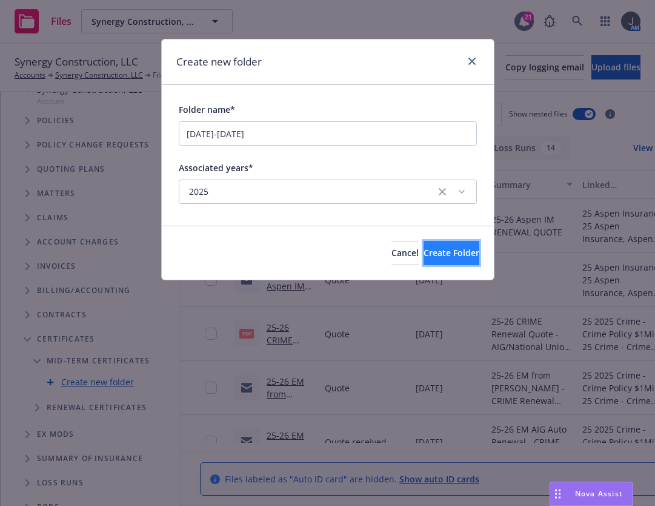
click at [444, 250] on span "Create Folder" at bounding box center [452, 253] width 56 height 12
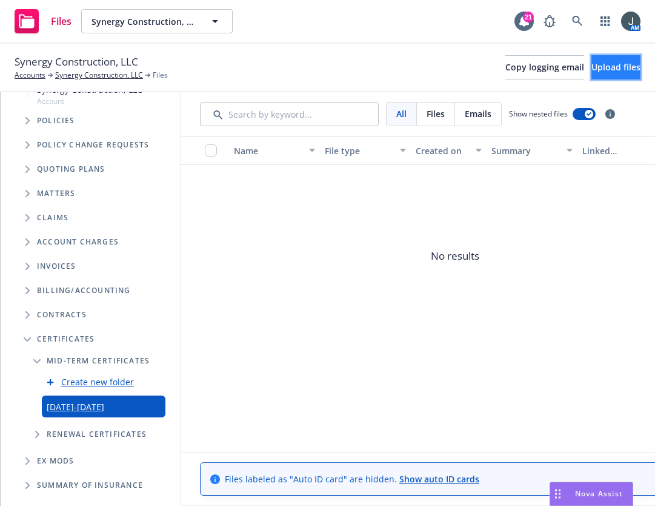
click at [592, 72] on span "Upload files" at bounding box center [616, 67] width 49 height 12
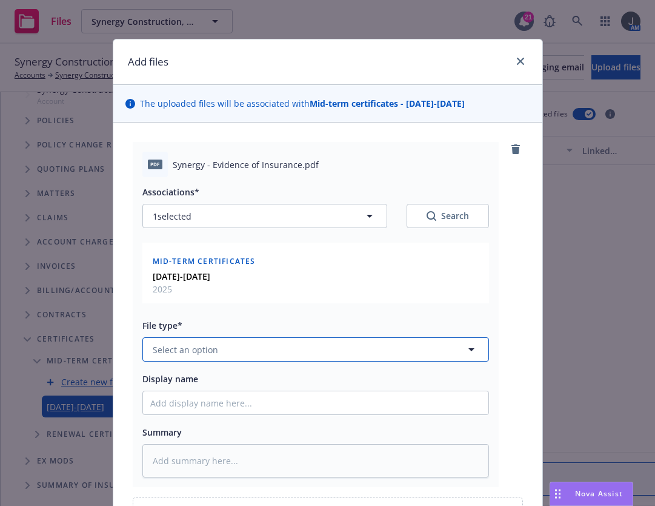
click at [221, 350] on button "Select an option" at bounding box center [315, 349] width 347 height 24
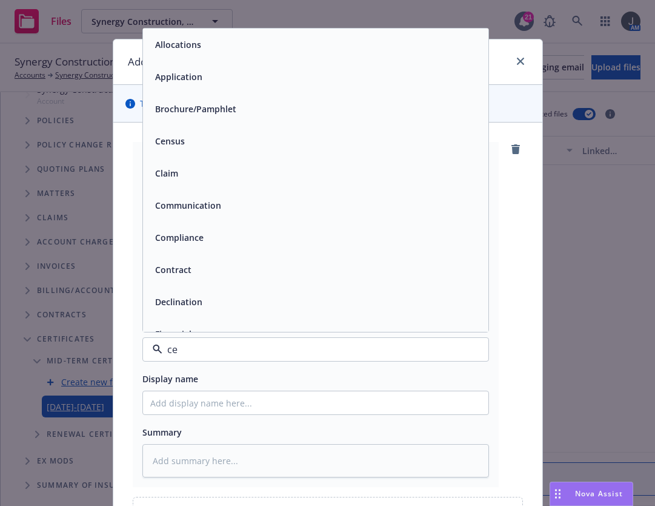
type input "cer"
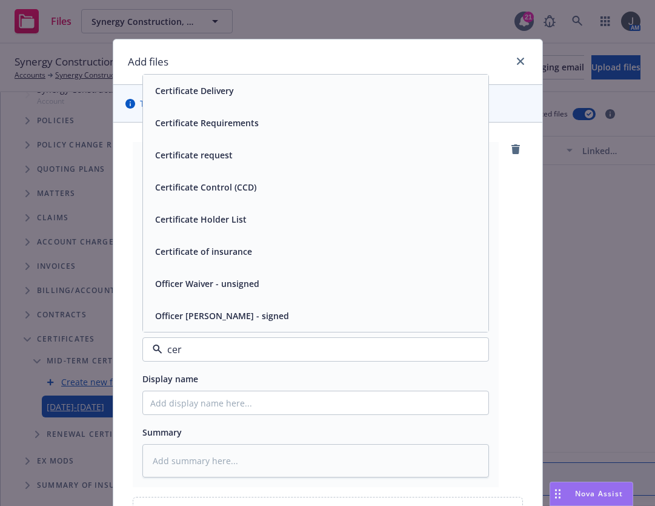
click at [220, 246] on span "Certificate of insurance" at bounding box center [203, 251] width 97 height 13
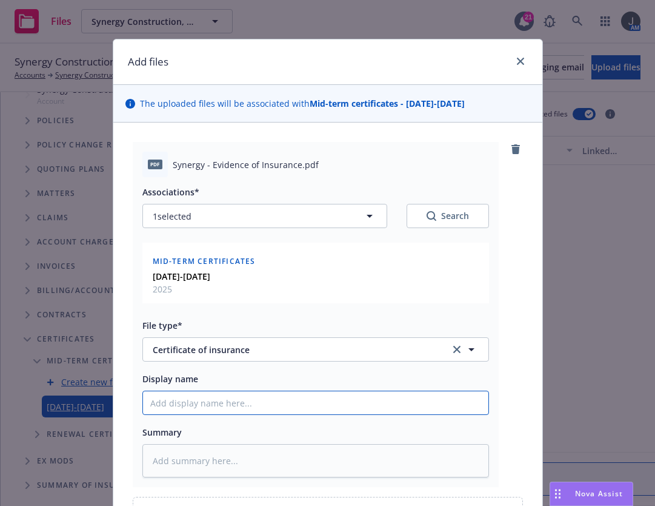
click at [199, 405] on input "Display name" at bounding box center [316, 402] width 346 height 23
click at [195, 409] on input "Display name" at bounding box center [316, 402] width 346 height 23
type textarea "x"
type input "2"
type textarea "x"
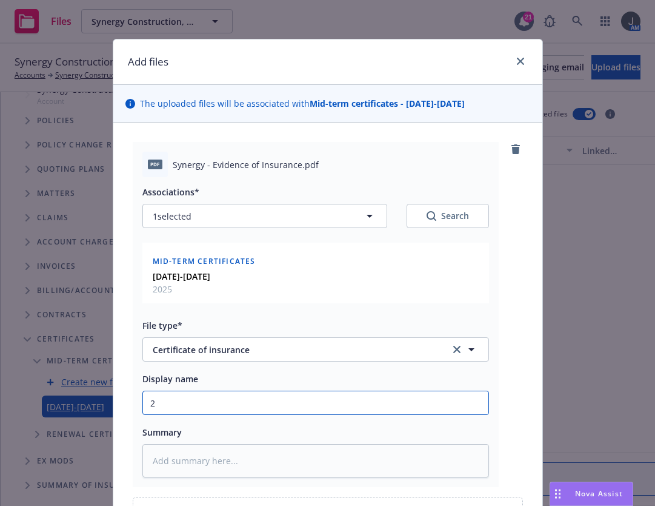
type input "22"
type textarea "x"
type input "224"
type textarea "x"
type input "22"
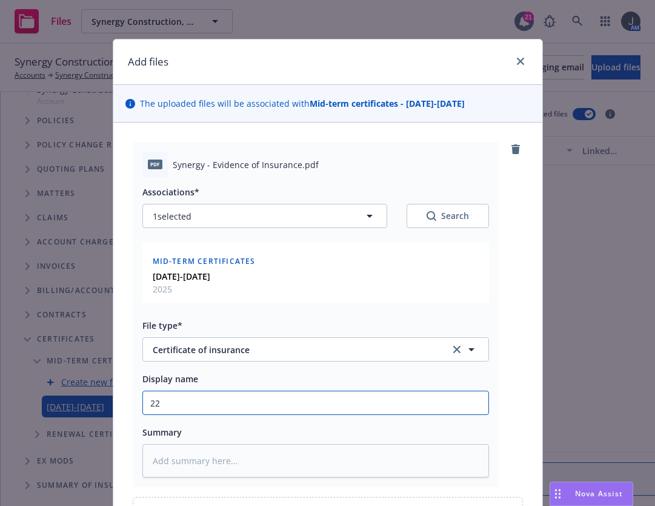
type textarea "x"
type input "2"
type textarea "x"
type input "22"
type textarea "x"
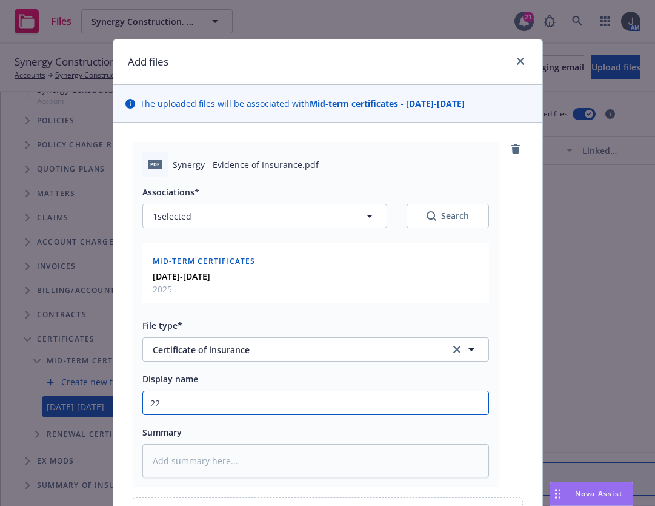
type input "224"
type textarea "x"
type input "224-"
type textarea "x"
type input "224-2"
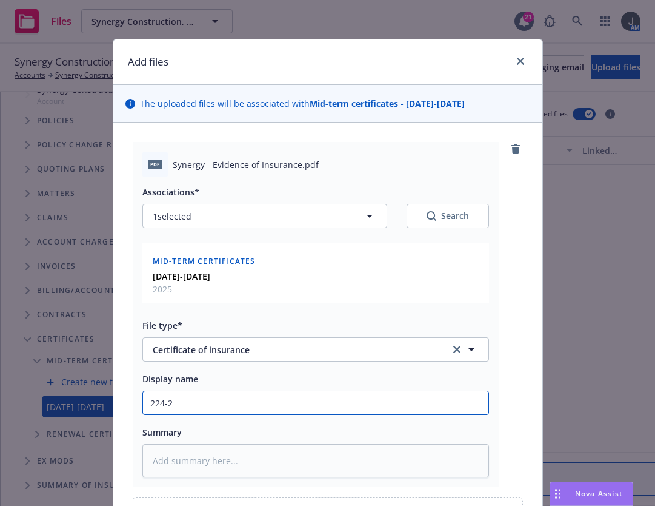
type textarea "x"
type input "224-25"
type textarea "x"
type input "224-25"
type textarea "x"
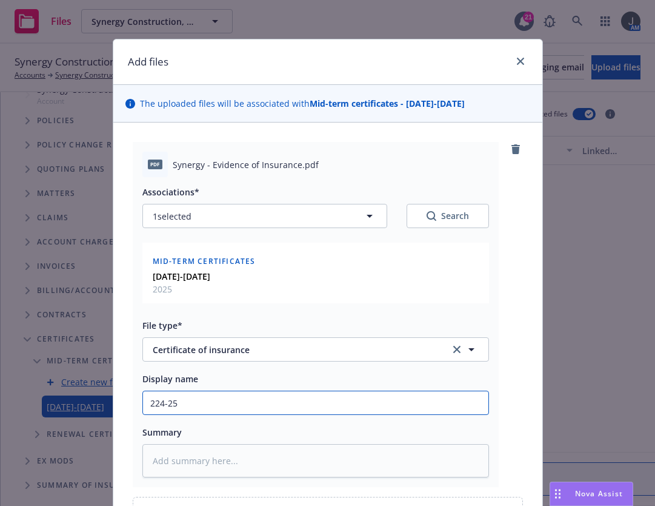
type input "224-25 E"
type textarea "x"
type input "224-25 Ev"
type textarea "x"
type input "224-25 Evi"
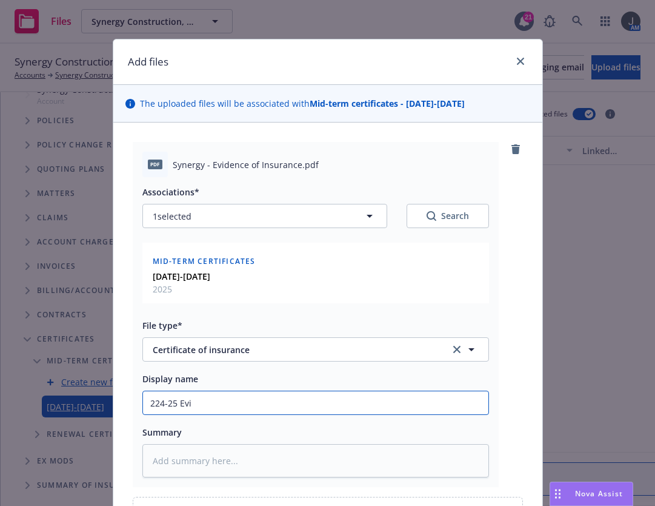
type textarea "x"
type input "224-25 Evid"
type textarea "x"
type input "224-25 Evide"
type textarea "x"
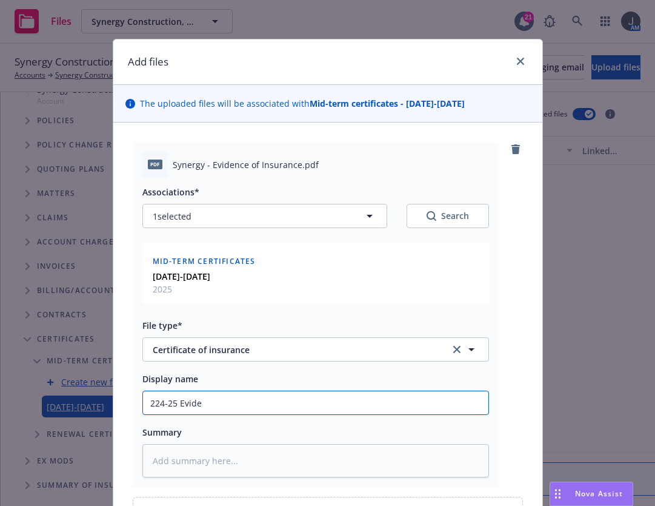
type input "224-25 Eviden"
type textarea "x"
type input "224-25 Evidenc"
type textarea "x"
type input "224-25 Evidence"
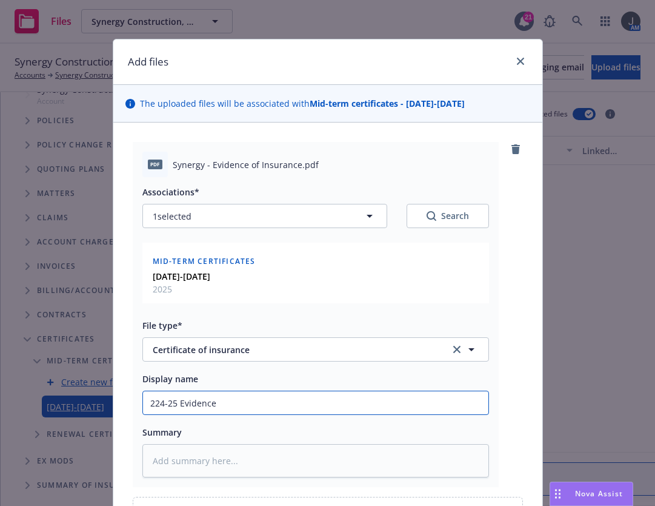
type textarea "x"
type input "224-25 Evidence"
type textarea "x"
type input "224-25 Evidence o"
type textarea "x"
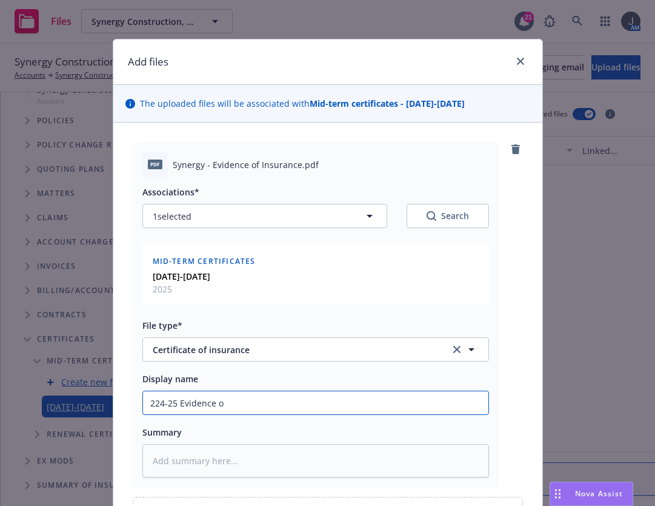
type input "224-25 Evidence of"
type textarea "x"
type input "224-25 Evidence of"
type textarea "x"
type input "224-25 Evidence of I"
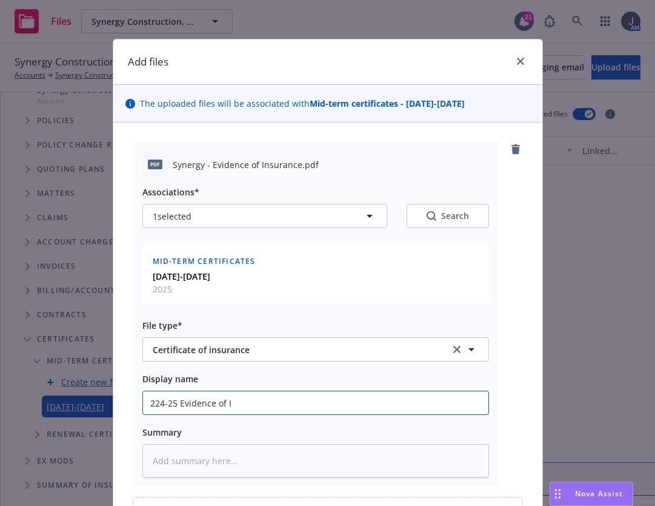
type textarea "x"
type input "224-25 Evidence of In"
type textarea "x"
type input "224-25 Evidence of Ins"
type textarea "x"
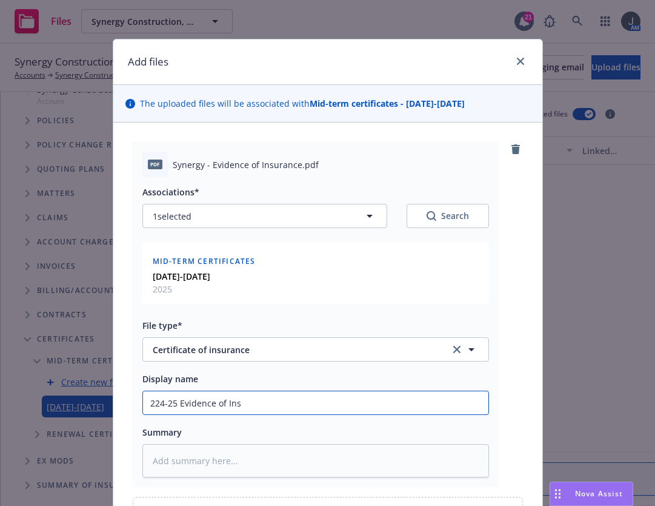
type input "224-25 Evidence of Insu"
type textarea "x"
type input "224-25 Evidence of Insur"
type textarea "x"
type input "224-25 Evidence of Insura"
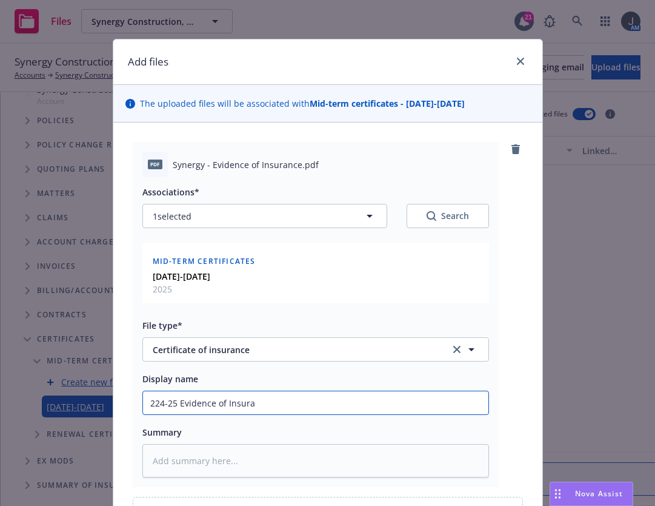
type textarea "x"
type input "224-25 Evidence of Insuran"
type textarea "x"
type input "224-25 Evidence of Insuranc"
type textarea "x"
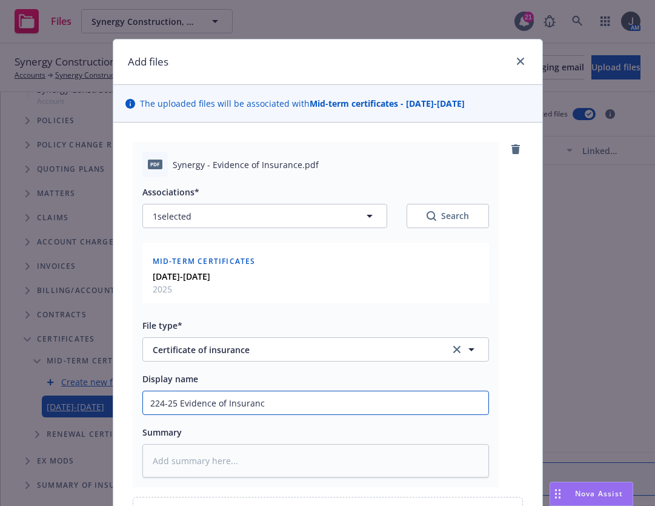
type input "224-25 Evidence of Insurance"
drag, startPoint x: 306, startPoint y: 403, endPoint x: 198, endPoint y: 406, distance: 108.6
click at [42, 403] on div "Add files The uploaded files will be associated with Mid-term certificates - 20…" at bounding box center [327, 253] width 655 height 506
drag, startPoint x: 200, startPoint y: 405, endPoint x: 153, endPoint y: 400, distance: 46.9
click at [153, 400] on input "224-25 Evidence of Insurance" at bounding box center [316, 402] width 346 height 23
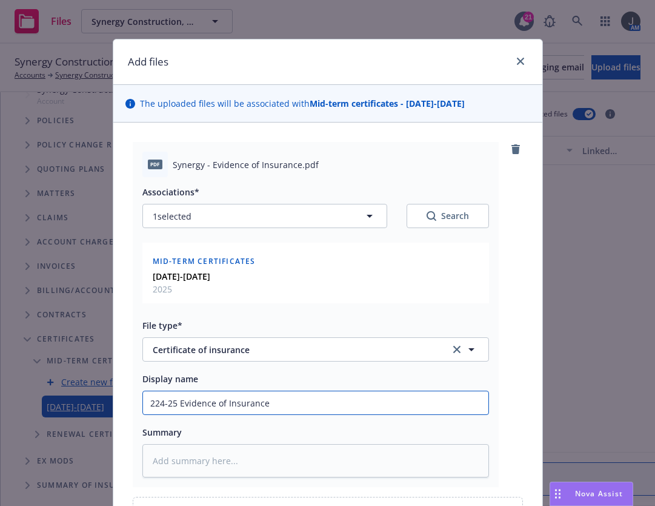
type textarea "x"
drag, startPoint x: 277, startPoint y: 406, endPoint x: 129, endPoint y: 412, distance: 148.0
click at [126, 412] on div "pdf Synergy - Evidence of Insurance.pdf Associations* 1 selected Search Mid-ter…" at bounding box center [327, 336] width 429 height 429
type input "24-25 Evidence of Insurance"
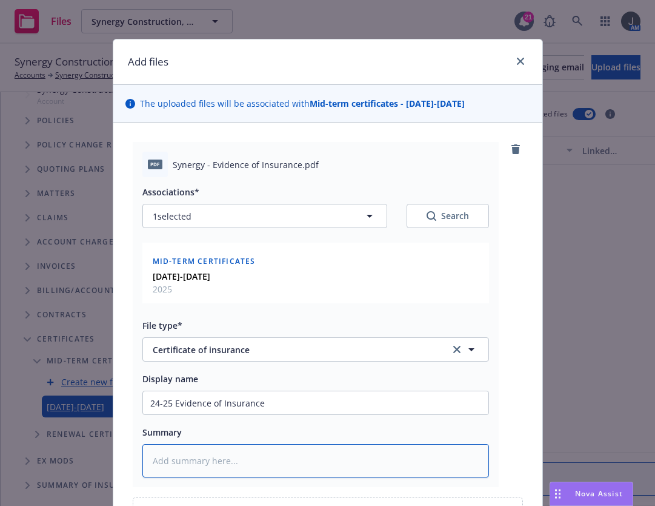
click at [176, 466] on textarea at bounding box center [315, 460] width 347 height 33
paste textarea "24-25 Evidence of Insurance"
type textarea "x"
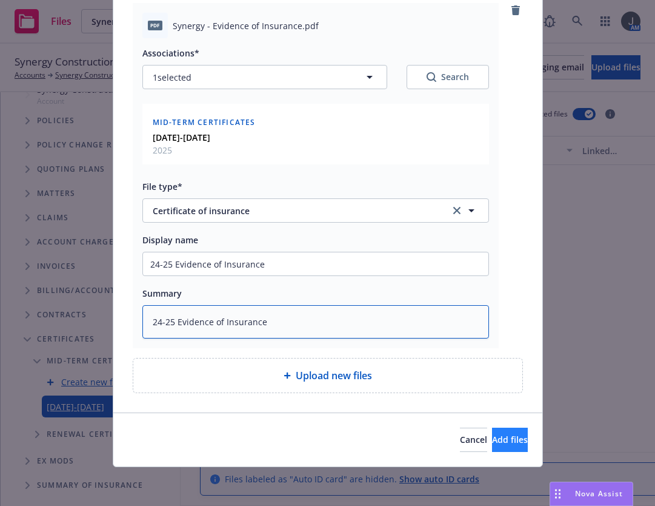
type textarea "24-25 Evidence of Insurance"
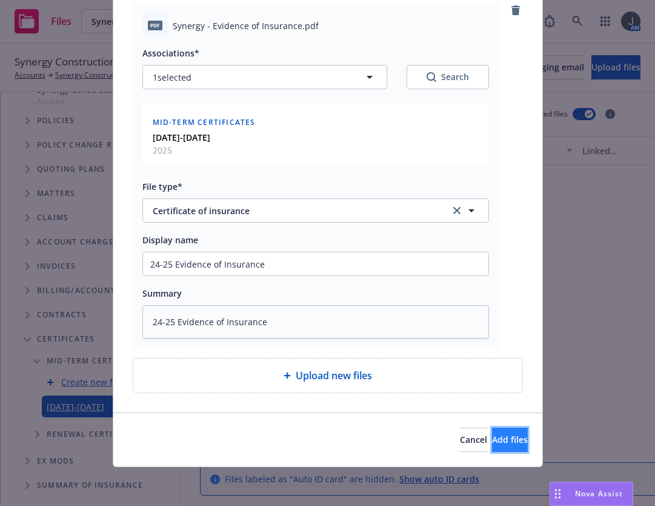
click at [492, 438] on span "Add files" at bounding box center [510, 439] width 36 height 12
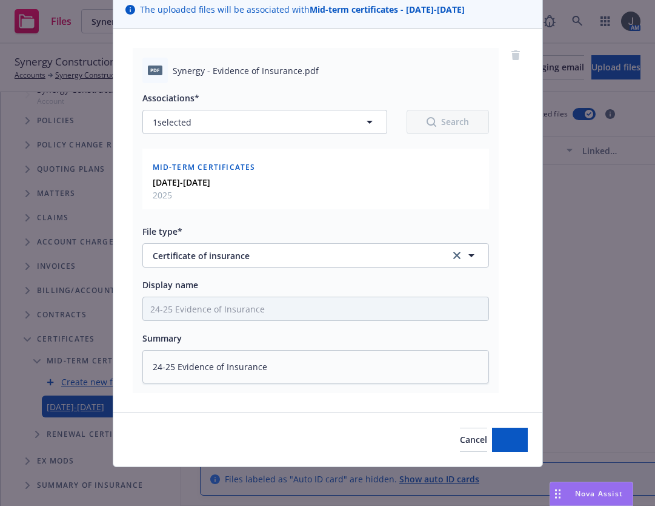
scroll to position [94, 0]
type textarea "x"
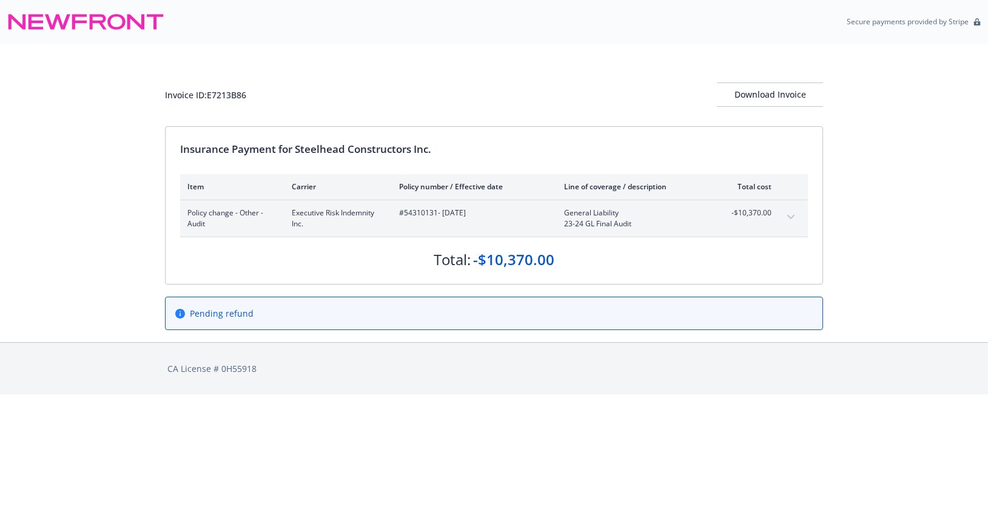
click at [787, 221] on button "expand content" at bounding box center [790, 216] width 19 height 19
